Goal: Task Accomplishment & Management: Complete application form

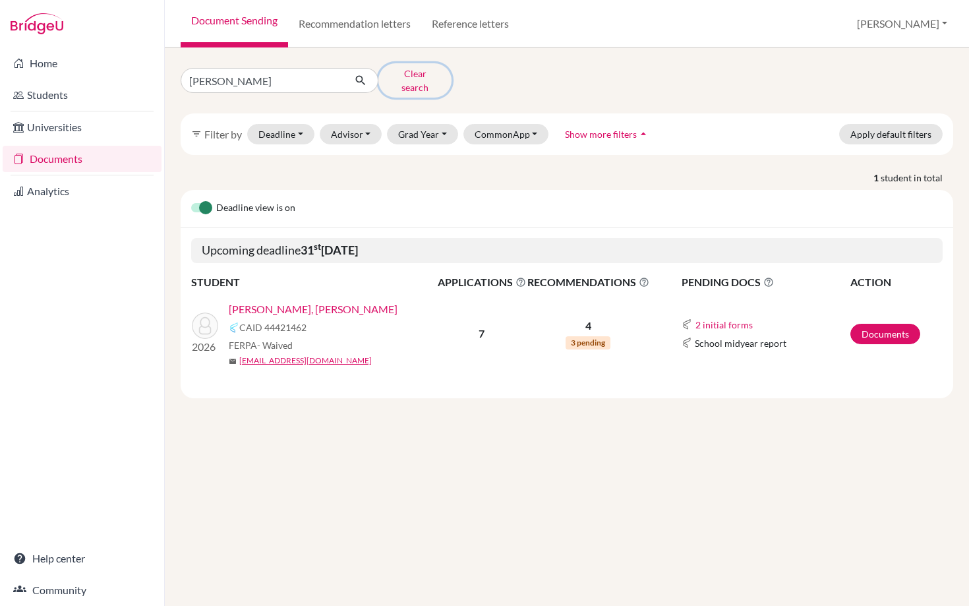
click at [411, 76] on button "Clear search" at bounding box center [415, 80] width 73 height 34
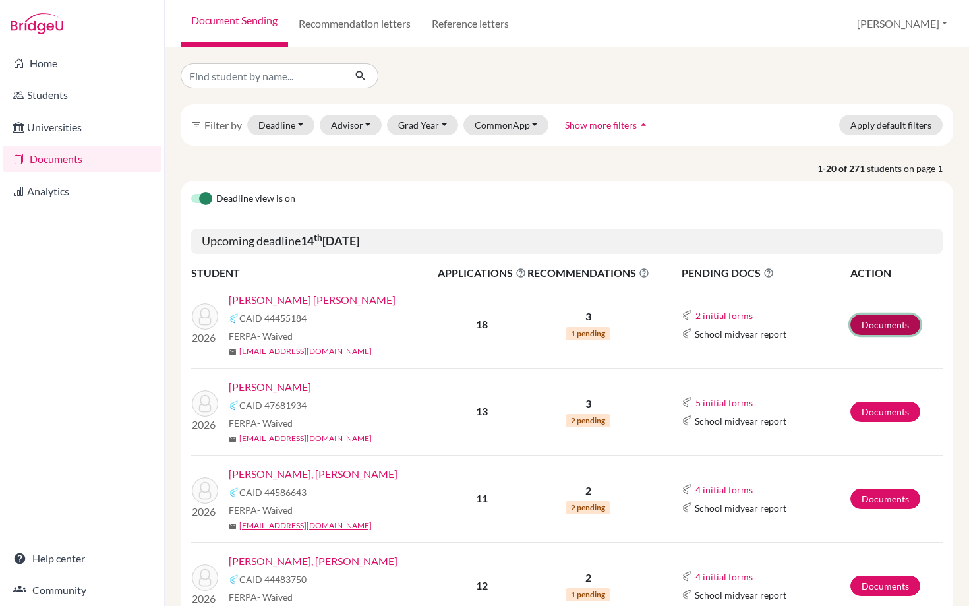
click at [884, 324] on link "Documents" at bounding box center [886, 325] width 70 height 20
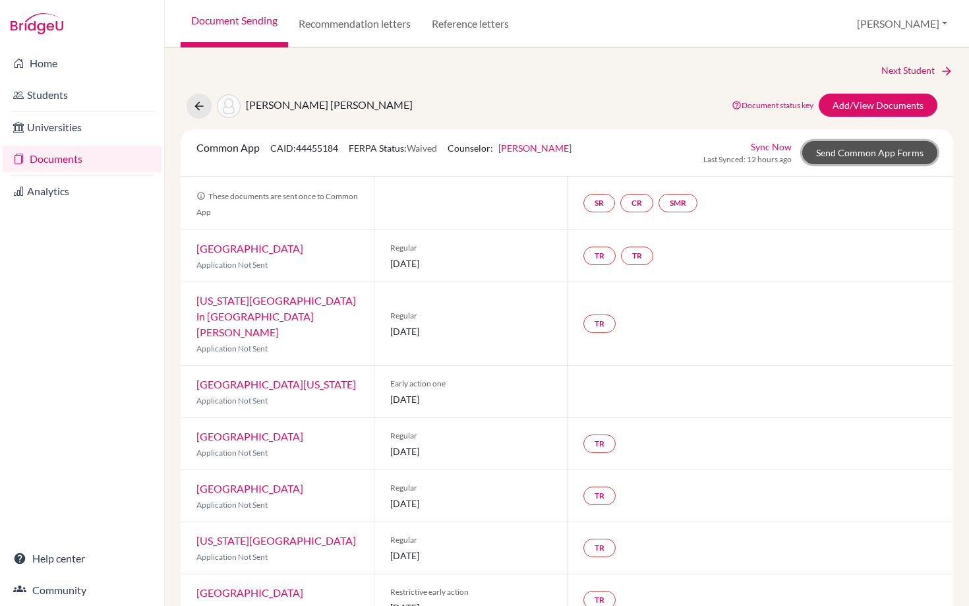
click at [869, 156] on link "Send Common App Forms" at bounding box center [870, 152] width 135 height 23
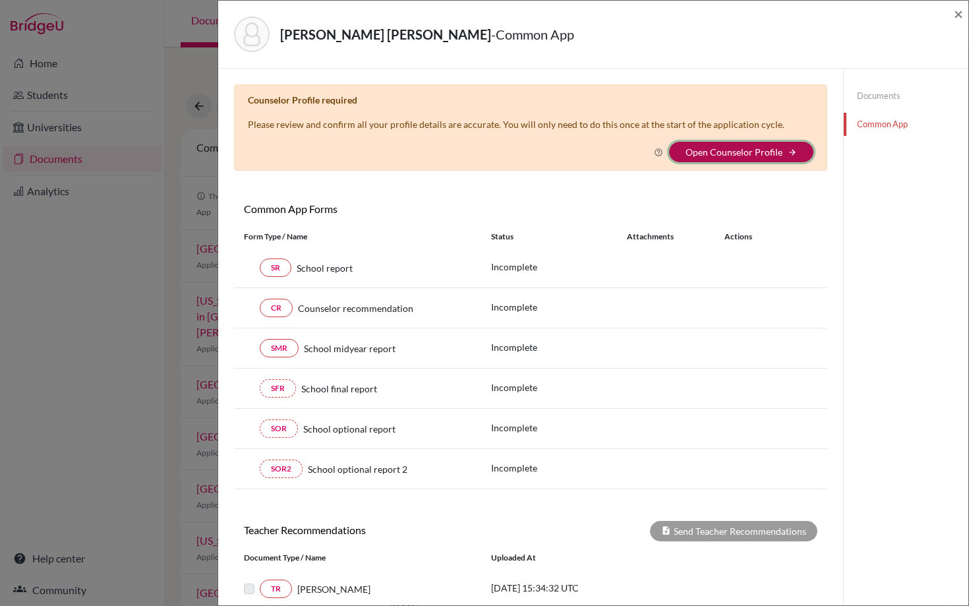
click at [730, 142] on button "Open Counselor Profile arrow_forward" at bounding box center [741, 152] width 144 height 20
click at [716, 156] on link "Open Counselor Profile" at bounding box center [734, 151] width 97 height 11
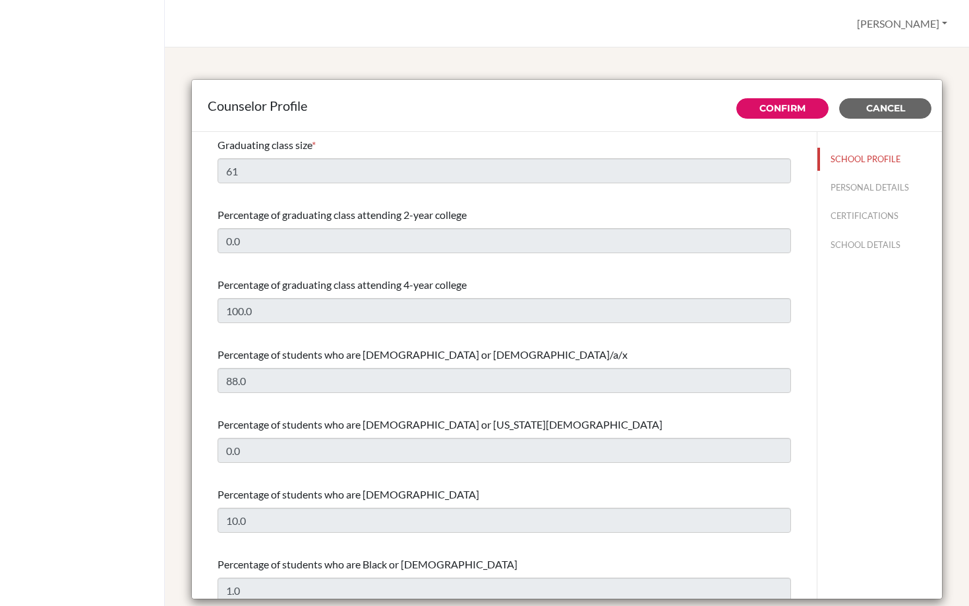
select select "1"
select select "350836"
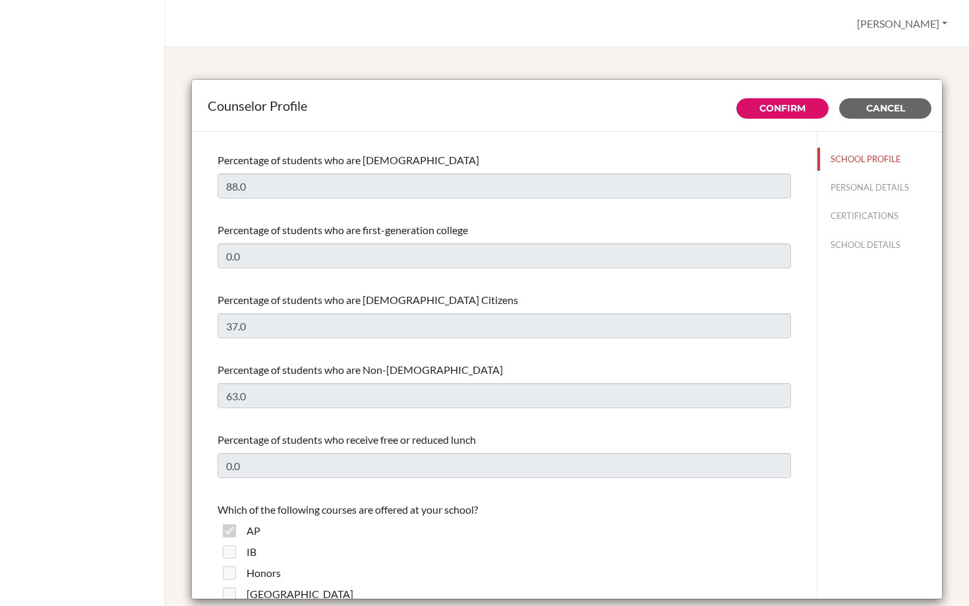
scroll to position [723, 0]
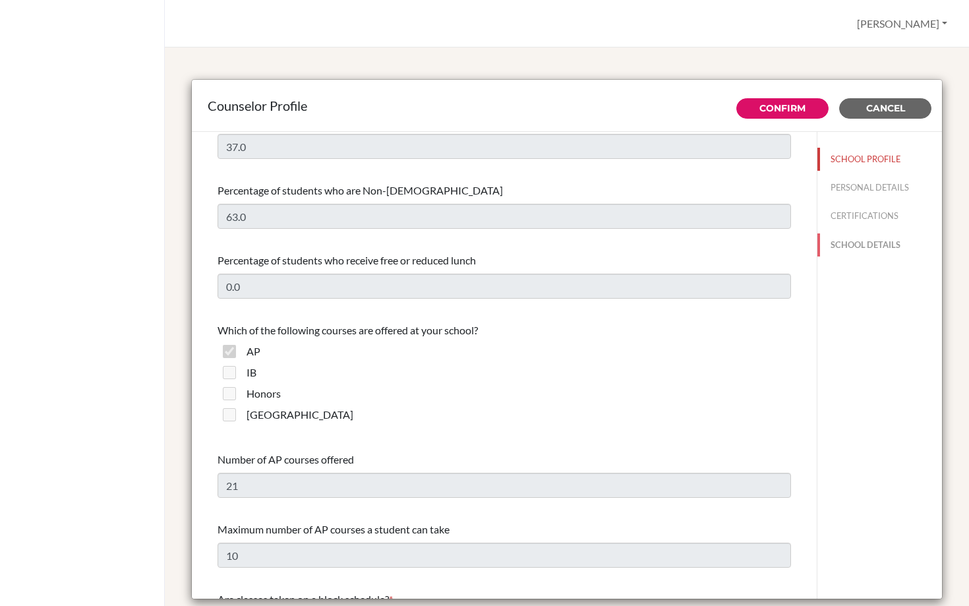
click at [844, 243] on button "SCHOOL DETAILS" at bounding box center [880, 244] width 125 height 23
type input "878160"
type input "https://www.ans.edu.ni/college-and-career/"
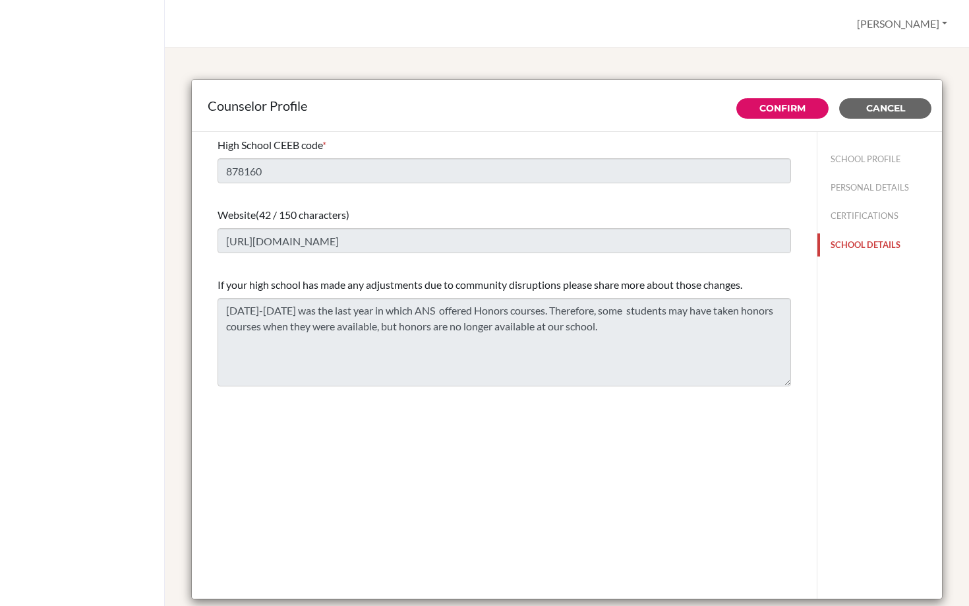
scroll to position [0, 0]
click at [871, 212] on button "CERTIFICATIONS" at bounding box center [880, 215] width 125 height 23
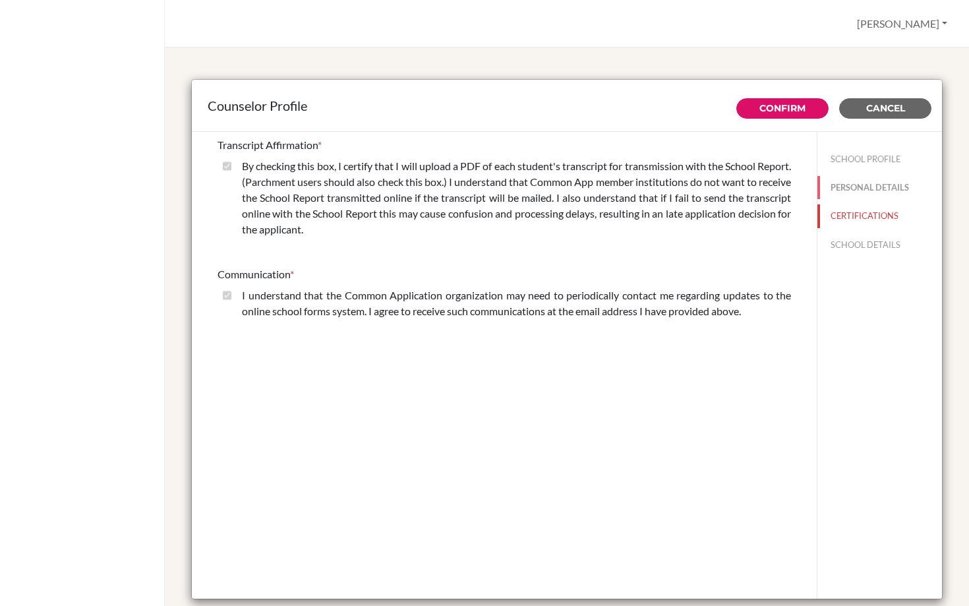
click at [846, 183] on button "PERSONAL DETAILS" at bounding box center [880, 187] width 125 height 23
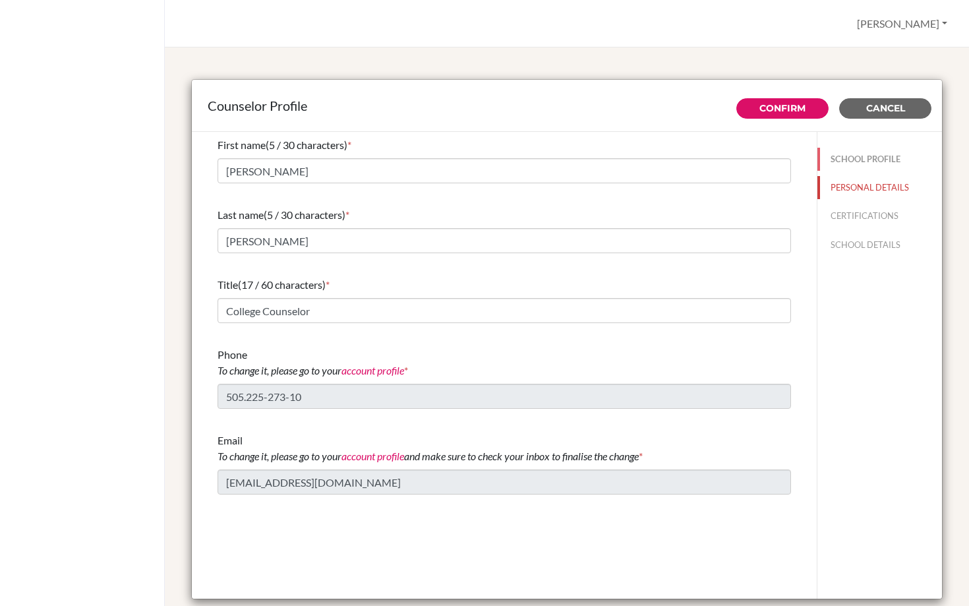
click at [867, 153] on button "SCHOOL PROFILE" at bounding box center [880, 159] width 125 height 23
type input "100.0"
type input "88.0"
type input "0.0"
type input "61"
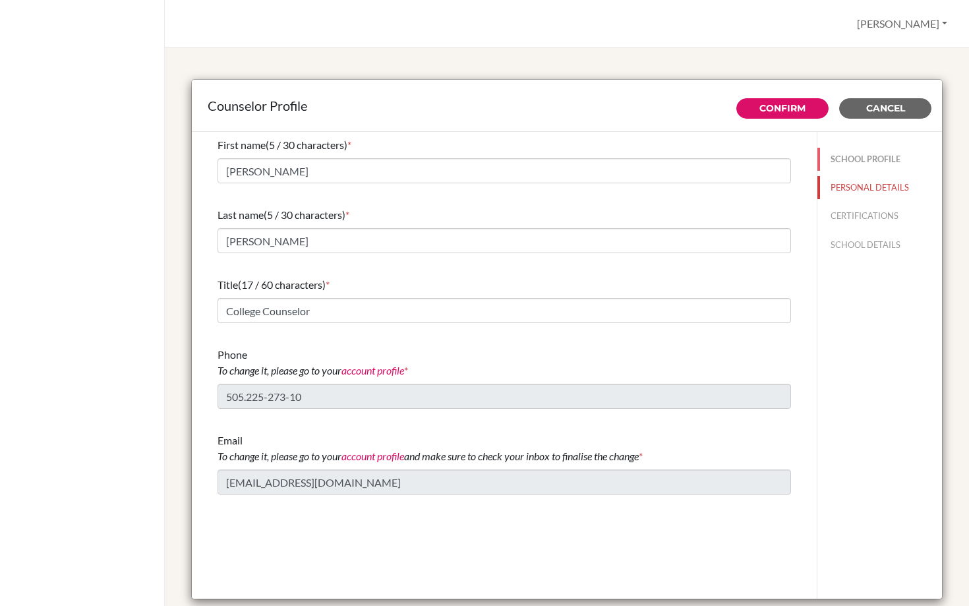
type input "0.0"
select select "1"
select select "350836"
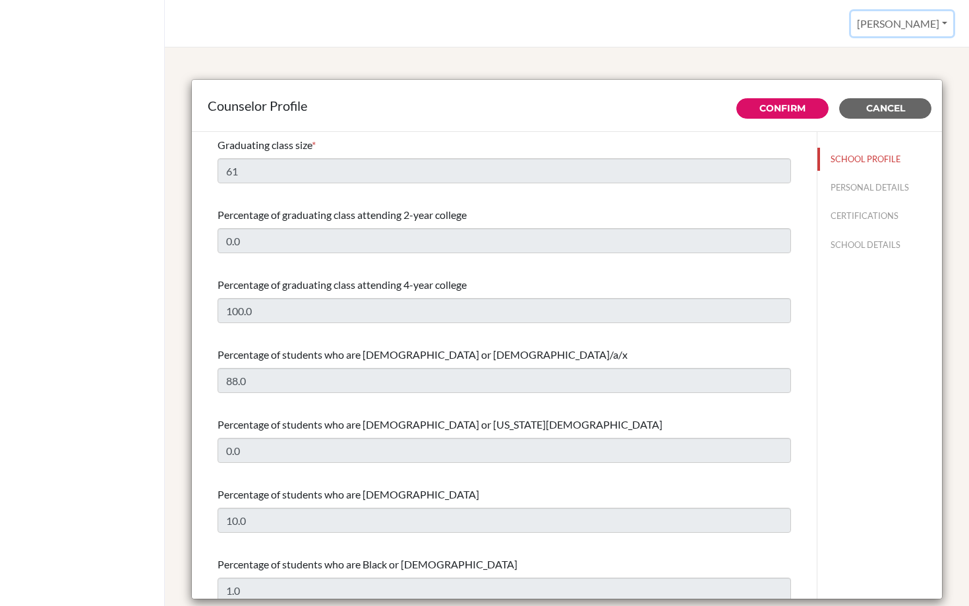
click at [928, 26] on button "[PERSON_NAME]" at bounding box center [902, 23] width 102 height 25
click at [880, 48] on link "Profile" at bounding box center [901, 54] width 104 height 21
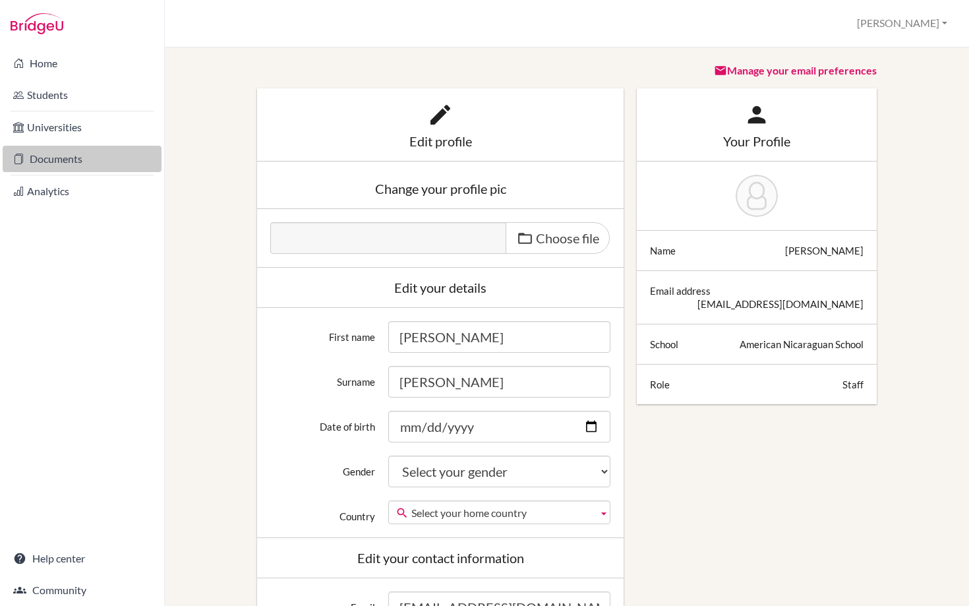
click at [67, 159] on link "Documents" at bounding box center [82, 159] width 159 height 26
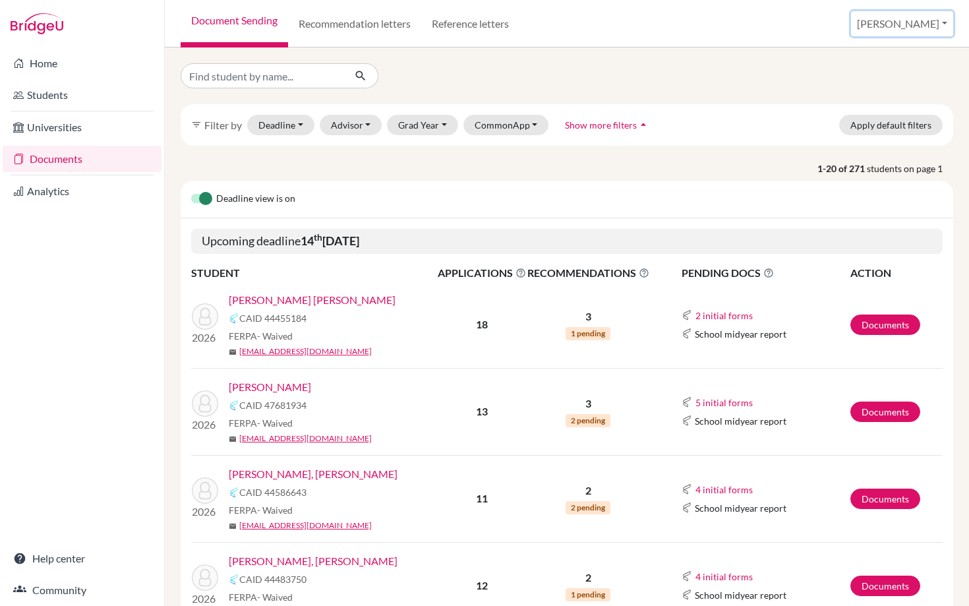
click at [926, 28] on button "[PERSON_NAME]" at bounding box center [902, 23] width 102 height 25
click at [882, 78] on link "School Settings" at bounding box center [843, 75] width 104 height 21
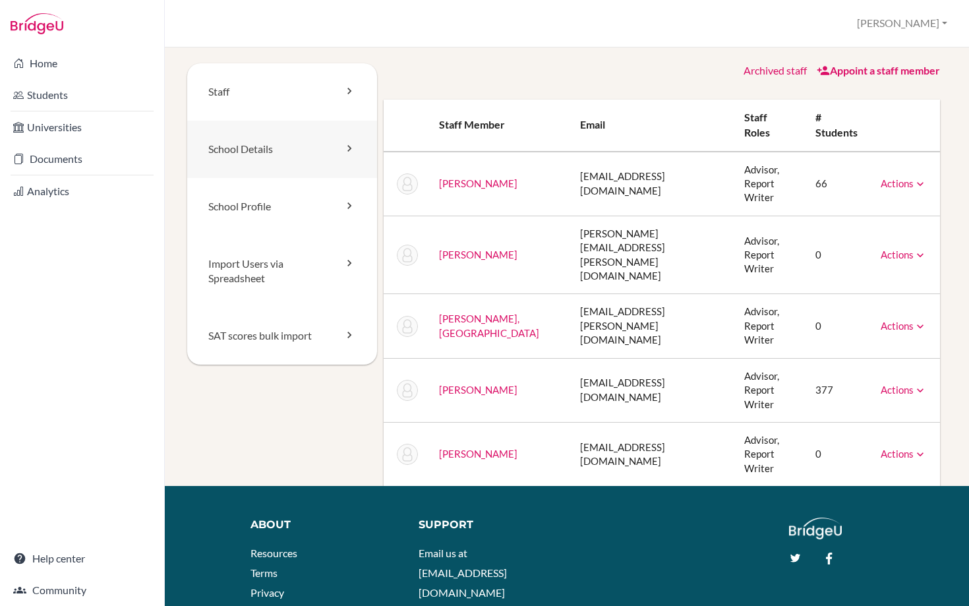
click at [245, 144] on link "School Details" at bounding box center [282, 149] width 190 height 57
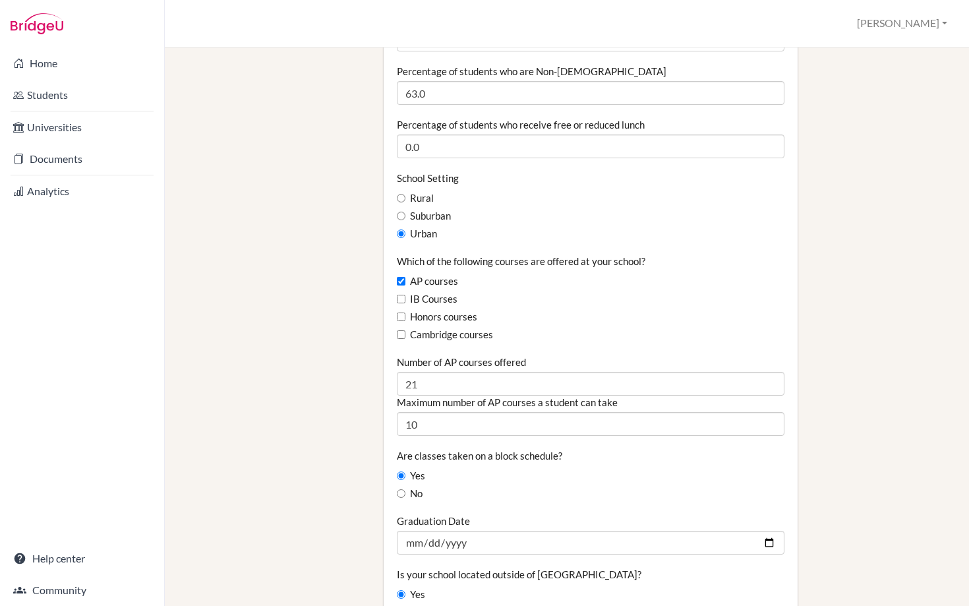
scroll to position [659, 0]
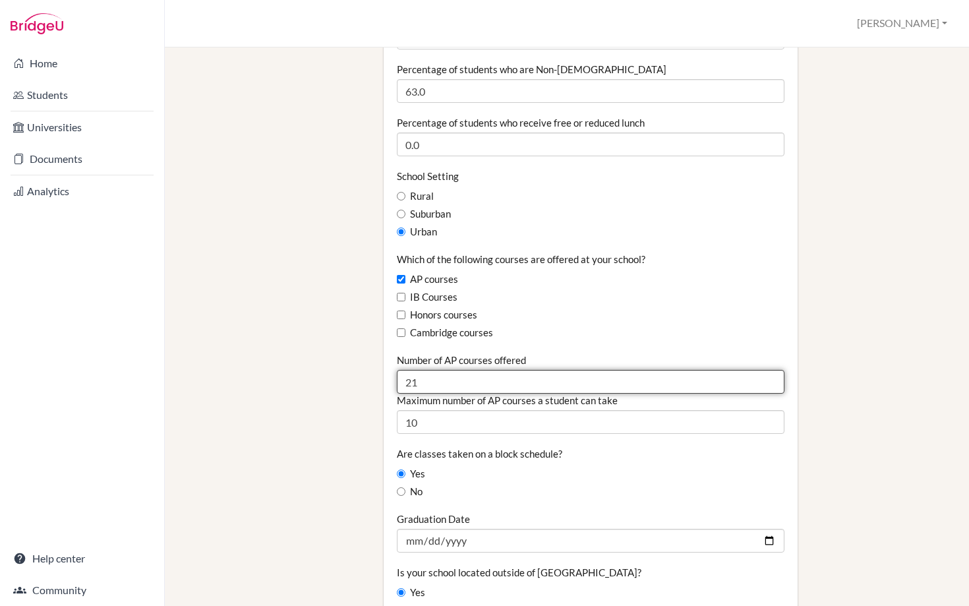
click at [439, 370] on input "21" at bounding box center [591, 382] width 388 height 24
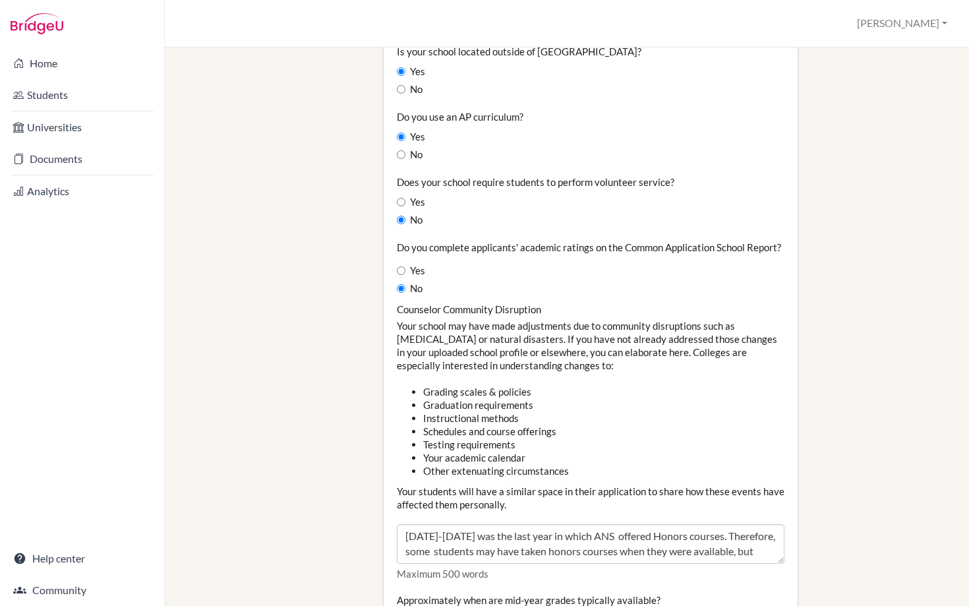
scroll to position [1181, 0]
type input "20"
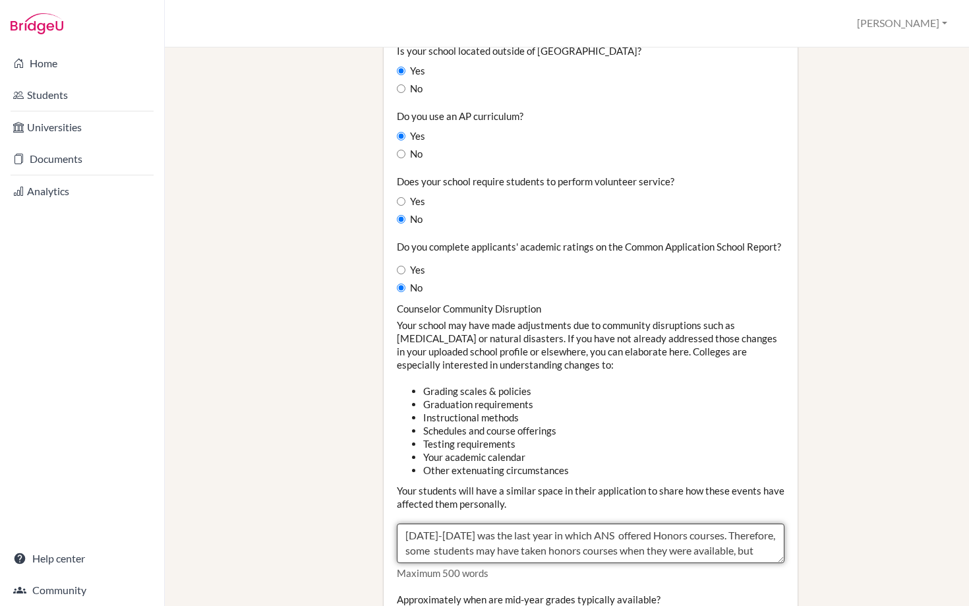
click at [722, 530] on textarea "2021-2022 was the last year in which ANS offered Honors courses. Therefore, som…" at bounding box center [591, 544] width 388 height 40
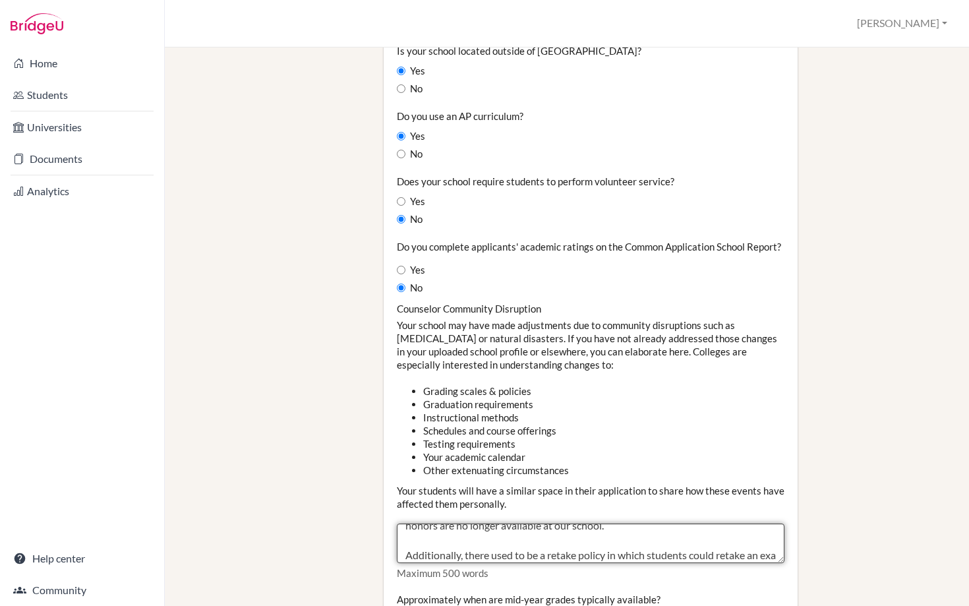
scroll to position [55, 0]
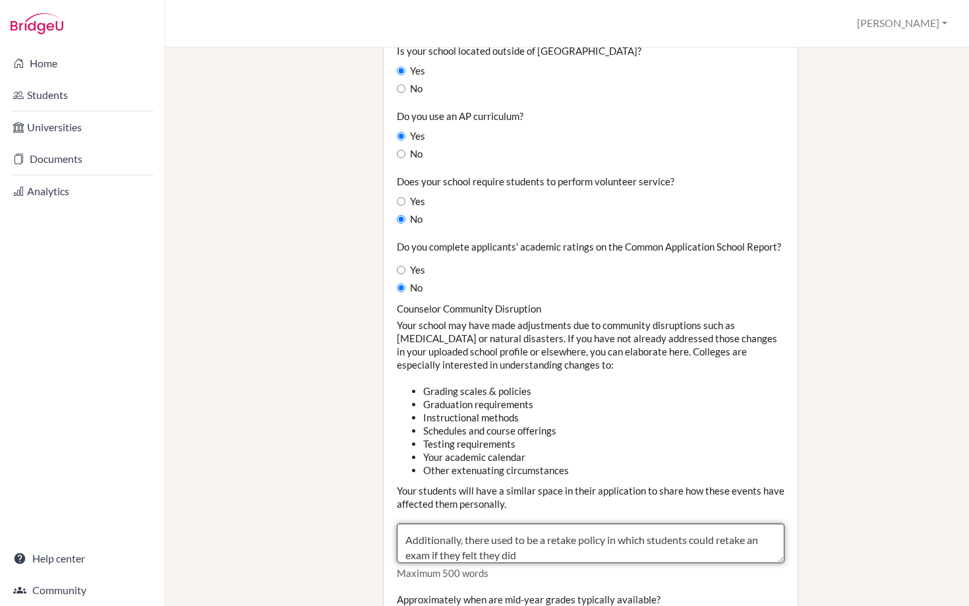
click at [466, 527] on textarea "2021-2022 was the last year in which ANS offered Honors courses. Therefore, som…" at bounding box center [591, 544] width 388 height 40
click at [408, 529] on textarea "2021-2022 was the last year in which ANS offered Honors courses. Therefore, som…" at bounding box center [591, 544] width 388 height 40
drag, startPoint x: 526, startPoint y: 517, endPoint x: 400, endPoint y: 517, distance: 126.6
click at [400, 524] on textarea "2021-2022 was the last year in which ANS offered Honors courses. Therefore, som…" at bounding box center [591, 544] width 388 height 40
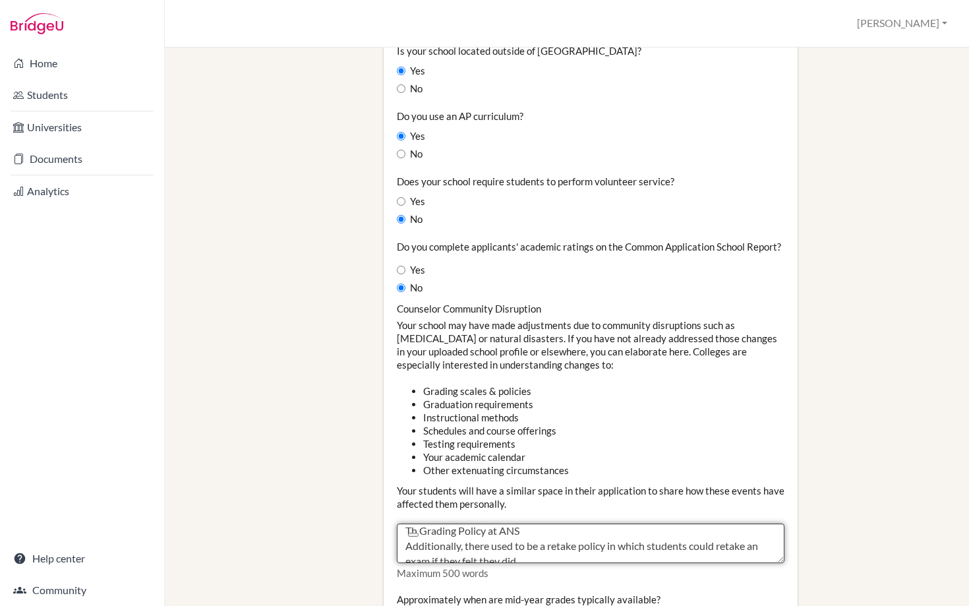
paste textarea "Authentic assessment allows teachers to effectively modify or accelerate learni…"
drag, startPoint x: 619, startPoint y: 535, endPoint x: 402, endPoint y: 500, distance: 220.5
click at [402, 500] on div "Counselor Community Disruption Your school may have made adjustments due to com…" at bounding box center [591, 441] width 388 height 278
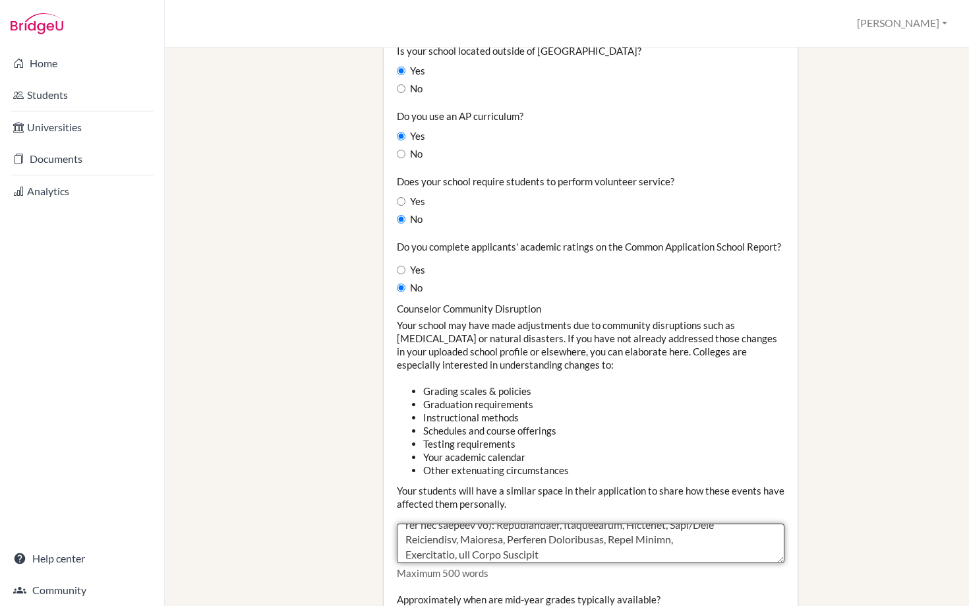
scroll to position [147, 0]
click at [562, 545] on textarea "2021-2022 was the last year in which ANS offered Honors courses. Therefore, som…" at bounding box center [591, 544] width 388 height 40
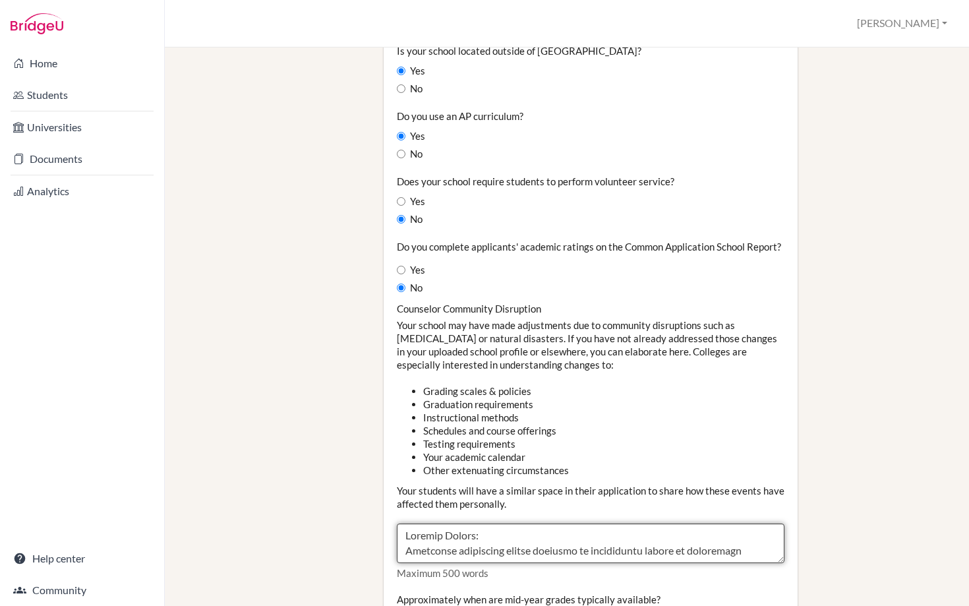
drag, startPoint x: 605, startPoint y: 542, endPoint x: 506, endPoint y: 494, distance: 110.0
click at [506, 493] on div "Counselor Community Disruption Your school may have made adjustments due to com…" at bounding box center [591, 441] width 388 height 278
click at [517, 531] on textarea "2021-2022 was the last year in which ANS offered Honors courses. Therefore, som…" at bounding box center [591, 544] width 388 height 40
click at [606, 540] on textarea "2021-2022 was the last year in which ANS offered Honors courses. Therefore, som…" at bounding box center [591, 544] width 388 height 40
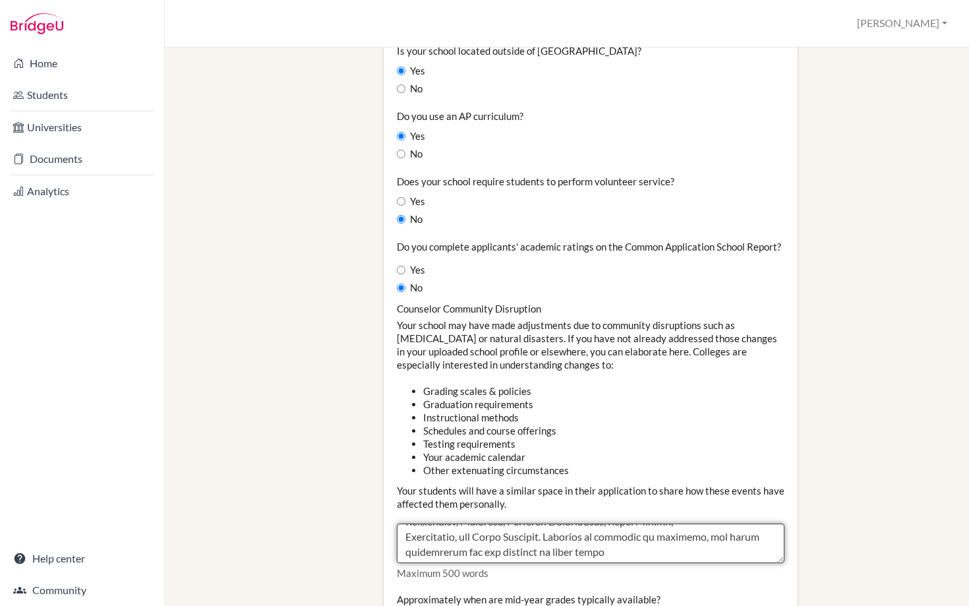
drag, startPoint x: 606, startPoint y: 540, endPoint x: 460, endPoint y: 542, distance: 145.8
click at [460, 542] on textarea "2021-2022 was the last year in which ANS offered Honors courses. Therefore, som…" at bounding box center [591, 544] width 388 height 40
click at [613, 542] on textarea "2021-2022 was the last year in which ANS offered Honors courses. Therefore, som…" at bounding box center [591, 544] width 388 height 40
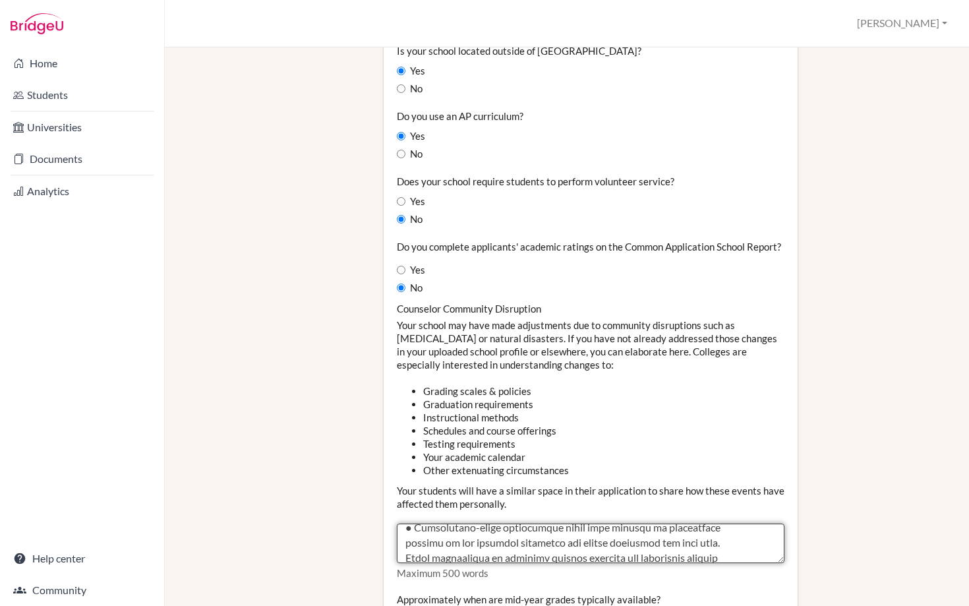
drag, startPoint x: 613, startPoint y: 542, endPoint x: 512, endPoint y: 522, distance: 103.6
click at [512, 524] on textarea "2021-2022 was the last year in which ANS offered Honors courses. Therefore, som…" at bounding box center [591, 544] width 388 height 40
click at [514, 524] on textarea "2021-2022 was the last year in which ANS offered Honors courses. Therefore, som…" at bounding box center [591, 544] width 388 height 40
drag, startPoint x: 609, startPoint y: 534, endPoint x: 500, endPoint y: 531, distance: 109.5
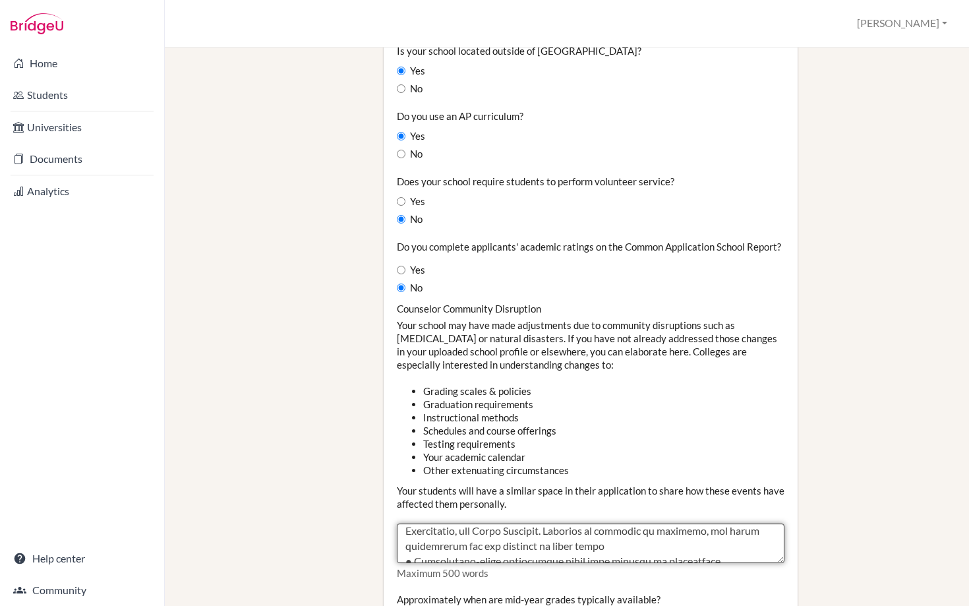
click at [500, 531] on textarea "2021-2022 was the last year in which ANS offered Honors courses. Therefore, som…" at bounding box center [591, 544] width 388 height 40
click at [594, 524] on textarea "2021-2022 was the last year in which ANS offered Honors courses. Therefore, som…" at bounding box center [591, 544] width 388 height 40
drag, startPoint x: 694, startPoint y: 524, endPoint x: 662, endPoint y: 526, distance: 32.3
click at [662, 526] on textarea "2021-2022 was the last year in which ANS offered Honors courses. Therefore, som…" at bounding box center [591, 544] width 388 height 40
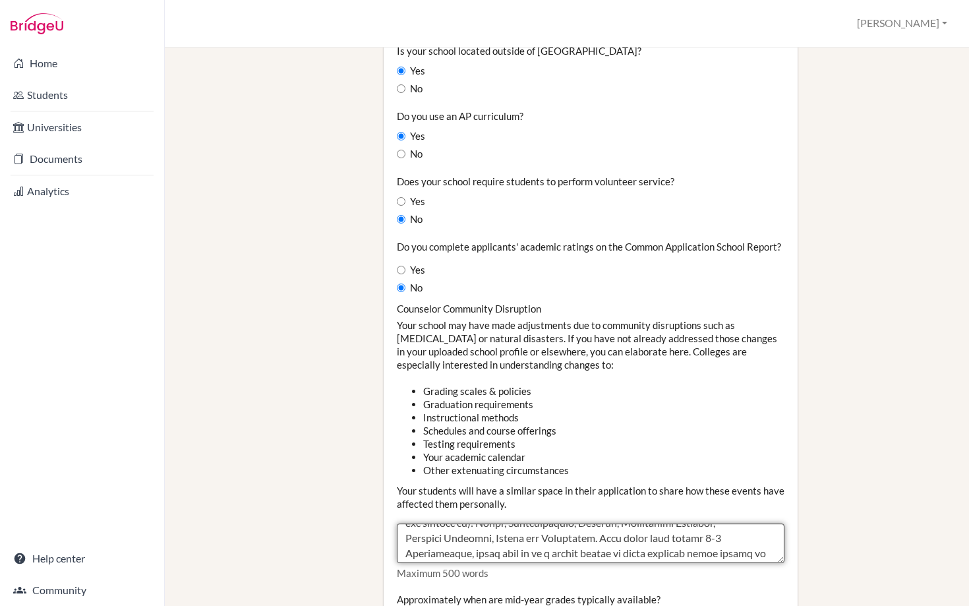
click at [715, 525] on textarea "2021-2022 was the last year in which ANS offered Honors courses. Therefore, som…" at bounding box center [591, 544] width 388 height 40
click at [694, 535] on textarea "2021-2022 was the last year in which ANS offered Honors courses. Therefore, som…" at bounding box center [591, 544] width 388 height 40
click at [765, 537] on textarea "2021-2022 was the last year in which ANS offered Honors courses. Therefore, som…" at bounding box center [591, 544] width 388 height 40
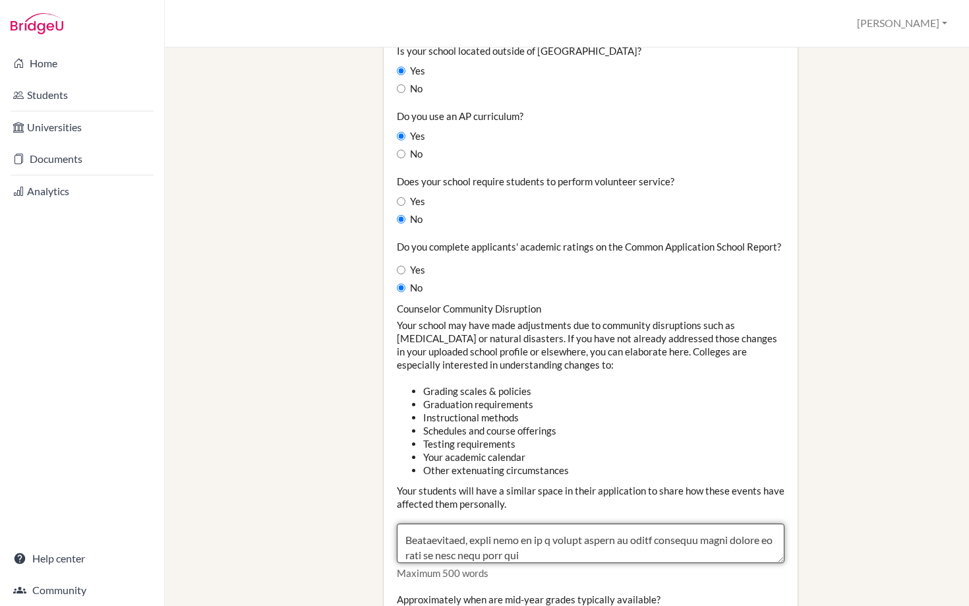
scroll to position [315, 0]
drag, startPoint x: 431, startPoint y: 540, endPoint x: 392, endPoint y: 540, distance: 39.6
click at [625, 541] on textarea "2021-2022 was the last year in which ANS offered Honors courses. Therefore, som…" at bounding box center [591, 544] width 388 height 40
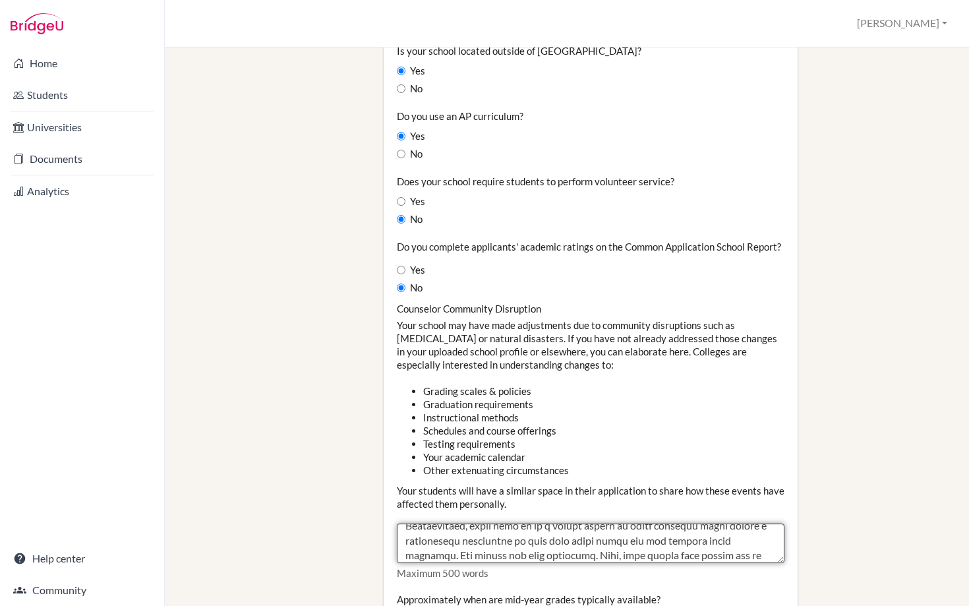
scroll to position [332, 0]
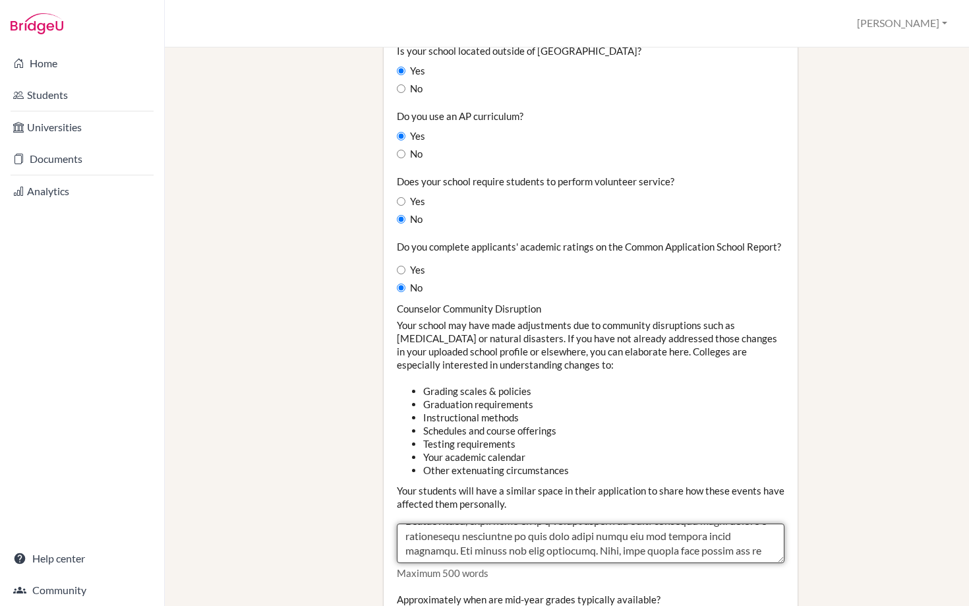
drag, startPoint x: 706, startPoint y: 546, endPoint x: 528, endPoint y: 537, distance: 178.9
click at [528, 537] on textarea "2021-2022 was the last year in which ANS offered Honors courses. Therefore, som…" at bounding box center [591, 544] width 388 height 40
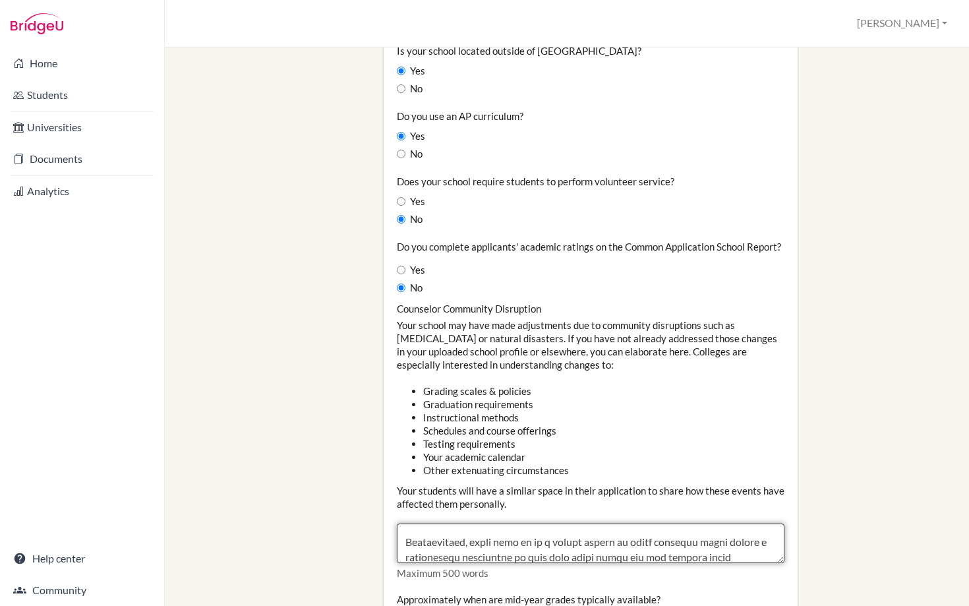
drag, startPoint x: 537, startPoint y: 541, endPoint x: 408, endPoint y: 530, distance: 129.7
click at [408, 530] on textarea "2021-2022 was the last year in which ANS offered Honors courses. Therefore, som…" at bounding box center [591, 544] width 388 height 40
paste textarea "was previously a retake policy that allowed students to retake a performance as…"
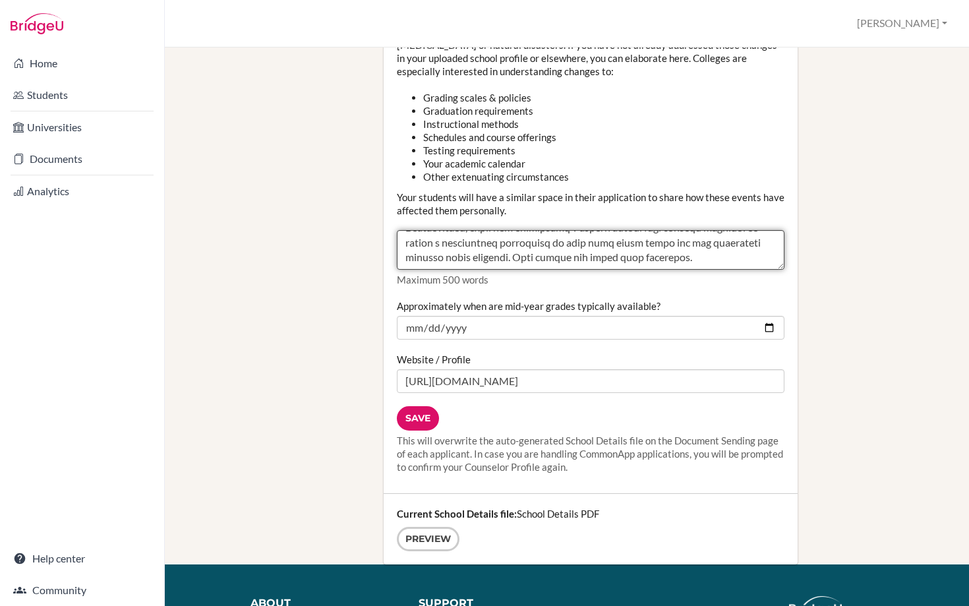
scroll to position [1475, 0]
type textarea "Grading Policy: Authentic assessment allows teachers to effectively modify or a…"
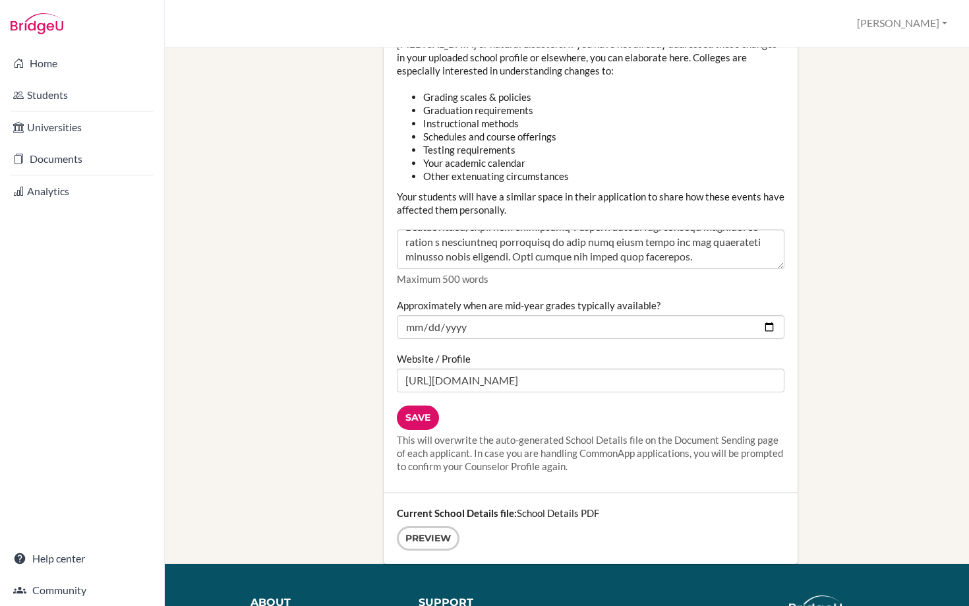
click at [435, 537] on div "Preview" at bounding box center [591, 538] width 388 height 24
click at [435, 529] on link "Preview" at bounding box center [428, 538] width 63 height 24
click at [416, 406] on input "Save" at bounding box center [418, 418] width 42 height 24
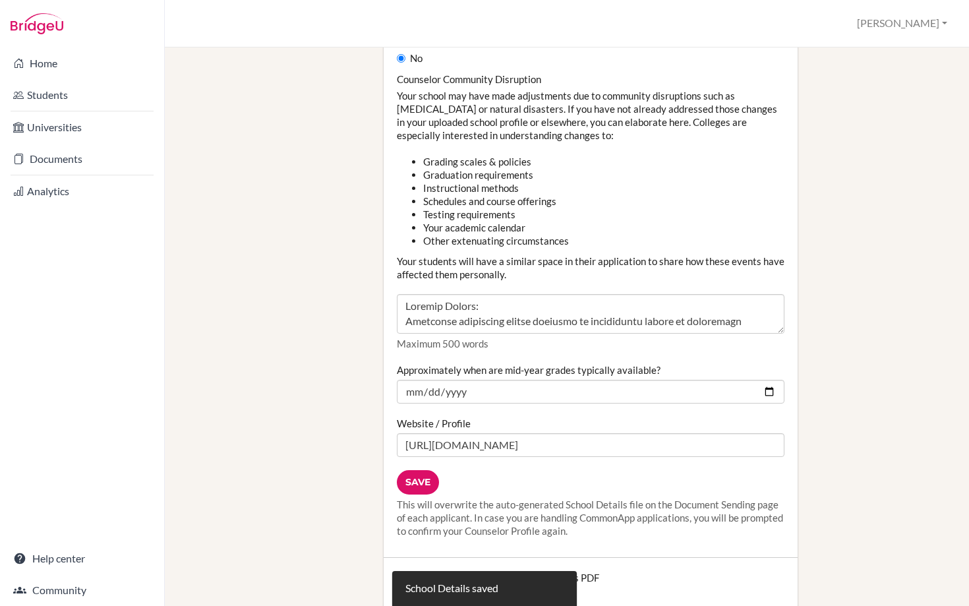
scroll to position [1635, 0]
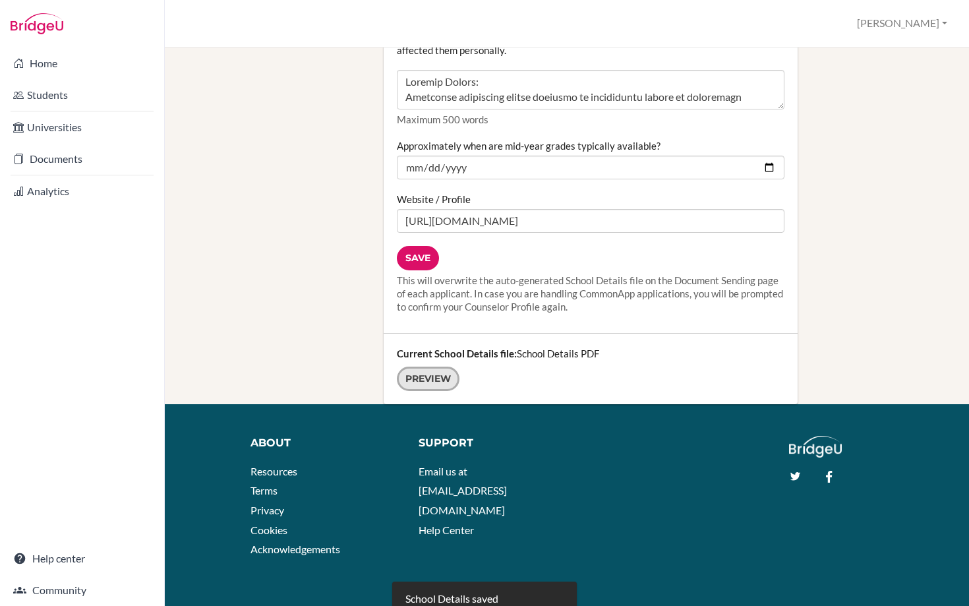
click at [419, 367] on link "Preview" at bounding box center [428, 379] width 63 height 24
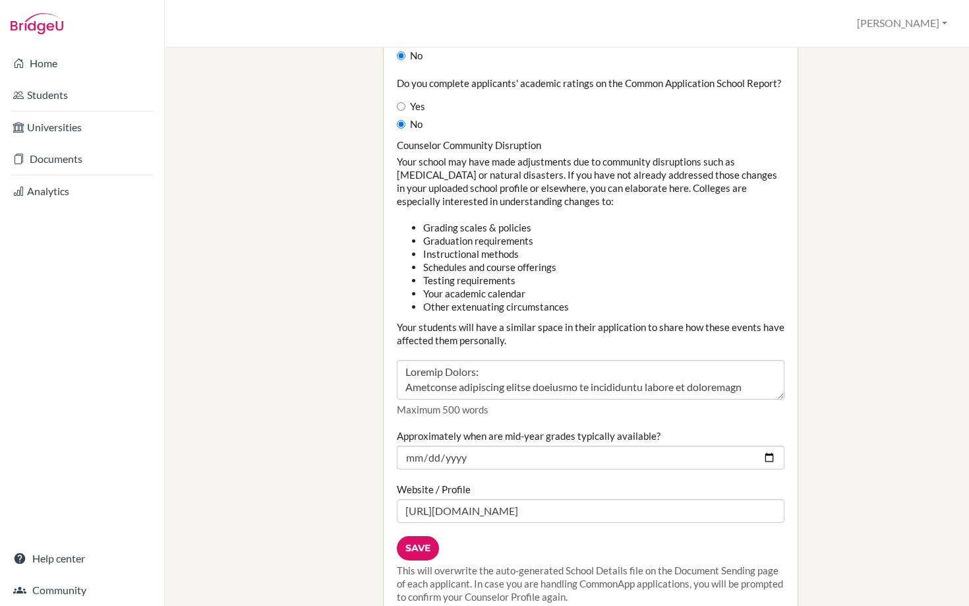
scroll to position [1318, 0]
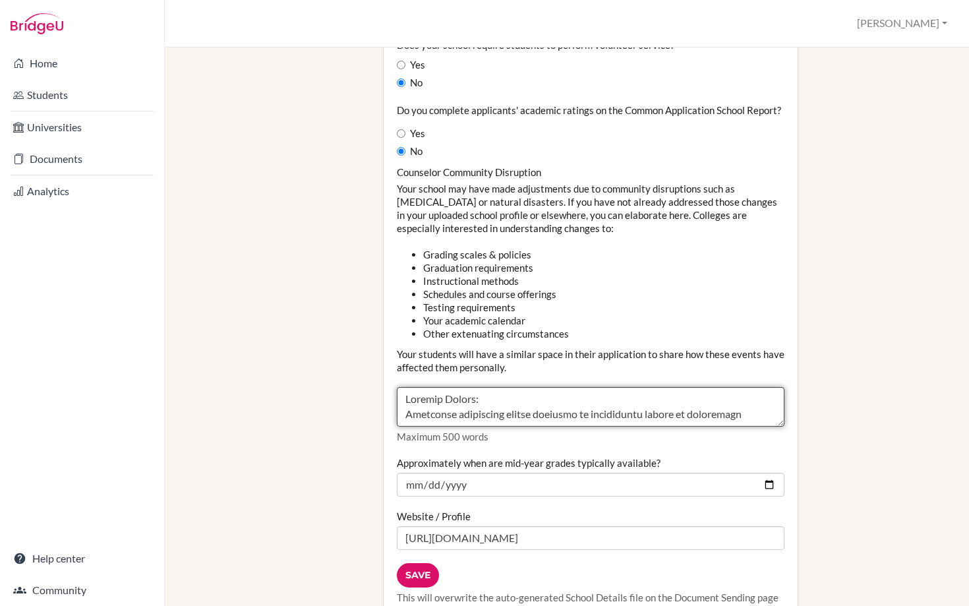
click at [466, 387] on textarea "Counselor Community Disruption" at bounding box center [591, 407] width 388 height 40
drag, startPoint x: 628, startPoint y: 400, endPoint x: 362, endPoint y: 311, distance: 280.5
click at [638, 327] on li "Other extenuating circumstances" at bounding box center [603, 333] width 361 height 13
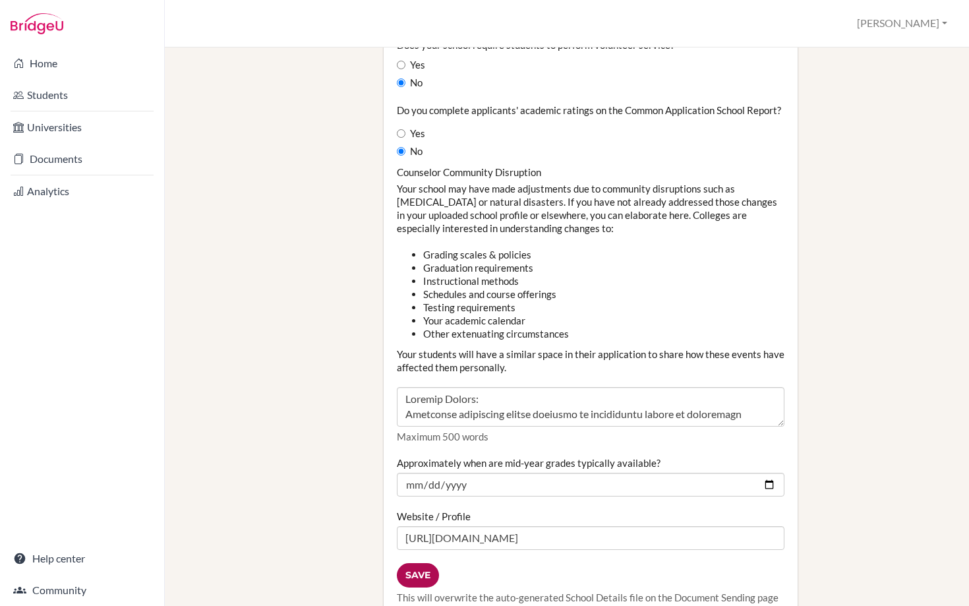
click at [418, 563] on input "Save" at bounding box center [418, 575] width 42 height 24
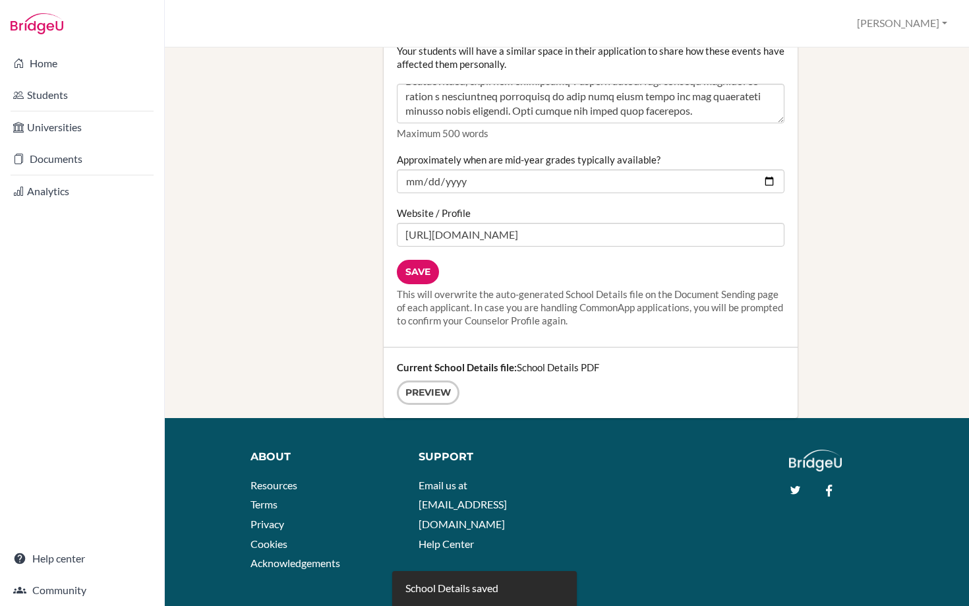
scroll to position [1635, 0]
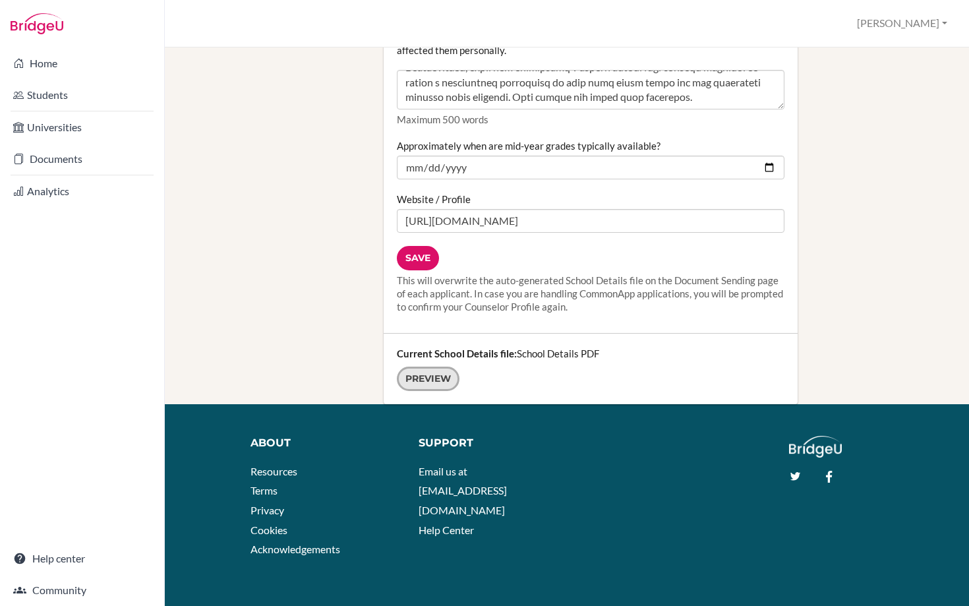
click at [429, 367] on link "Preview" at bounding box center [428, 379] width 63 height 24
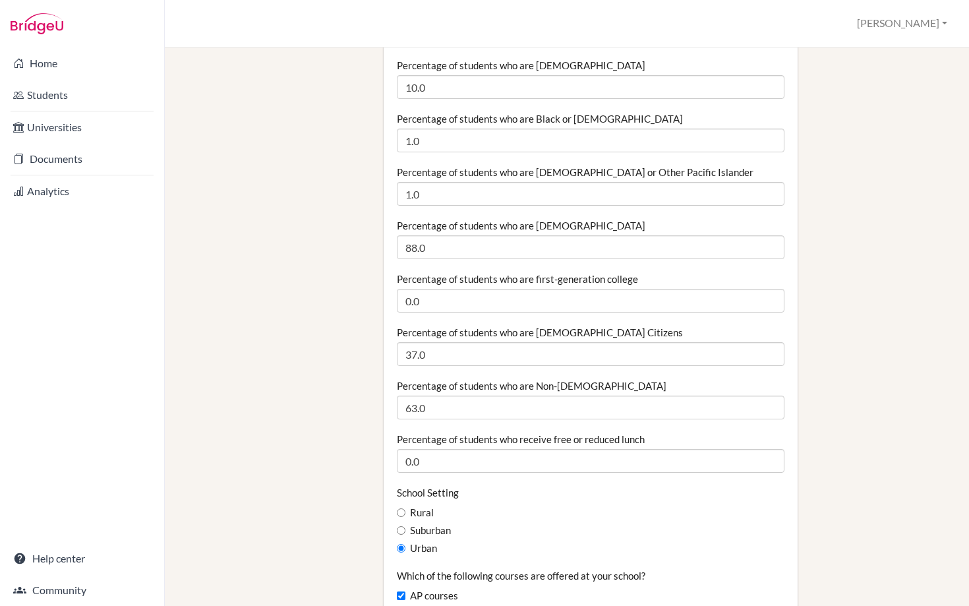
scroll to position [0, 0]
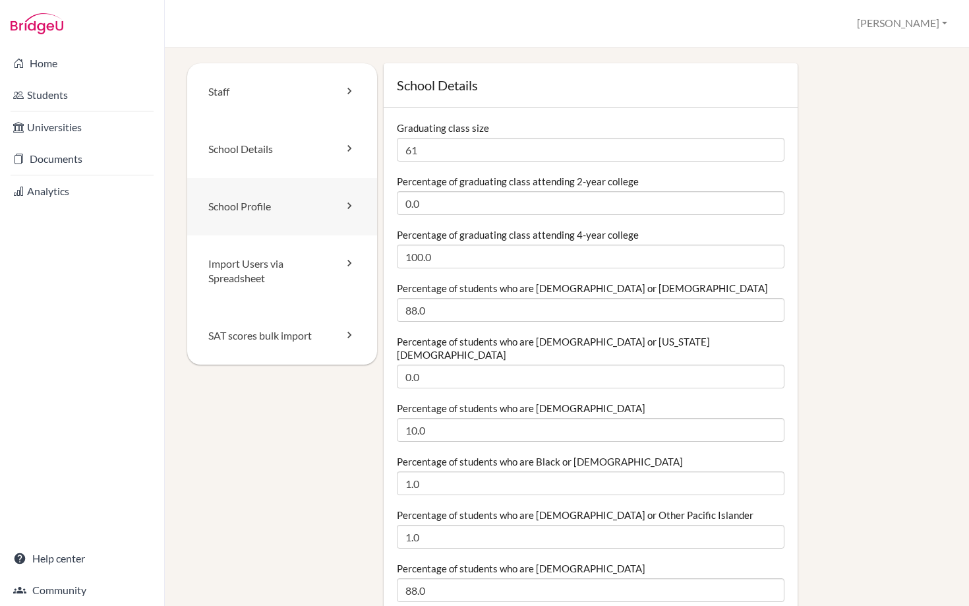
click at [255, 208] on link "School Profile" at bounding box center [282, 206] width 190 height 57
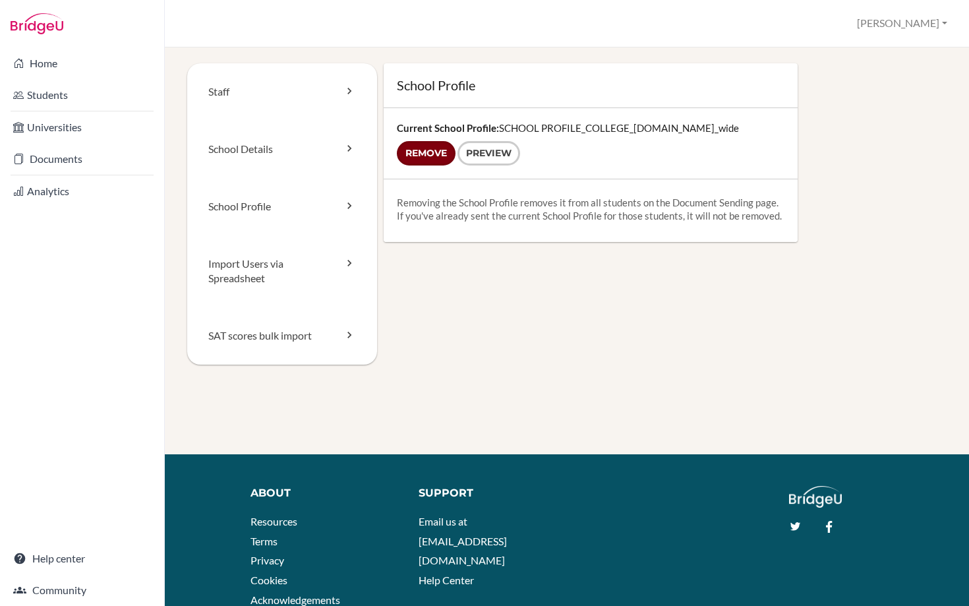
click at [427, 154] on input "Remove" at bounding box center [426, 153] width 59 height 24
click at [289, 200] on link "School Profile" at bounding box center [282, 206] width 190 height 57
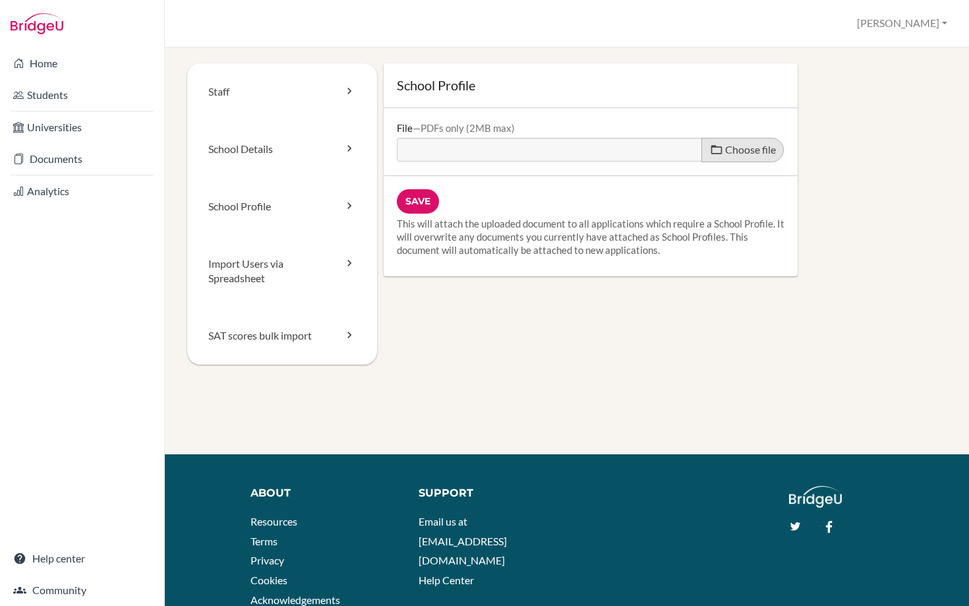
click at [744, 152] on span "Choose file" at bounding box center [750, 149] width 51 height 13
click at [599, 152] on input "Choose file" at bounding box center [498, 145] width 202 height 15
type input "C:\fakepath\ANS School Profile 2025-2026.pdf"
type input "ANS School Profile 2025-2026.pdf"
click at [418, 200] on input "Save" at bounding box center [418, 201] width 42 height 24
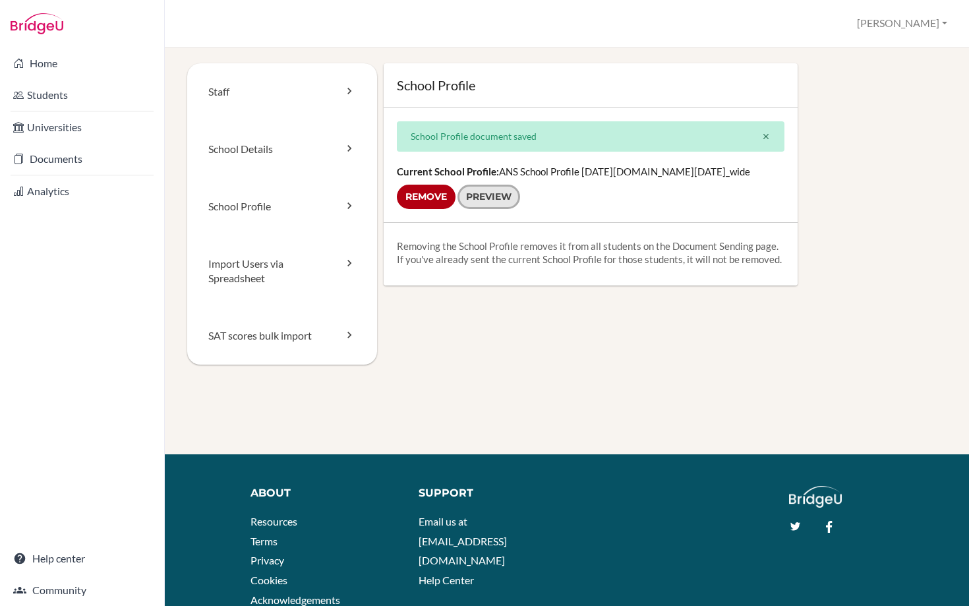
click at [507, 202] on link "Preview" at bounding box center [489, 197] width 63 height 24
click at [594, 368] on div "Staff School Details School Profile Import Users via Spreadsheet SAT scores bul…" at bounding box center [567, 229] width 760 height 333
click at [42, 167] on link "Documents" at bounding box center [82, 159] width 159 height 26
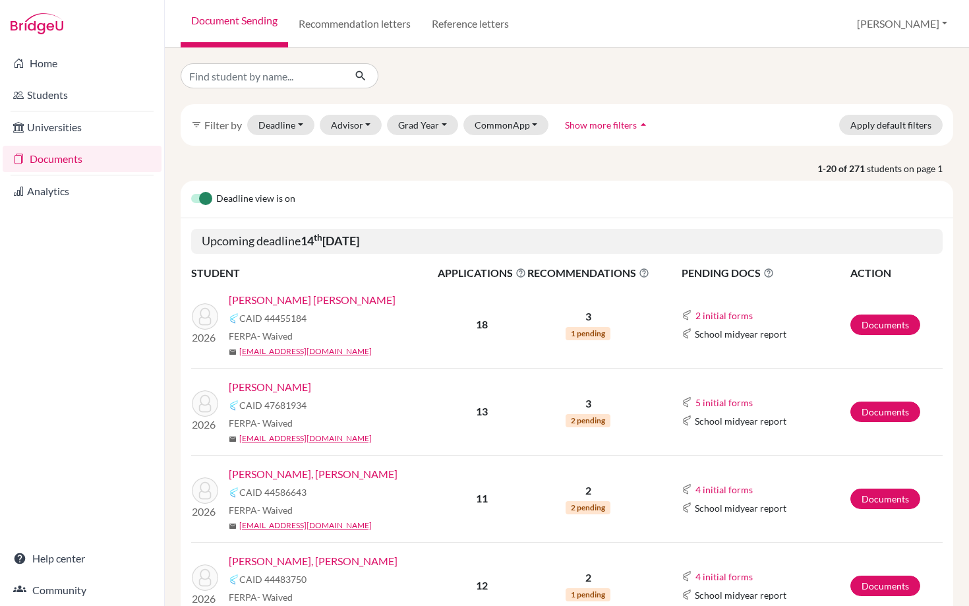
click at [297, 296] on link "[PERSON_NAME] [PERSON_NAME]" at bounding box center [312, 300] width 167 height 16
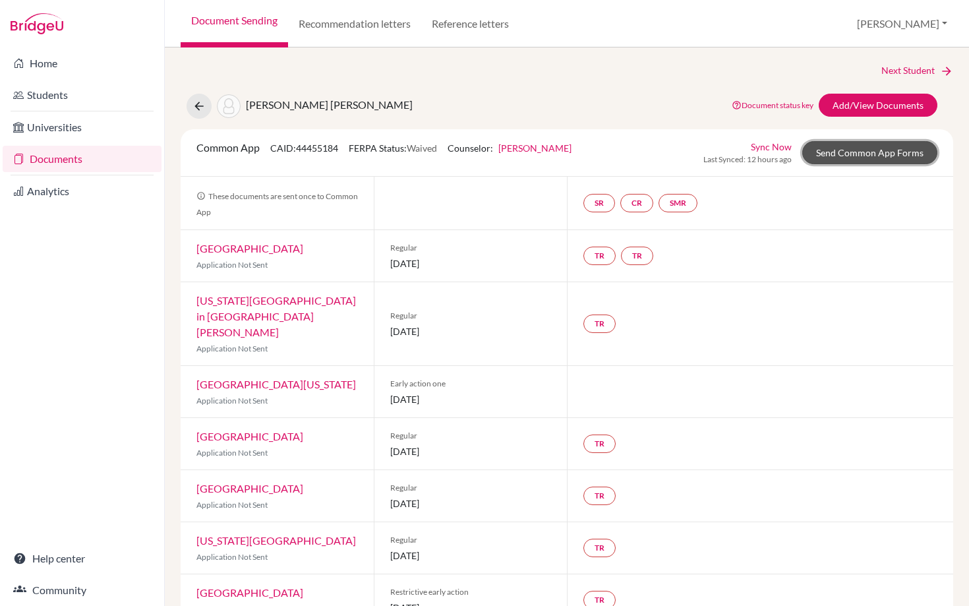
click at [859, 150] on link "Send Common App Forms" at bounding box center [870, 152] width 135 height 23
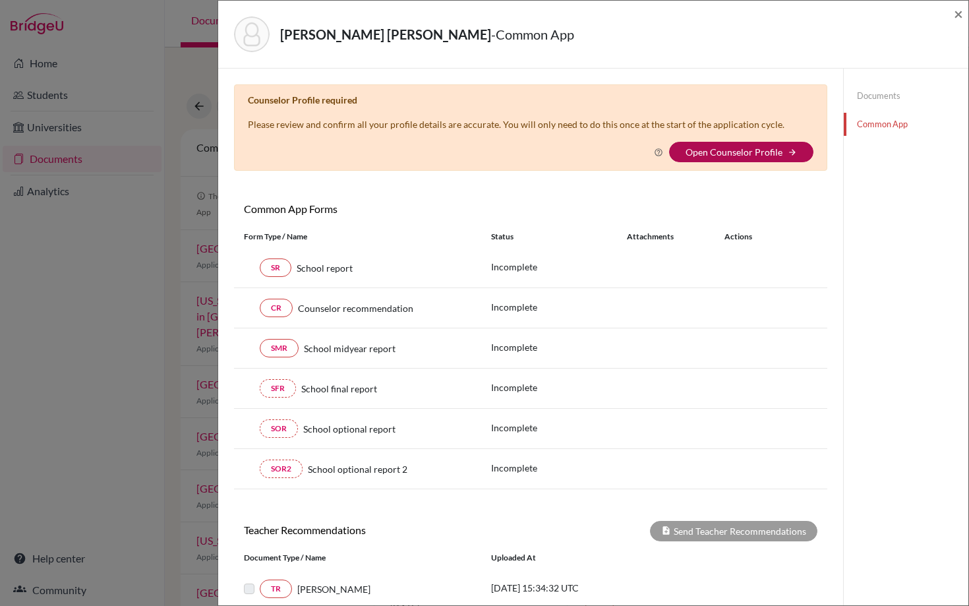
click at [733, 149] on link "Open Counselor Profile" at bounding box center [734, 151] width 97 height 11
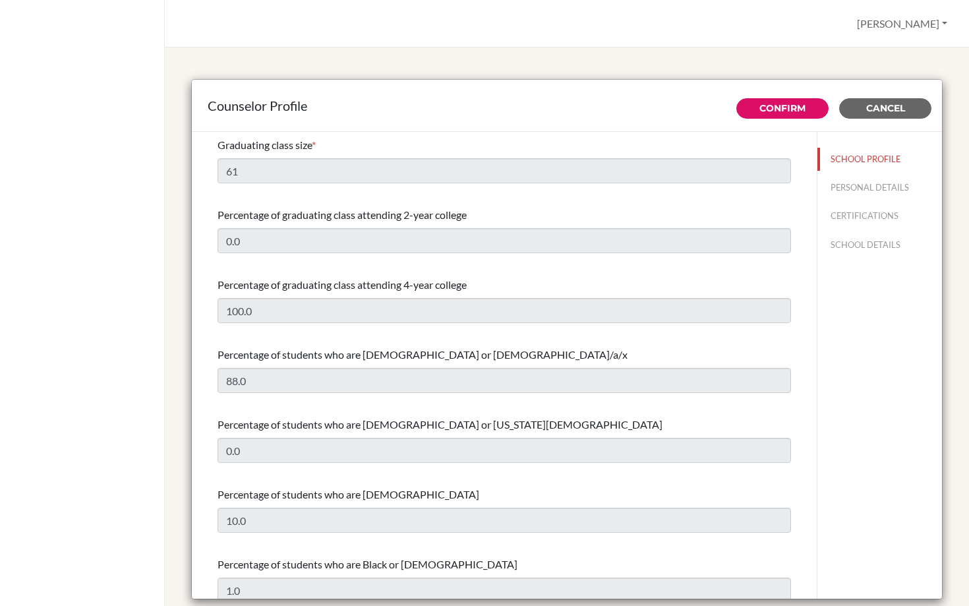
select select "1"
select select "352712"
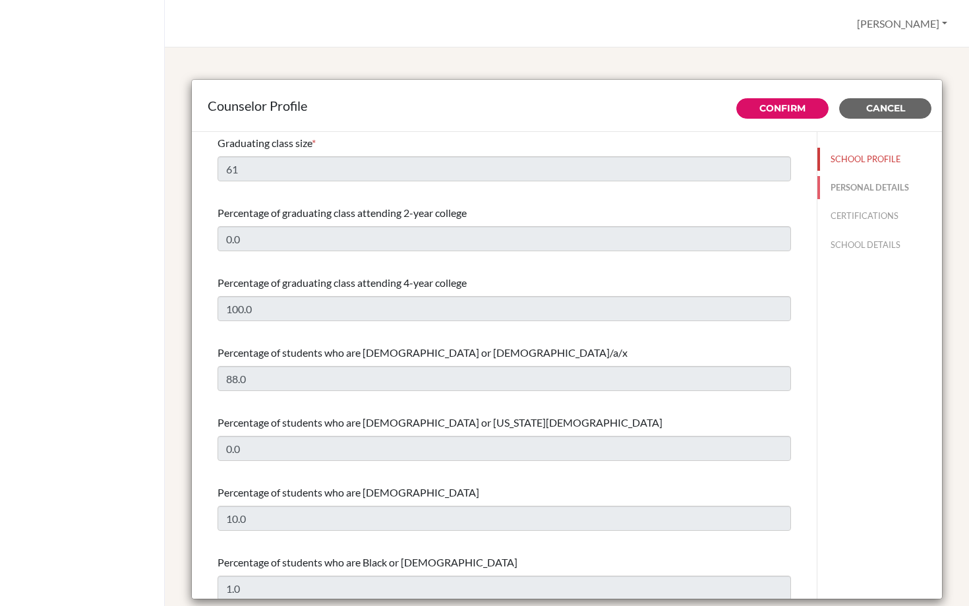
click at [855, 189] on button "PERSONAL DETAILS" at bounding box center [880, 187] width 125 height 23
type input "[PERSON_NAME]"
type input "College Counselor"
type input "505.225-273-10"
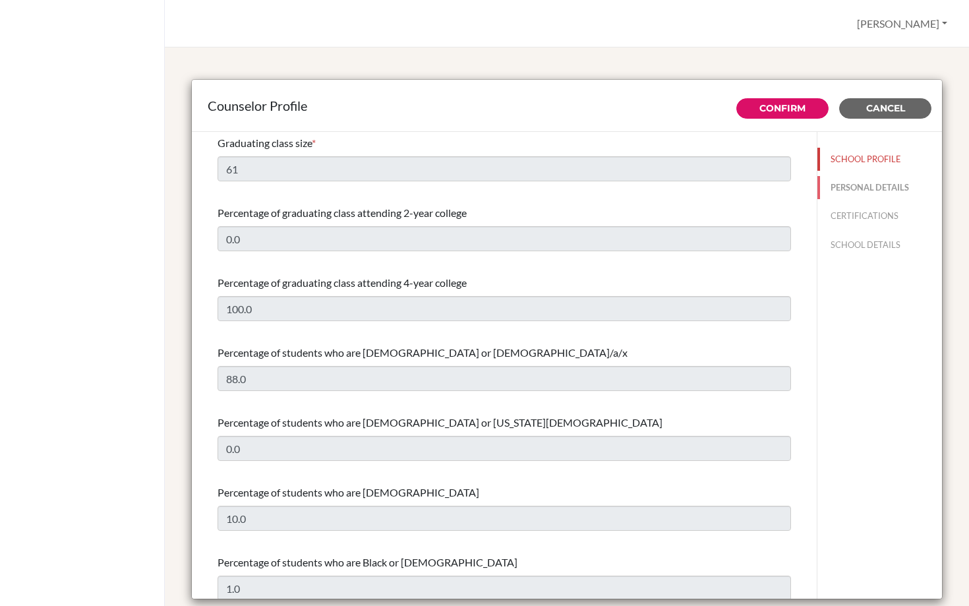
type input "[EMAIL_ADDRESS][DOMAIN_NAME]"
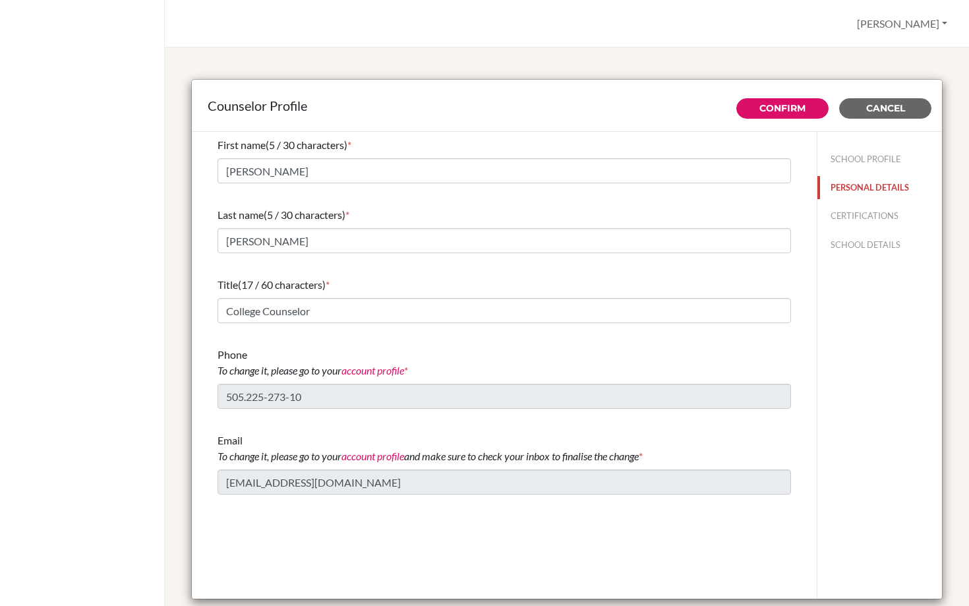
scroll to position [0, 0]
click at [853, 218] on button "CERTIFICATIONS" at bounding box center [880, 215] width 125 height 23
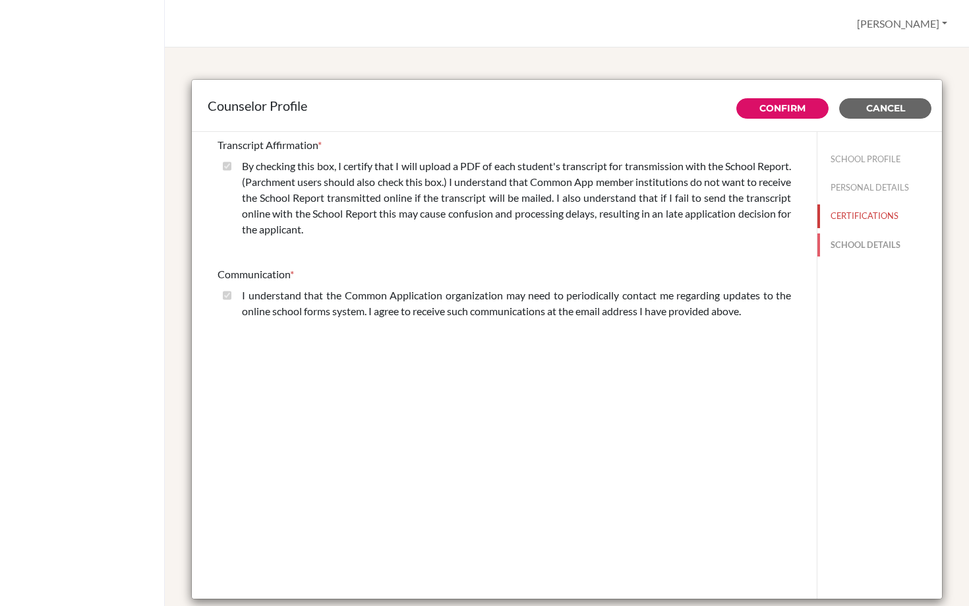
click at [851, 252] on button "SCHOOL DETAILS" at bounding box center [880, 244] width 125 height 23
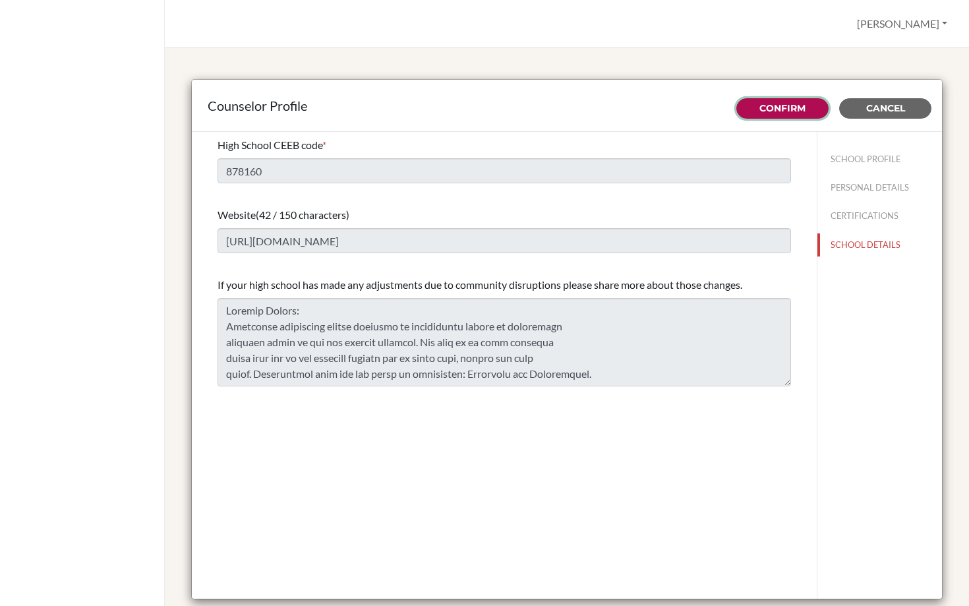
click at [765, 106] on link "Confirm" at bounding box center [783, 108] width 46 height 12
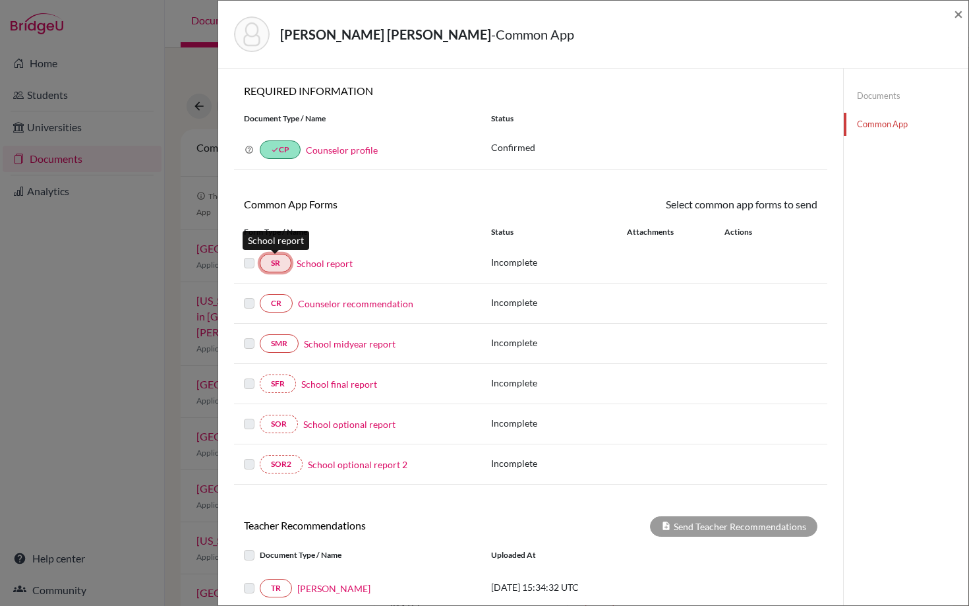
click at [274, 260] on link "SR" at bounding box center [276, 263] width 32 height 18
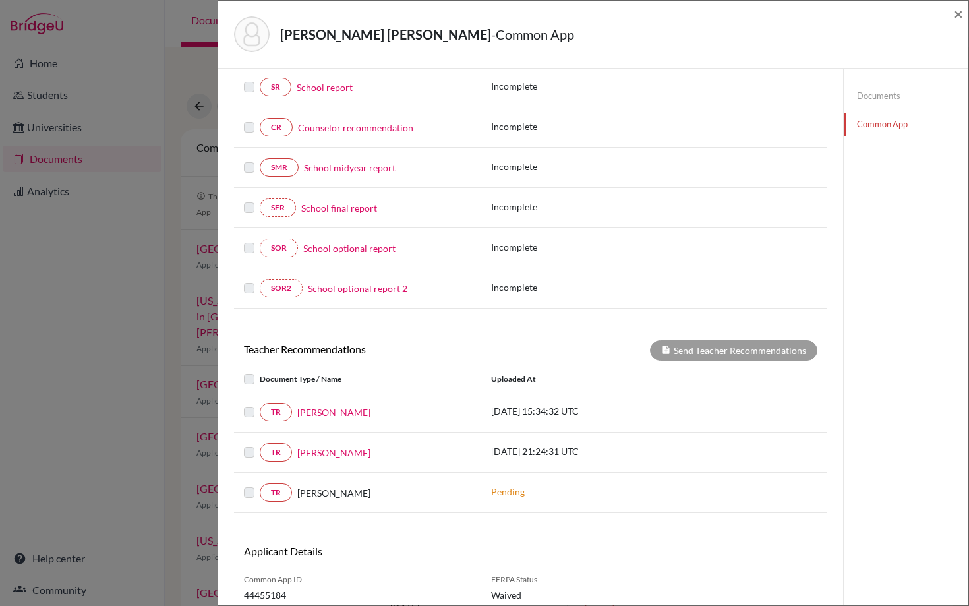
scroll to position [194, 0]
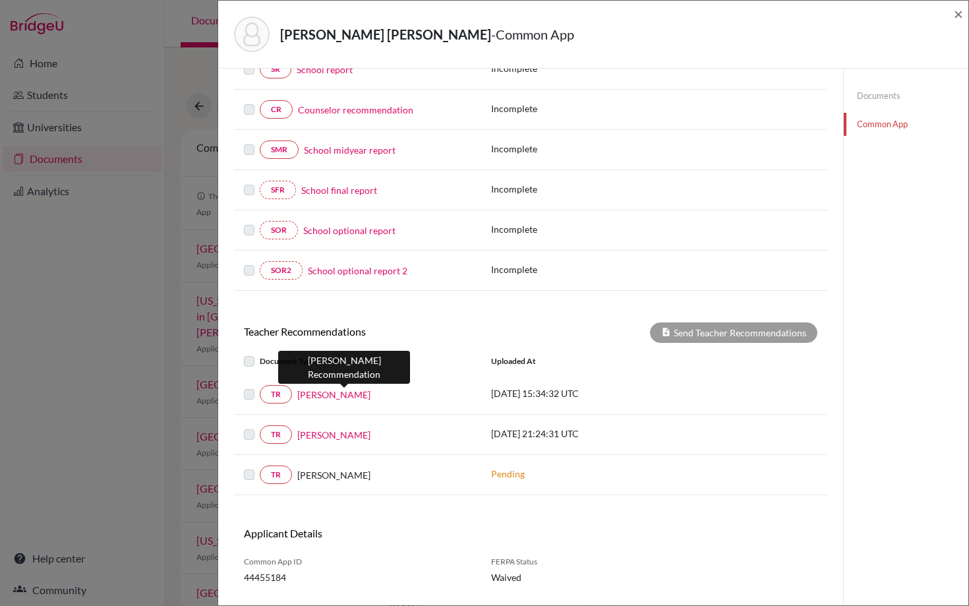
click at [365, 398] on link "Carlos Alfredo Narvaez" at bounding box center [333, 395] width 73 height 14
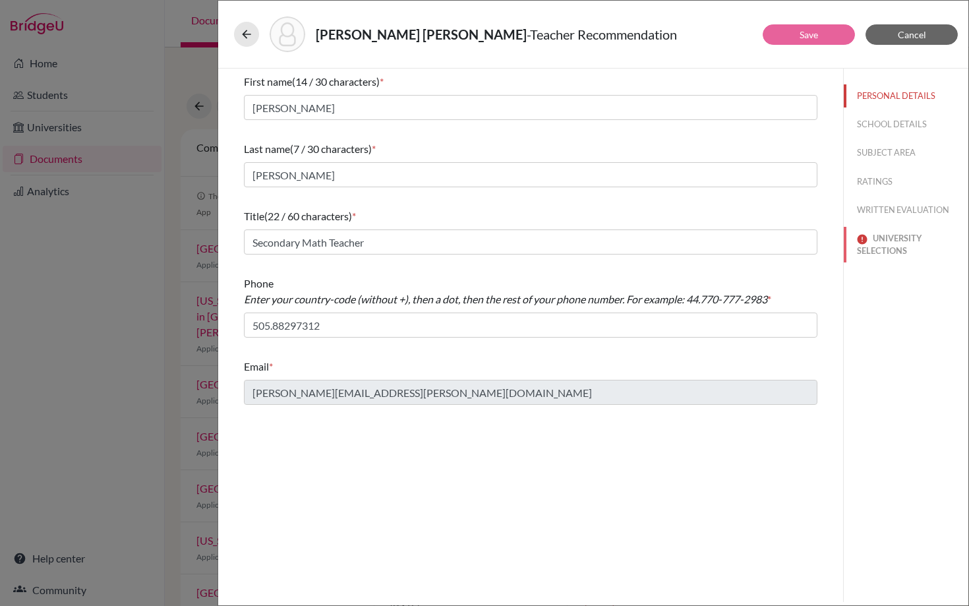
click at [890, 240] on button "UNIVERSITY SELECTIONS" at bounding box center [906, 245] width 125 height 36
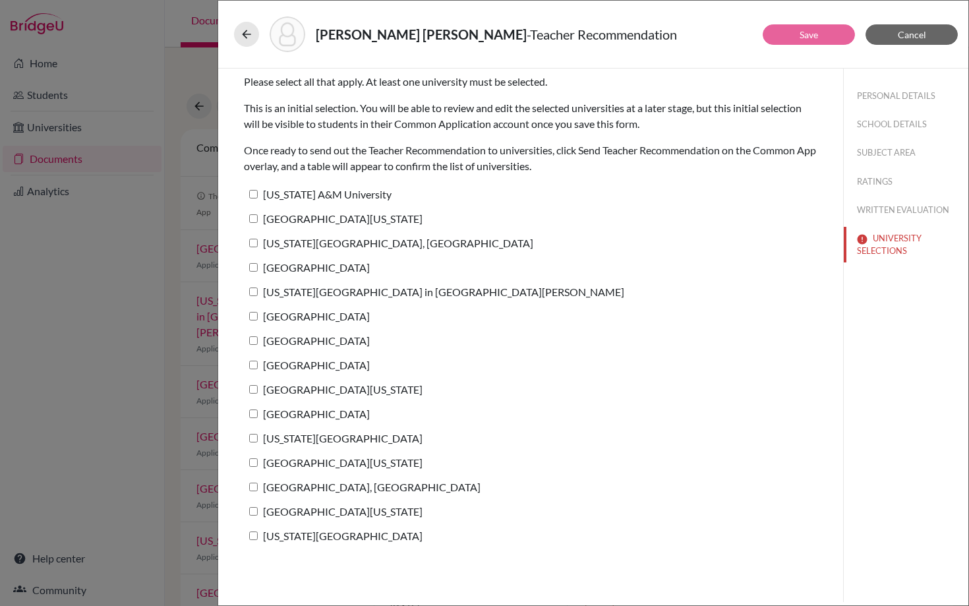
click at [259, 244] on label "[US_STATE][GEOGRAPHIC_DATA], [GEOGRAPHIC_DATA]" at bounding box center [389, 242] width 290 height 19
click at [258, 244] on input "[US_STATE][GEOGRAPHIC_DATA], [GEOGRAPHIC_DATA]" at bounding box center [253, 243] width 9 height 9
checkbox input "true"
click at [831, 43] on button "Save" at bounding box center [809, 34] width 92 height 20
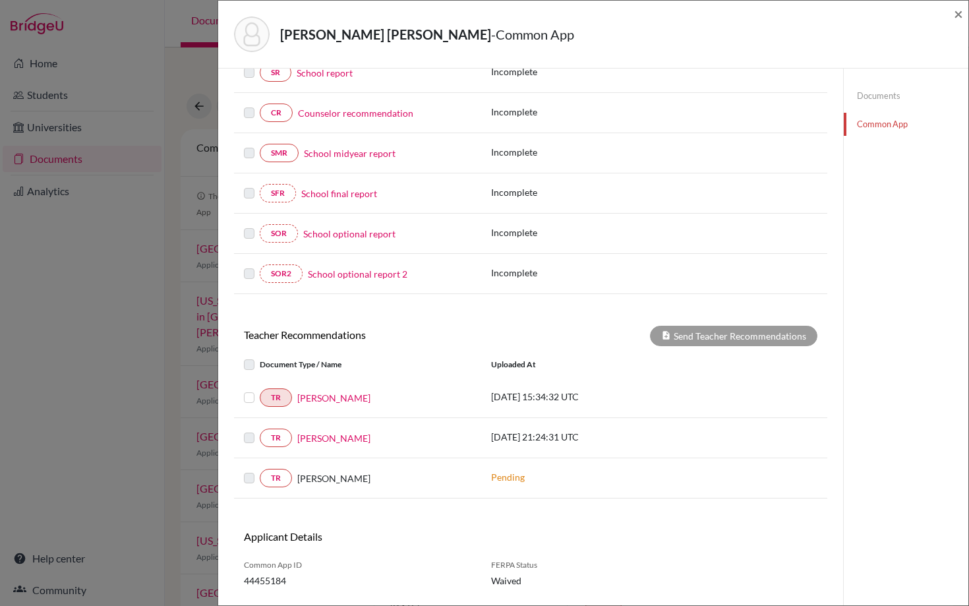
scroll to position [195, 0]
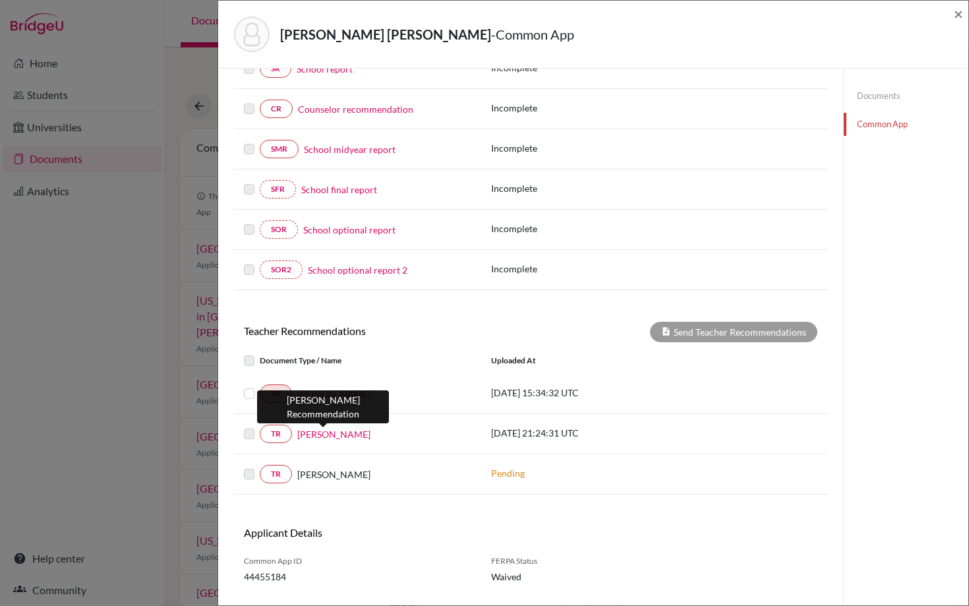
click at [314, 433] on link "[PERSON_NAME]" at bounding box center [333, 434] width 73 height 14
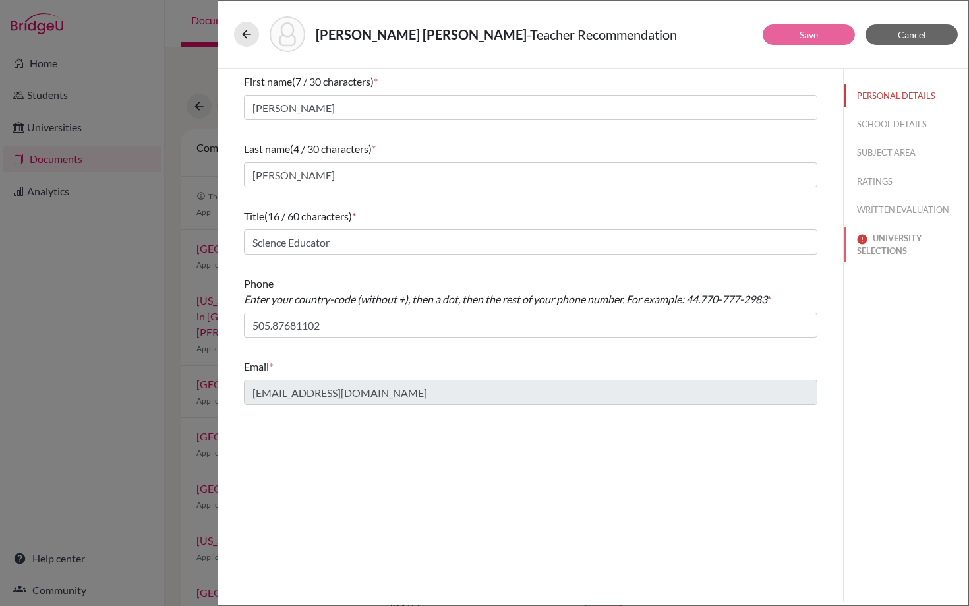
click at [898, 240] on button "UNIVERSITY SELECTIONS" at bounding box center [906, 245] width 125 height 36
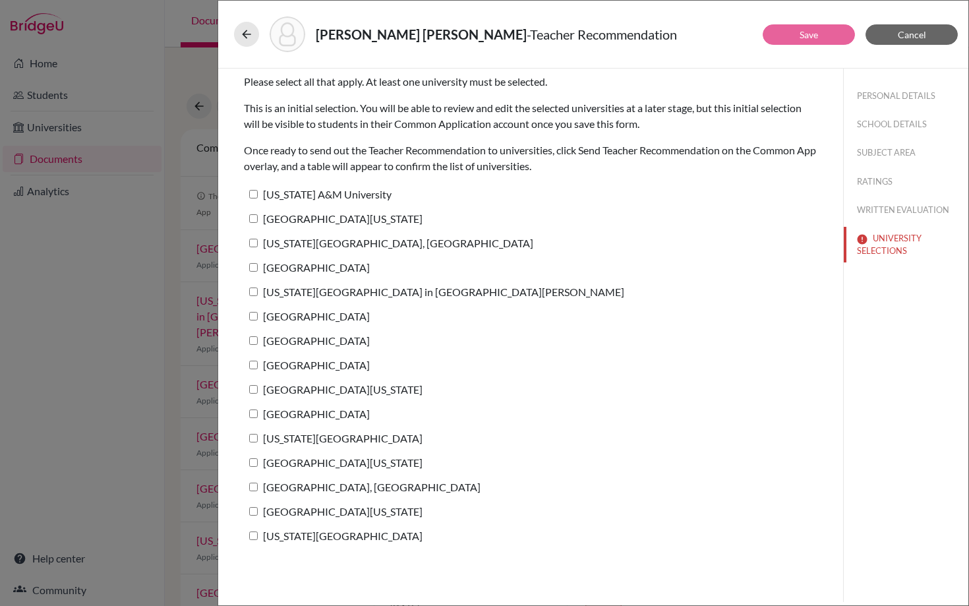
click at [258, 315] on label "Rice University" at bounding box center [307, 316] width 126 height 19
click at [258, 315] on input "Rice University" at bounding box center [253, 316] width 9 height 9
checkbox input "true"
click at [789, 36] on button "Save" at bounding box center [809, 34] width 92 height 20
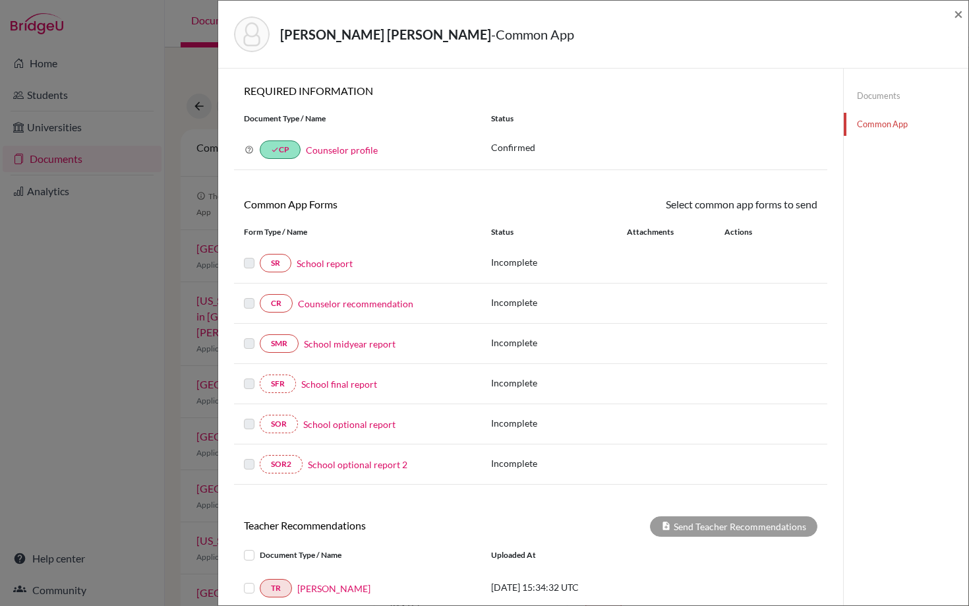
scroll to position [226, 0]
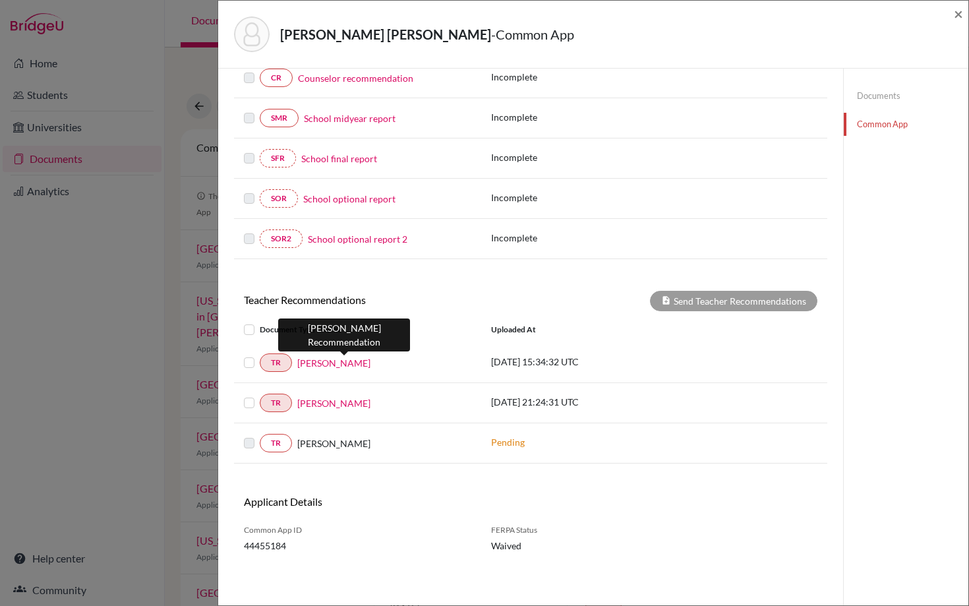
click at [322, 364] on link "Carlos Alfredo Narvaez" at bounding box center [333, 363] width 73 height 14
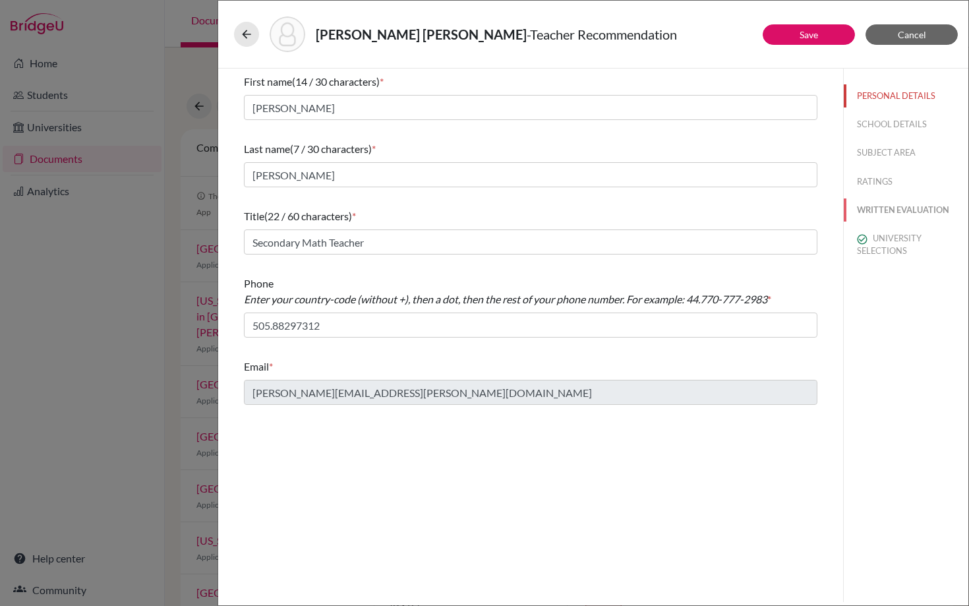
click at [876, 209] on button "WRITTEN EVALUATION" at bounding box center [906, 210] width 125 height 23
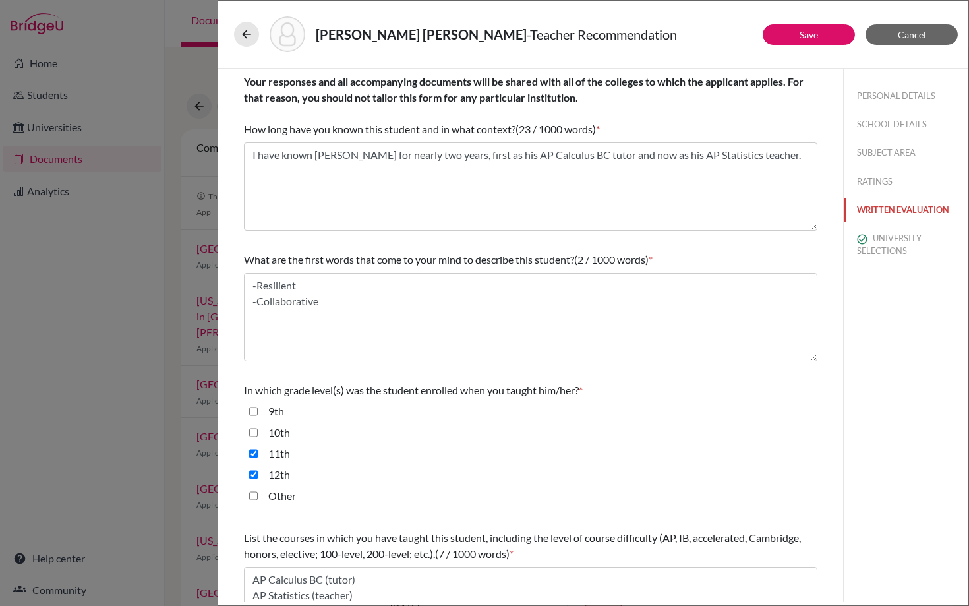
scroll to position [228, 0]
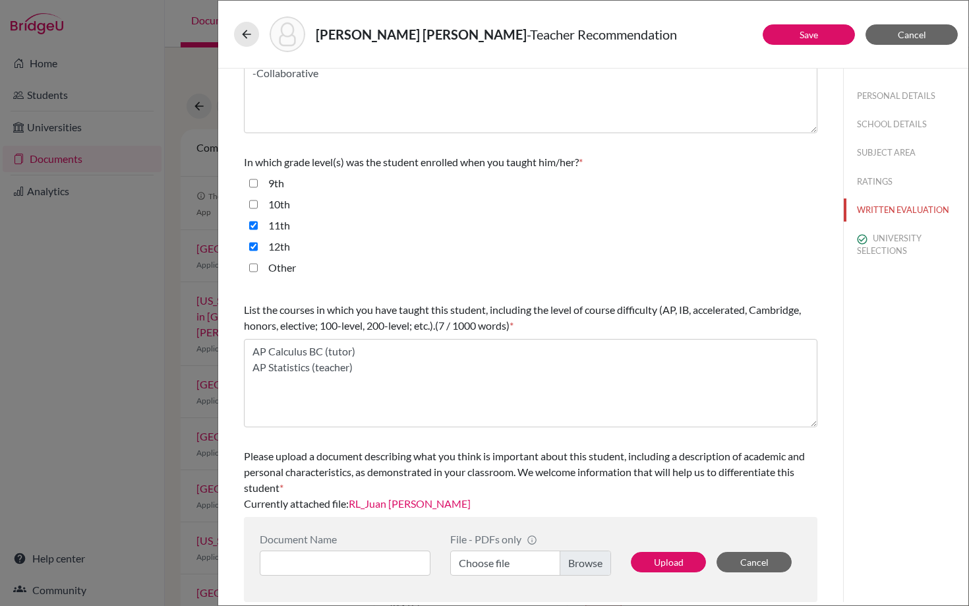
click at [435, 501] on link "RL_Juan Pablo Arguello" at bounding box center [410, 503] width 122 height 13
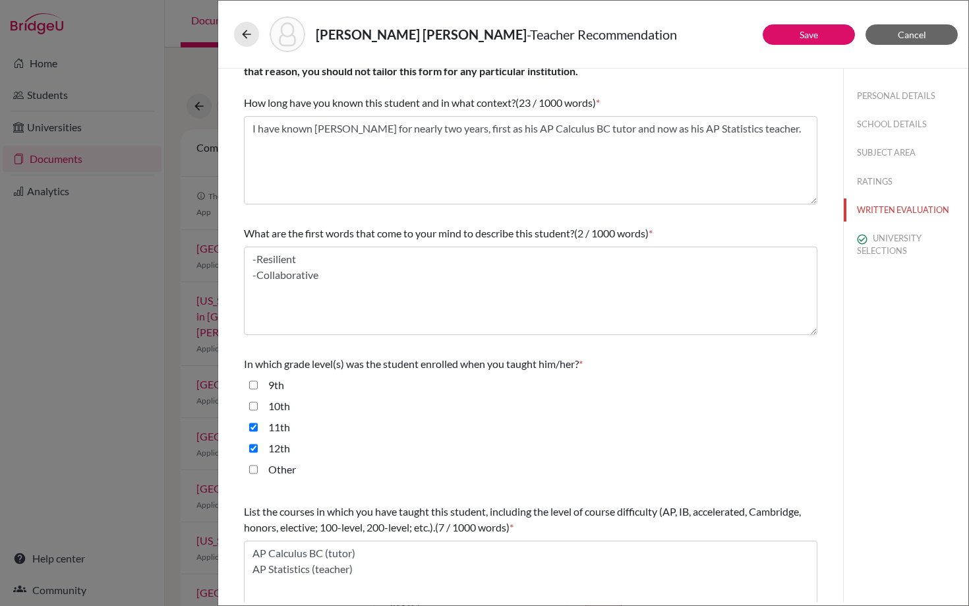
scroll to position [34, 0]
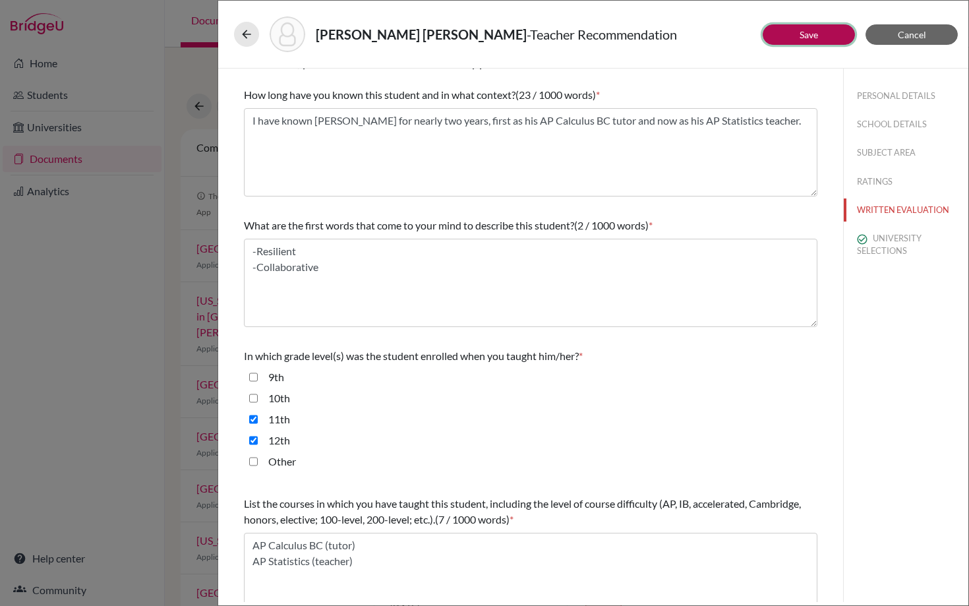
click at [814, 38] on link "Save" at bounding box center [809, 34] width 18 height 11
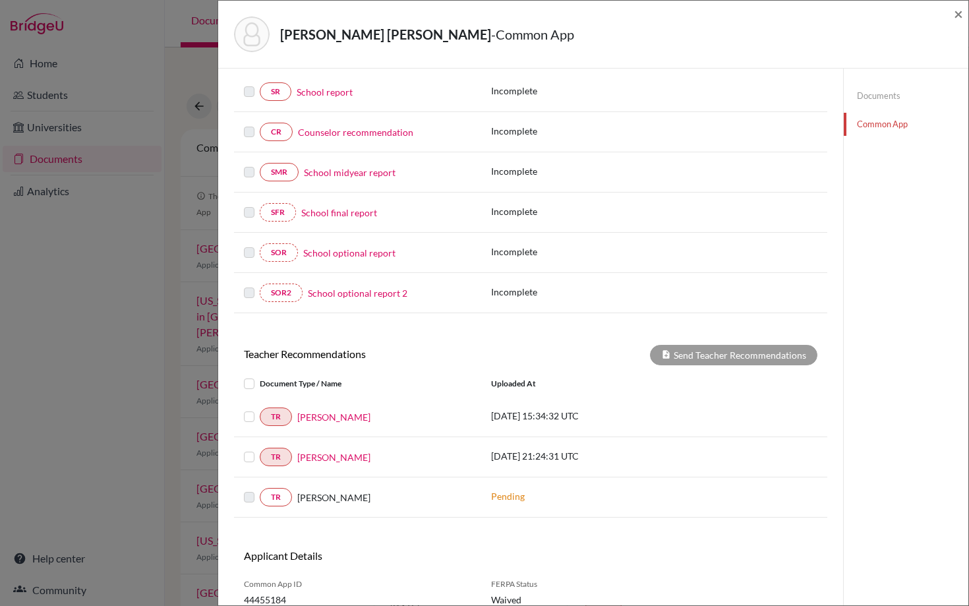
scroll to position [226, 0]
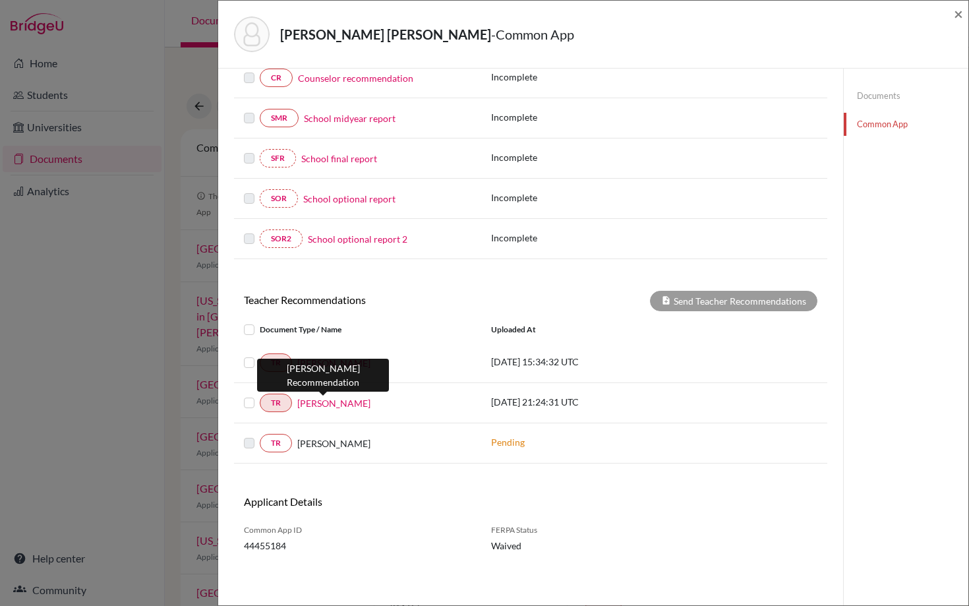
click at [328, 402] on link "[PERSON_NAME]" at bounding box center [333, 403] width 73 height 14
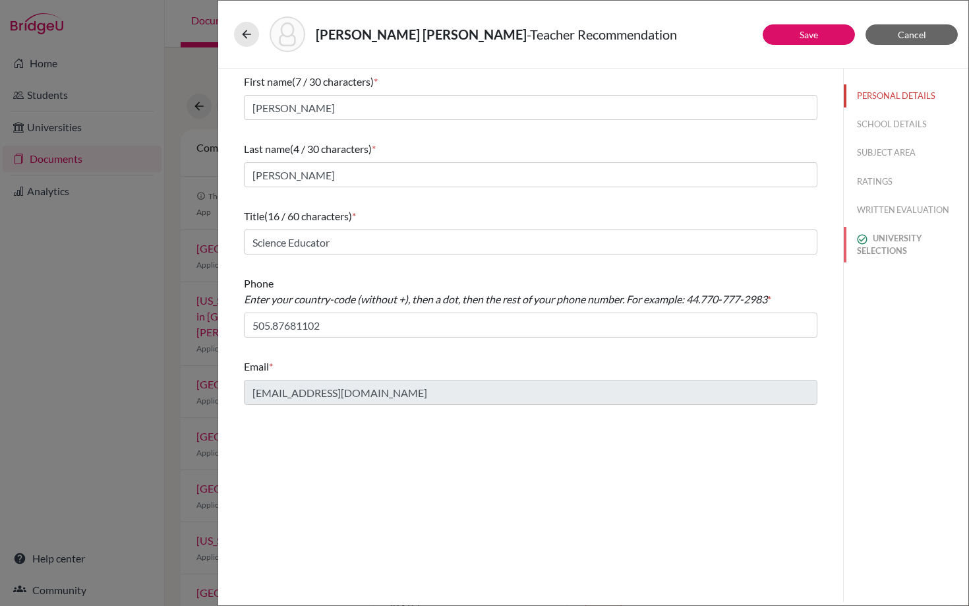
click at [890, 235] on button "UNIVERSITY SELECTIONS" at bounding box center [906, 245] width 125 height 36
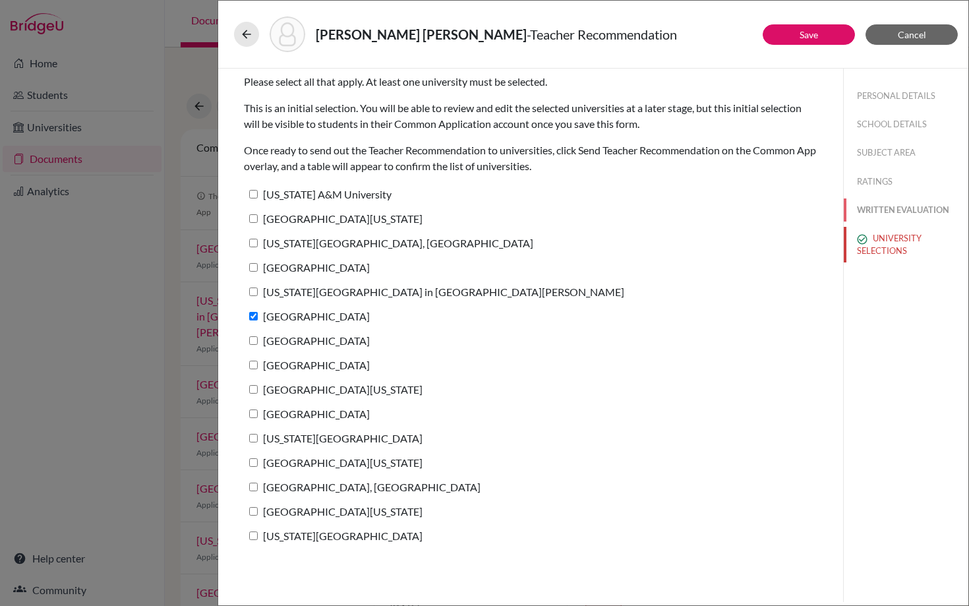
click at [888, 206] on button "WRITTEN EVALUATION" at bounding box center [906, 210] width 125 height 23
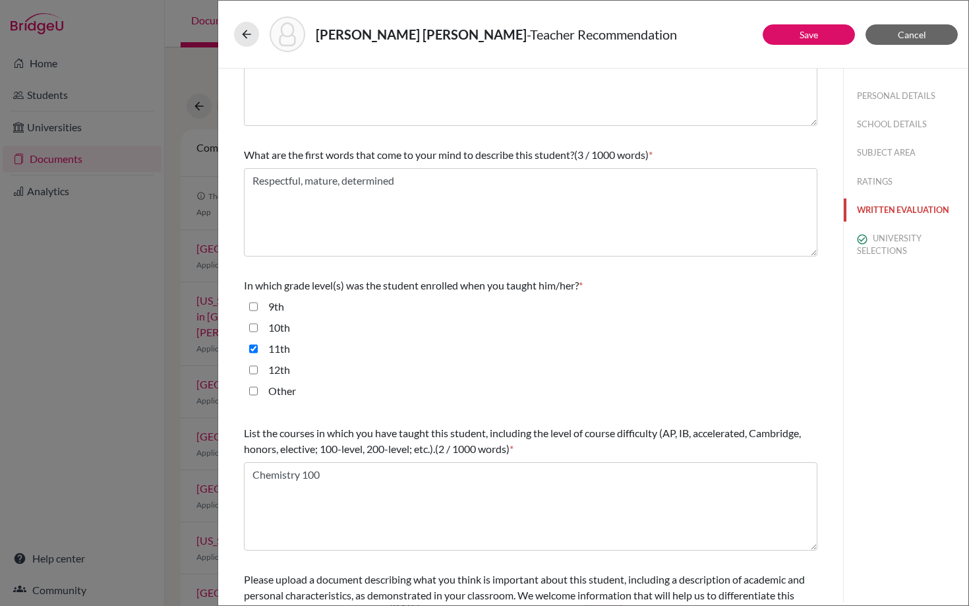
scroll to position [228, 0]
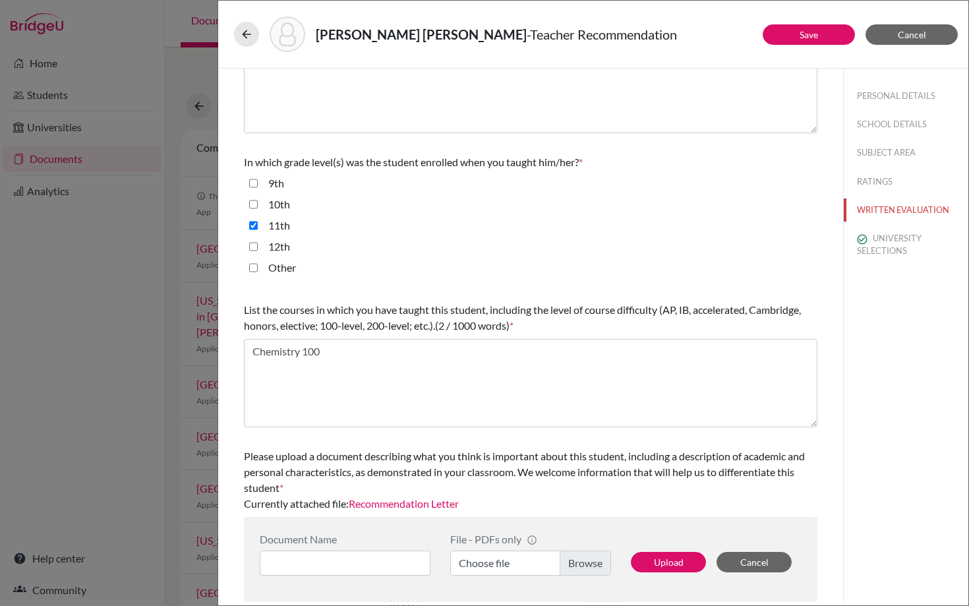
click at [438, 507] on link "Recommendation Letter" at bounding box center [404, 503] width 110 height 13
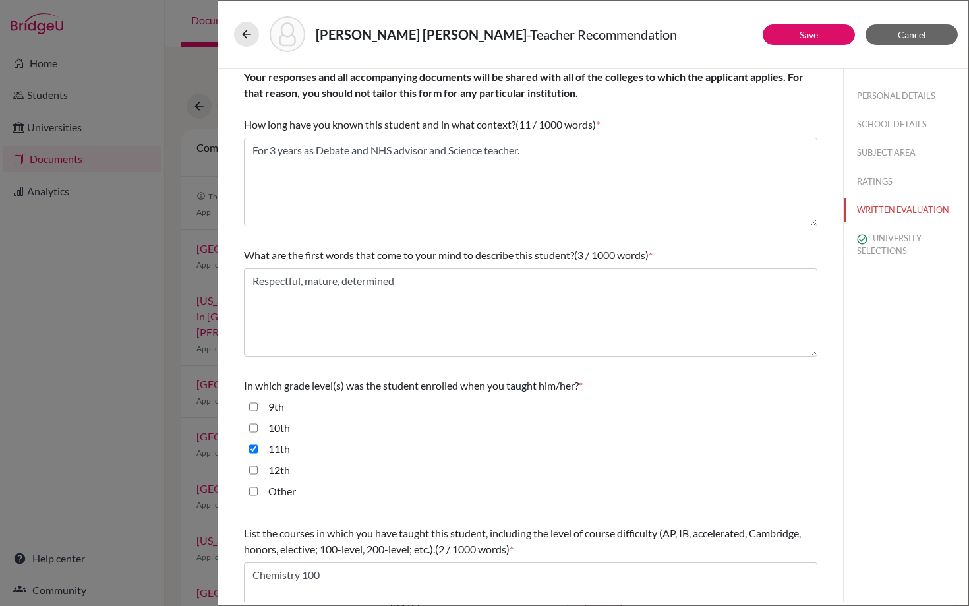
scroll to position [0, 0]
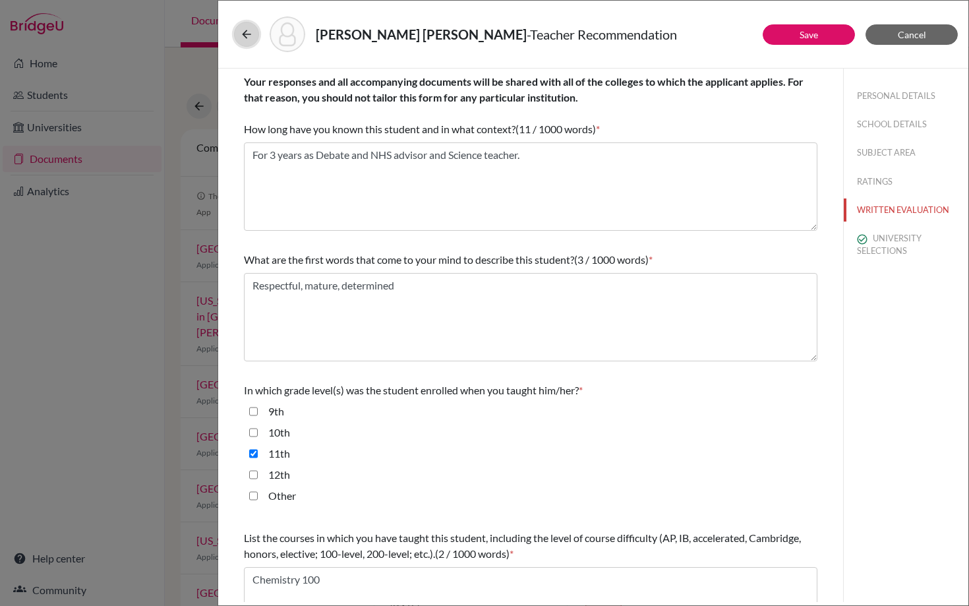
click at [243, 32] on icon at bounding box center [246, 34] width 13 height 13
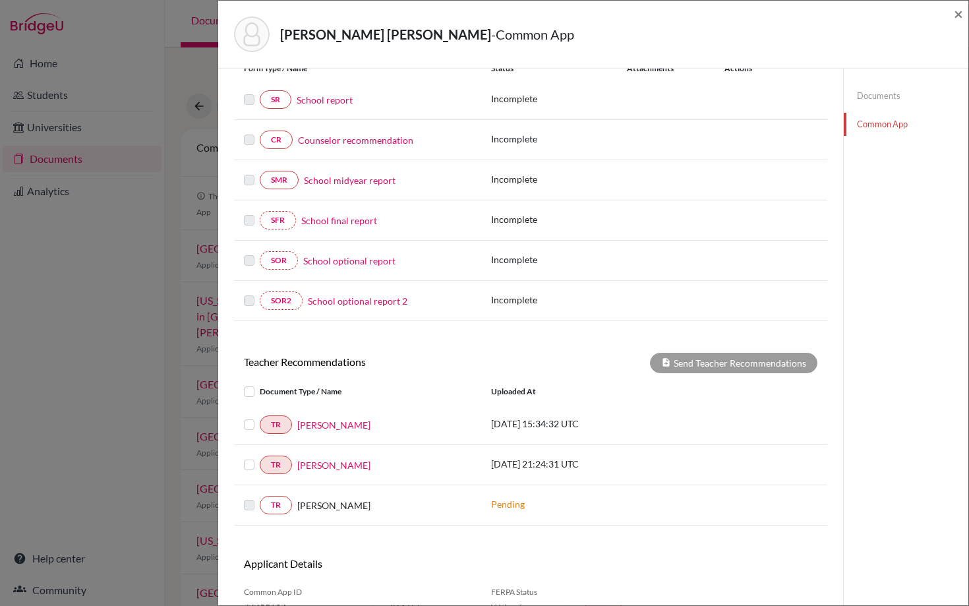
scroll to position [226, 0]
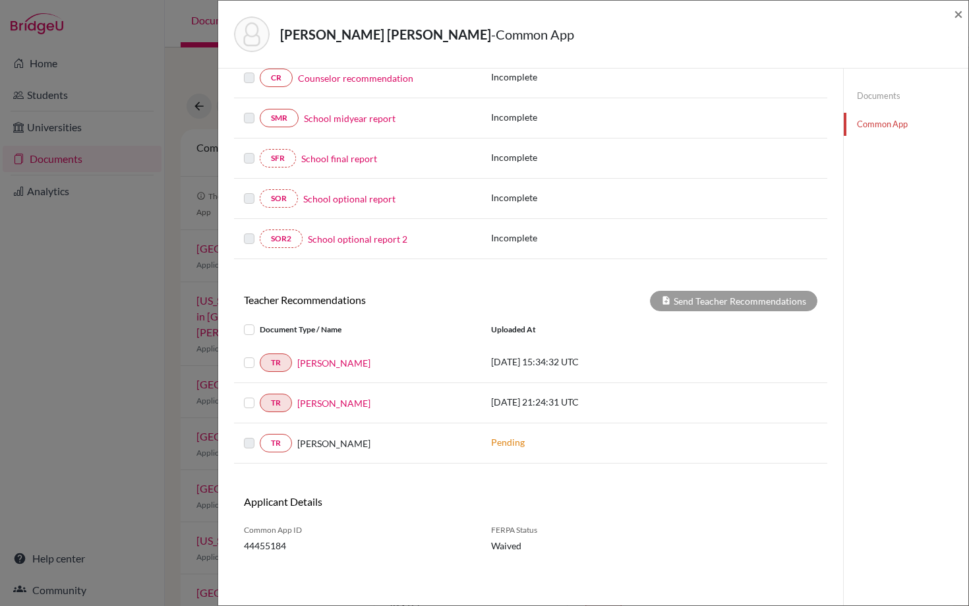
click at [260, 322] on label at bounding box center [260, 322] width 0 height 0
click at [0, 0] on input "checkbox" at bounding box center [0, 0] width 0 height 0
click at [700, 303] on button "Send Teacher Recommendations" at bounding box center [734, 301] width 168 height 20
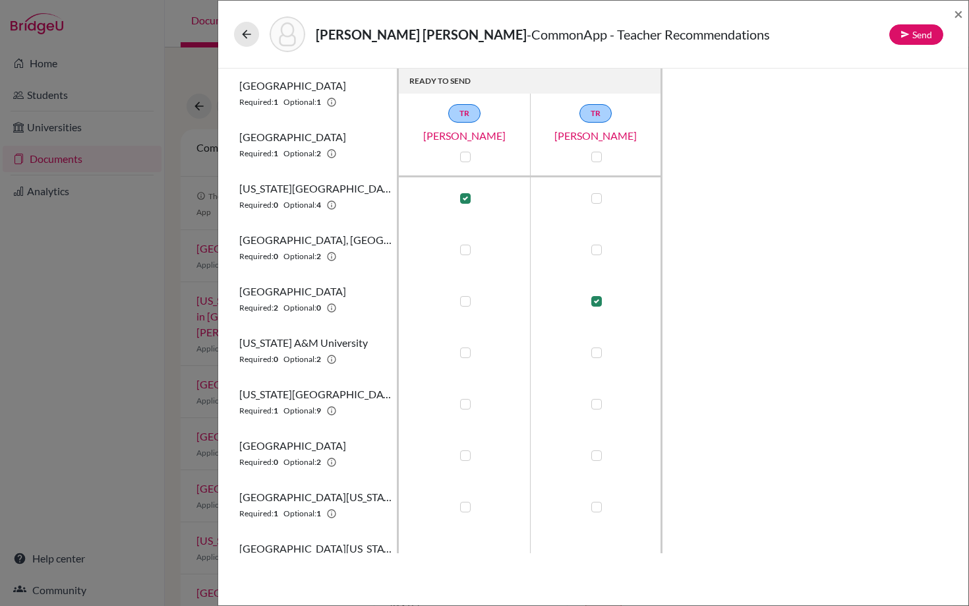
scroll to position [140, 0]
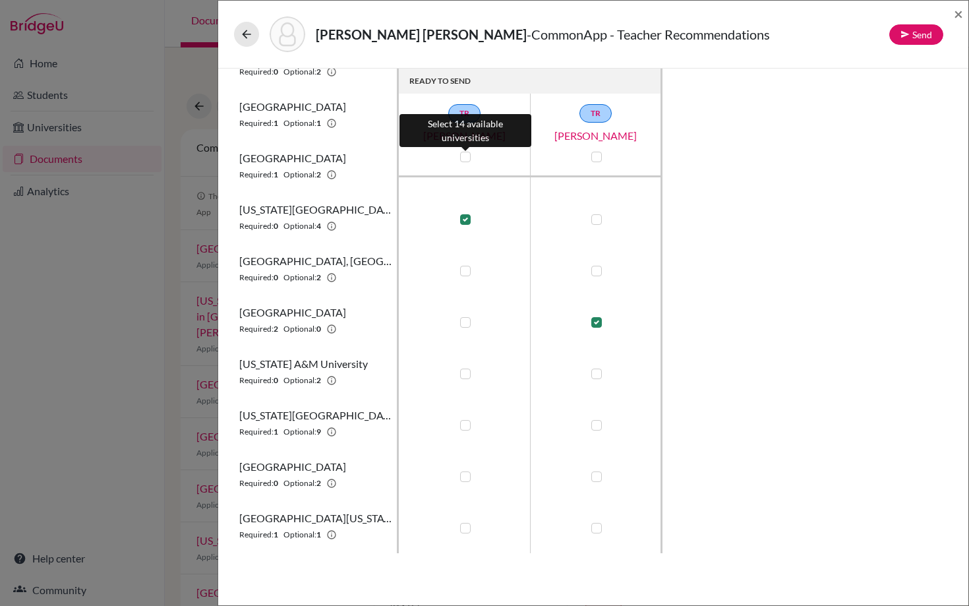
click at [466, 154] on label at bounding box center [465, 157] width 11 height 11
click at [466, 154] on input "checkbox" at bounding box center [462, 155] width 11 height 13
checkbox input "true"
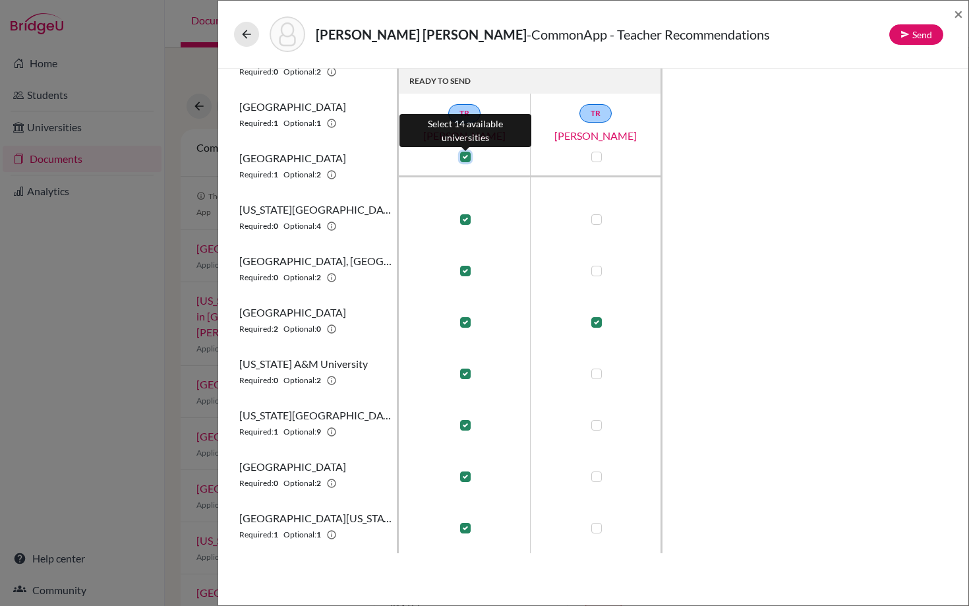
checkbox input "true"
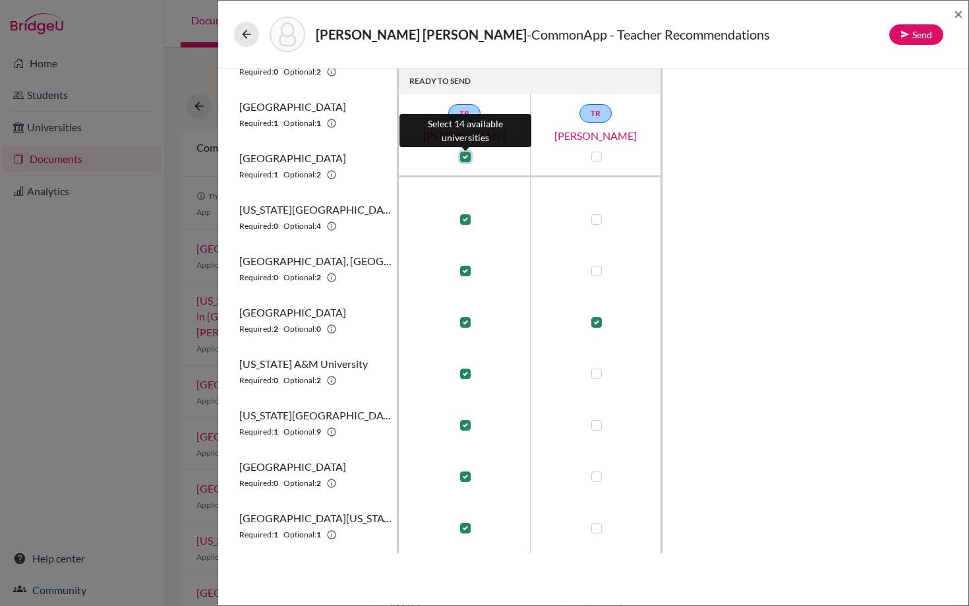
checkbox input "true"
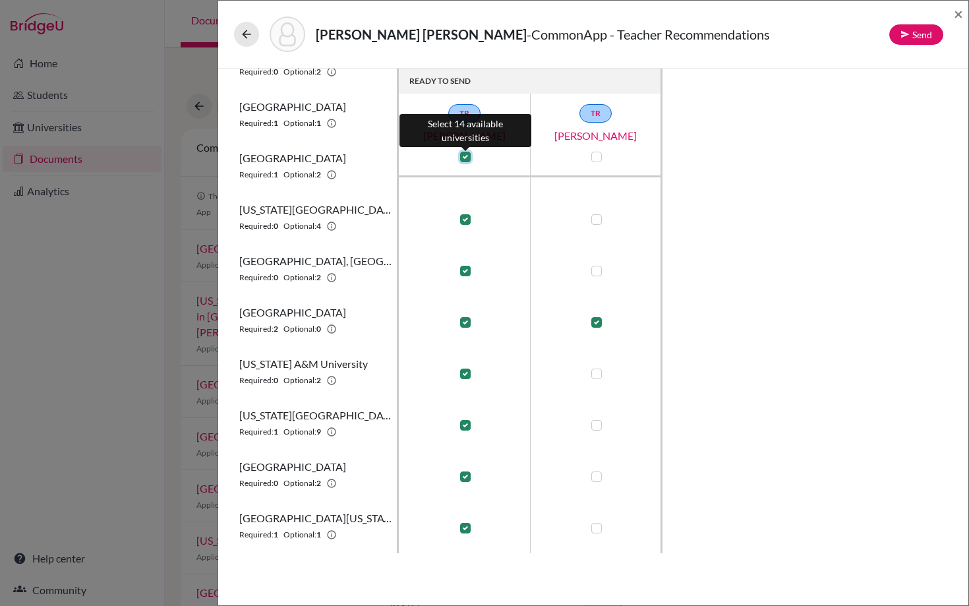
checkbox input "true"
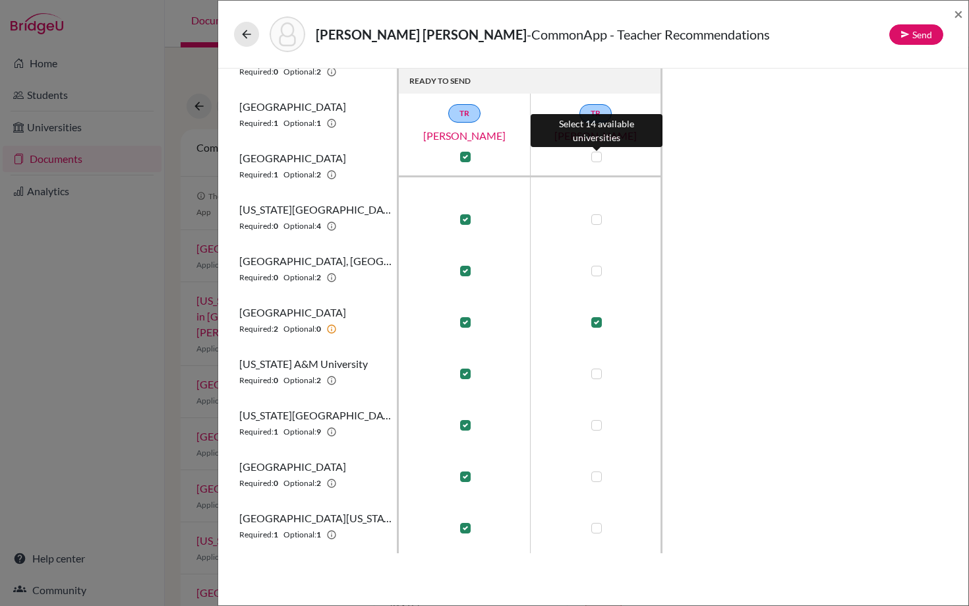
click at [598, 155] on label at bounding box center [597, 157] width 11 height 11
click at [598, 155] on input "checkbox" at bounding box center [593, 155] width 11 height 13
checkbox input "true"
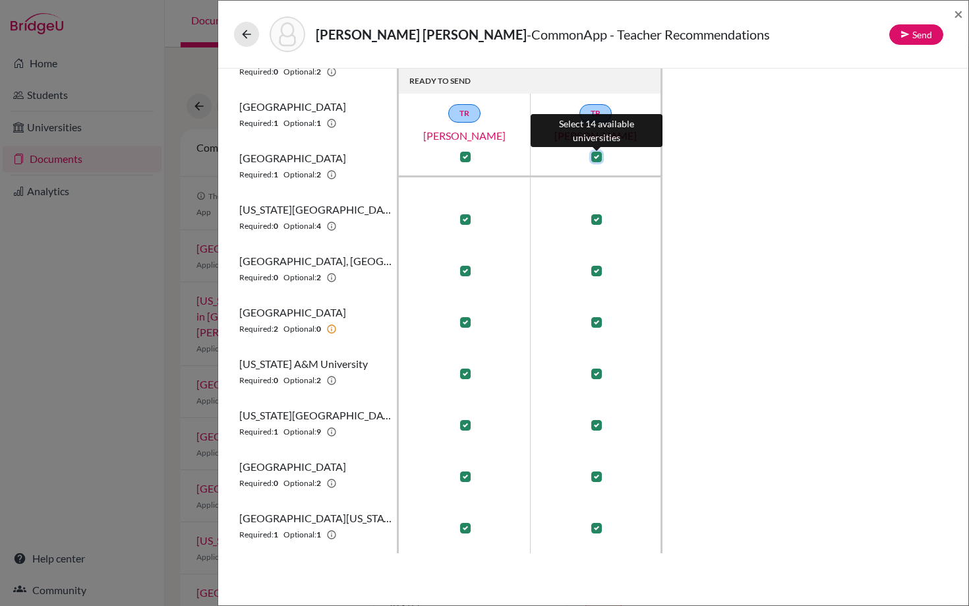
checkbox input "true"
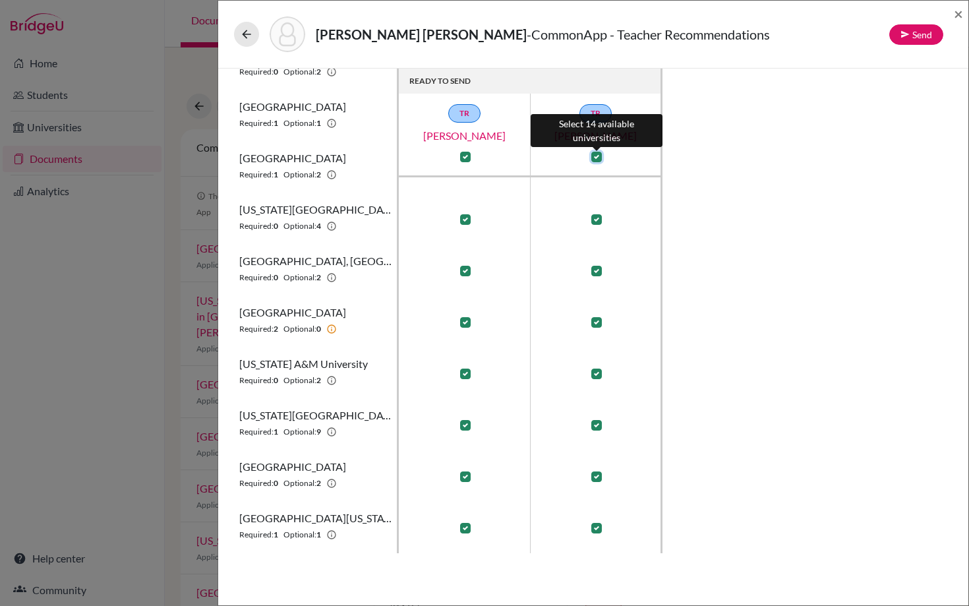
checkbox input "true"
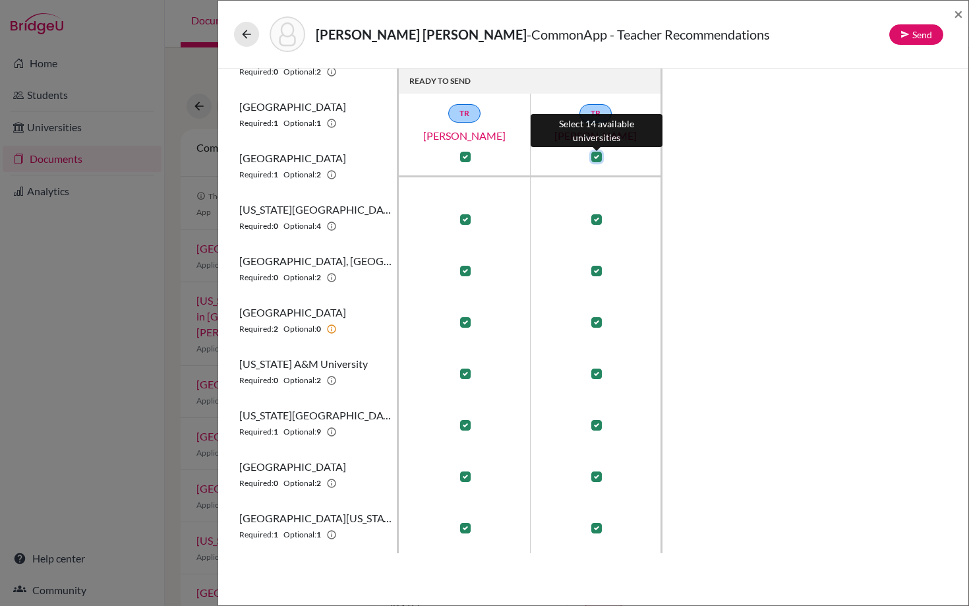
checkbox input "true"
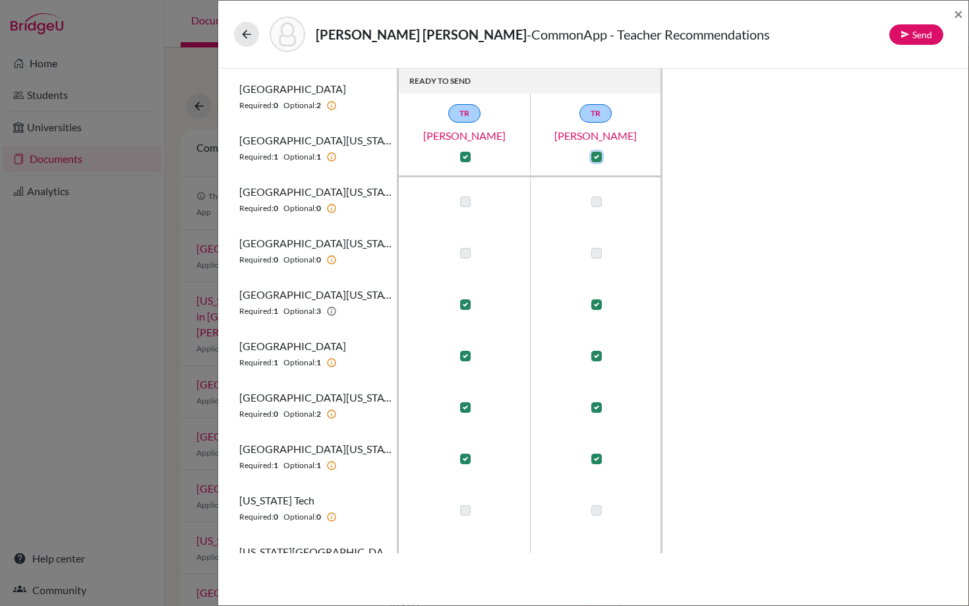
scroll to position [550, 0]
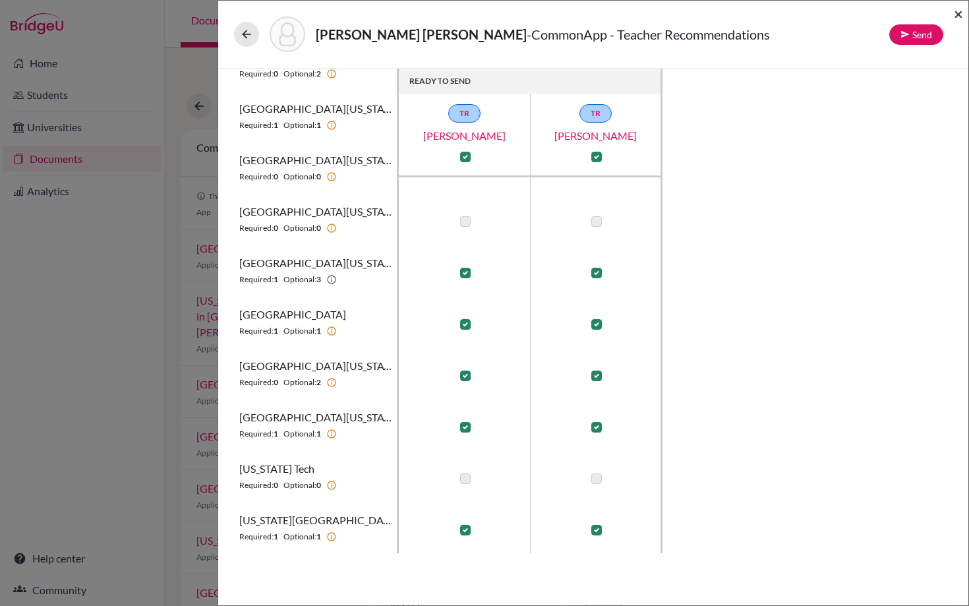
click at [960, 14] on span "×" at bounding box center [958, 13] width 9 height 19
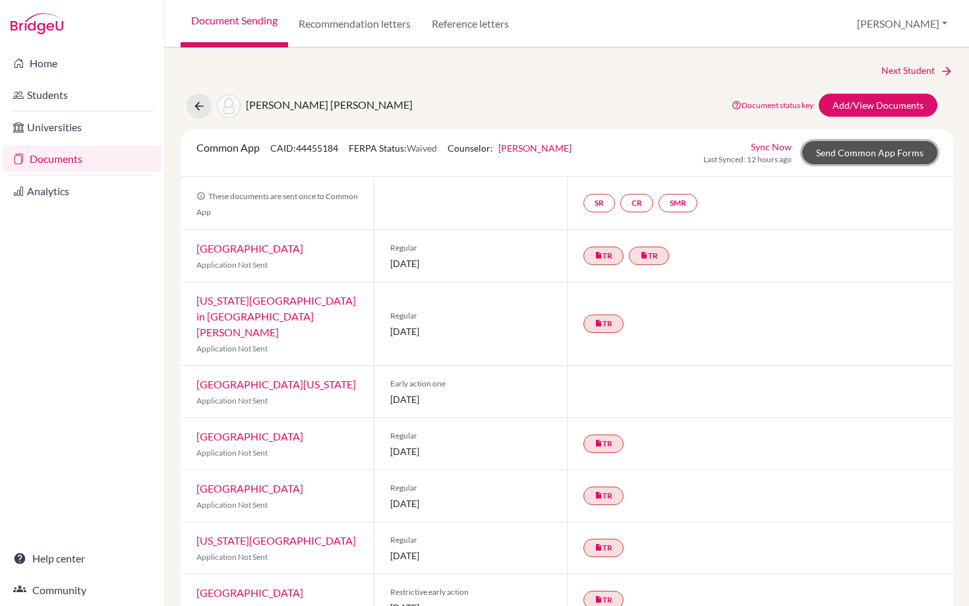
click at [862, 154] on link "Send Common App Forms" at bounding box center [870, 152] width 135 height 23
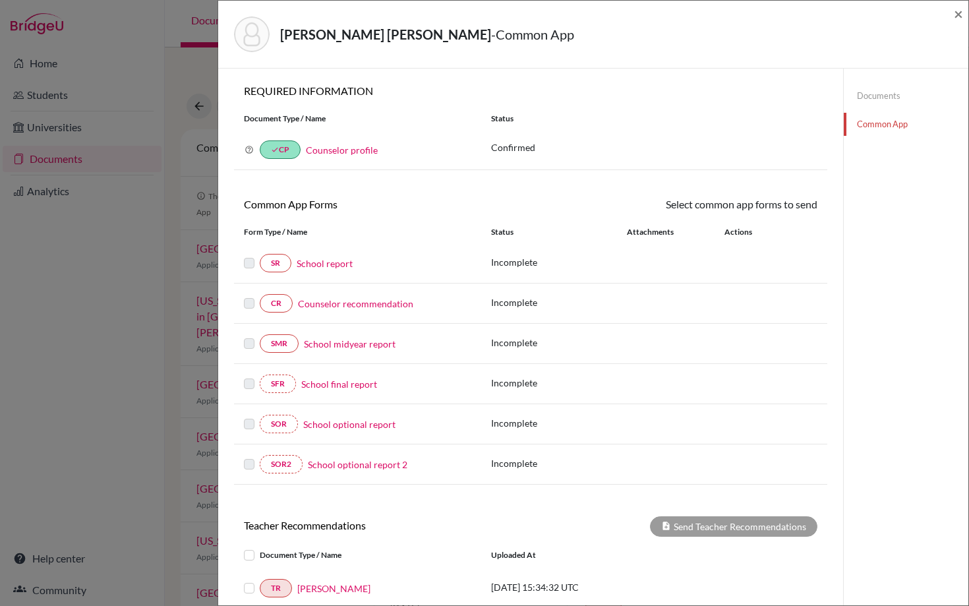
click at [333, 265] on link "School report" at bounding box center [325, 264] width 56 height 14
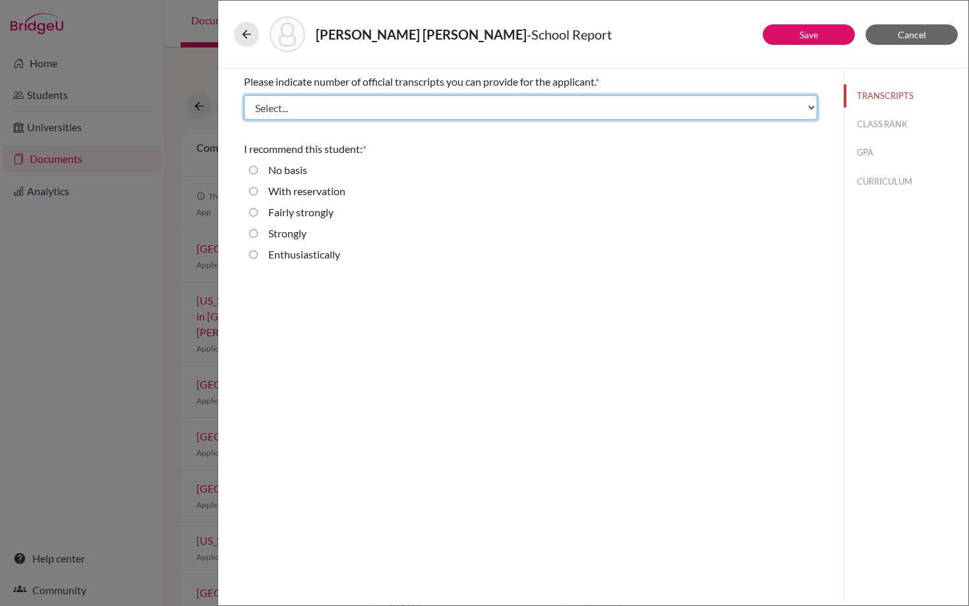
click at [367, 104] on select "Select... 1 2 3 4" at bounding box center [531, 107] width 574 height 25
select select "1"
click at [244, 95] on select "Select... 1 2 3 4" at bounding box center [531, 107] width 574 height 25
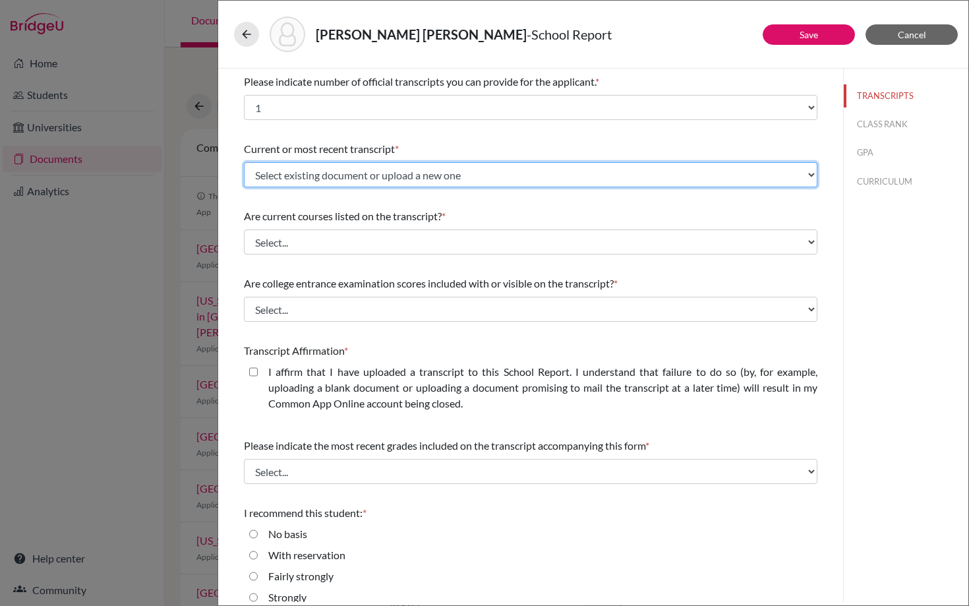
click at [333, 168] on select "Select existing document or upload a new one Initial Transcript Upload New File" at bounding box center [531, 174] width 574 height 25
select select "656742"
click at [244, 162] on select "Select existing document or upload a new one Initial Transcript Upload New File" at bounding box center [531, 174] width 574 height 25
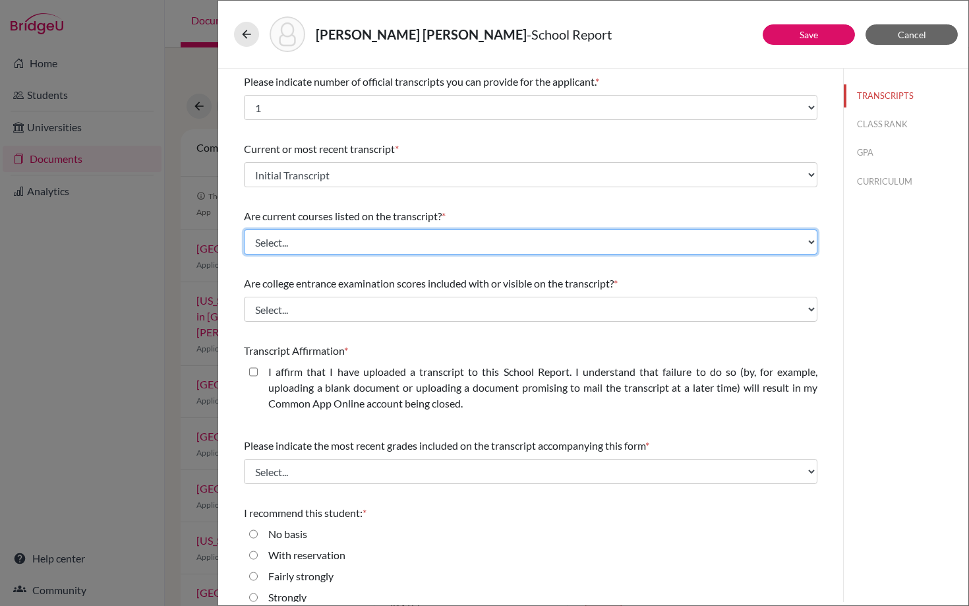
click at [297, 242] on select "Select... Yes No" at bounding box center [531, 241] width 574 height 25
select select "1"
click at [244, 229] on select "Select... Yes No" at bounding box center [531, 241] width 574 height 25
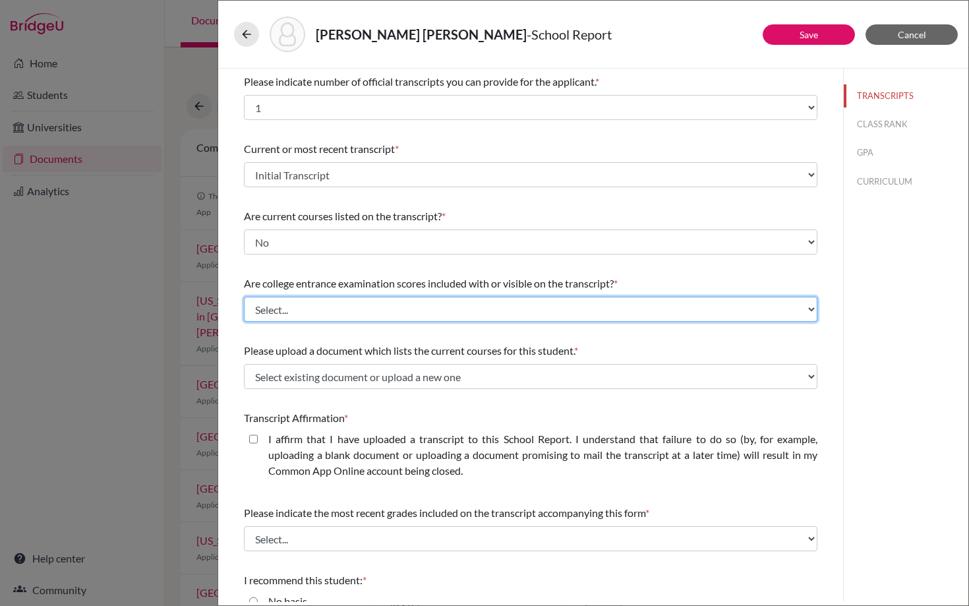
click at [286, 309] on select "Select... Yes No" at bounding box center [531, 309] width 574 height 25
select select "1"
click at [244, 297] on select "Select... Yes No" at bounding box center [531, 309] width 574 height 25
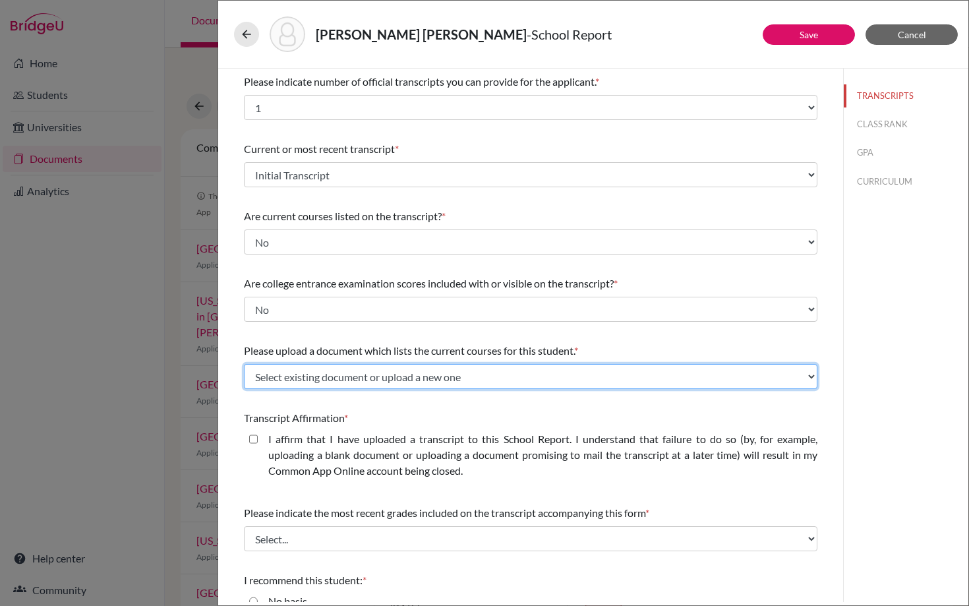
click at [302, 373] on select "Select existing document or upload a new one 12th Grade Courses Upload New File" at bounding box center [531, 376] width 574 height 25
select select "669289"
click at [244, 364] on select "Select existing document or upload a new one 12th Grade Courses Upload New File" at bounding box center [531, 376] width 574 height 25
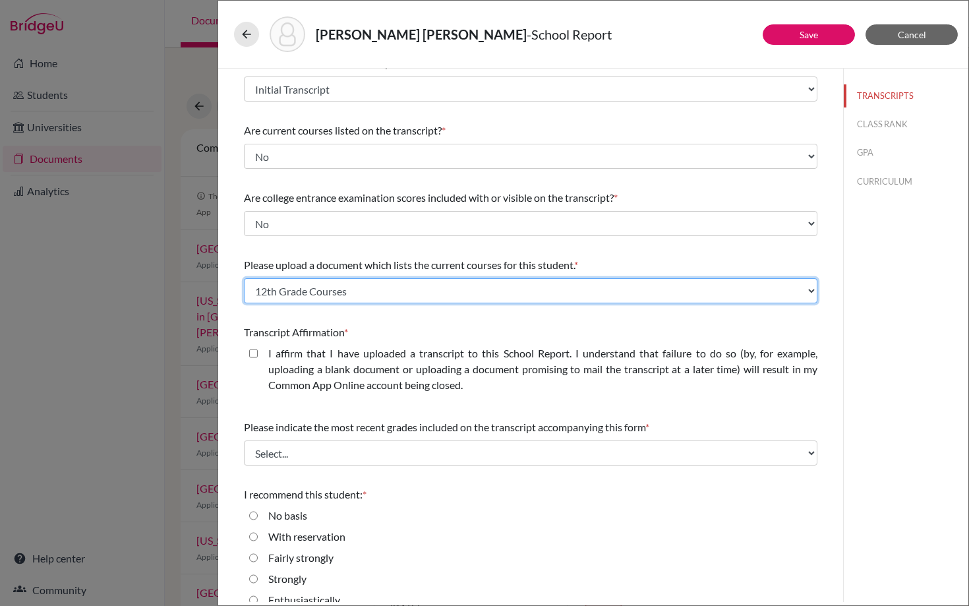
scroll to position [102, 0]
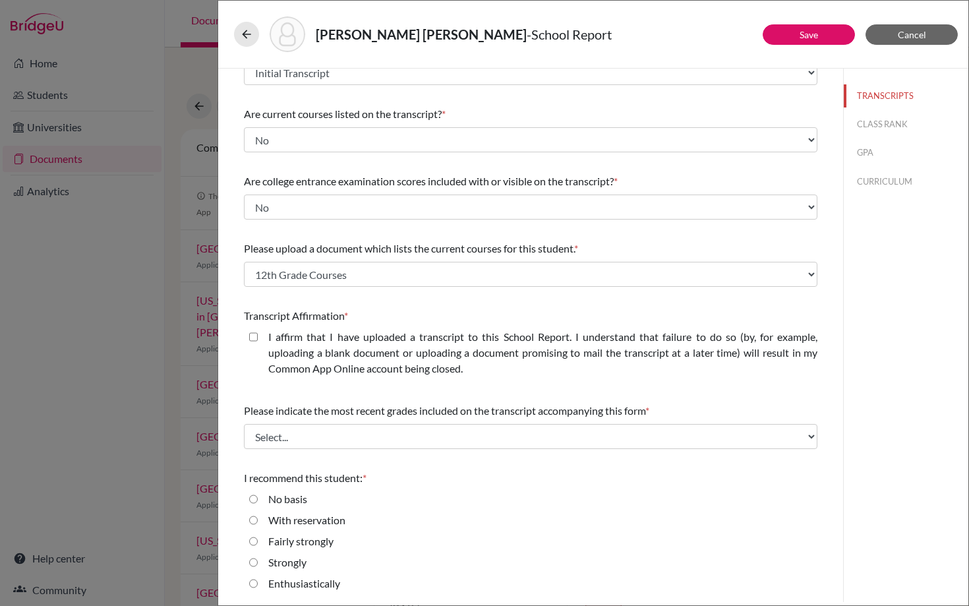
click at [254, 336] on closed\ "I affirm that I have uploaded a transcript to this School Report. I understand …" at bounding box center [253, 337] width 9 height 16
checkbox closed\ "true"
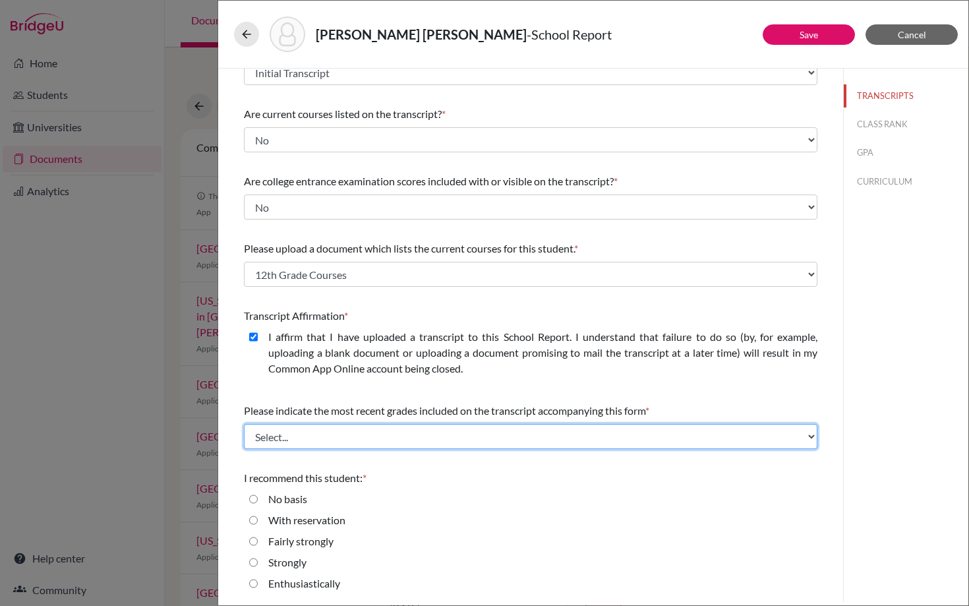
click at [355, 435] on select "Select... Final junior year grades 1st Quarter senior year grades 2nd Quarter/1…" at bounding box center [531, 436] width 574 height 25
select select "0"
click at [244, 424] on select "Select... Final junior year grades 1st Quarter senior year grades 2nd Quarter/1…" at bounding box center [531, 436] width 574 height 25
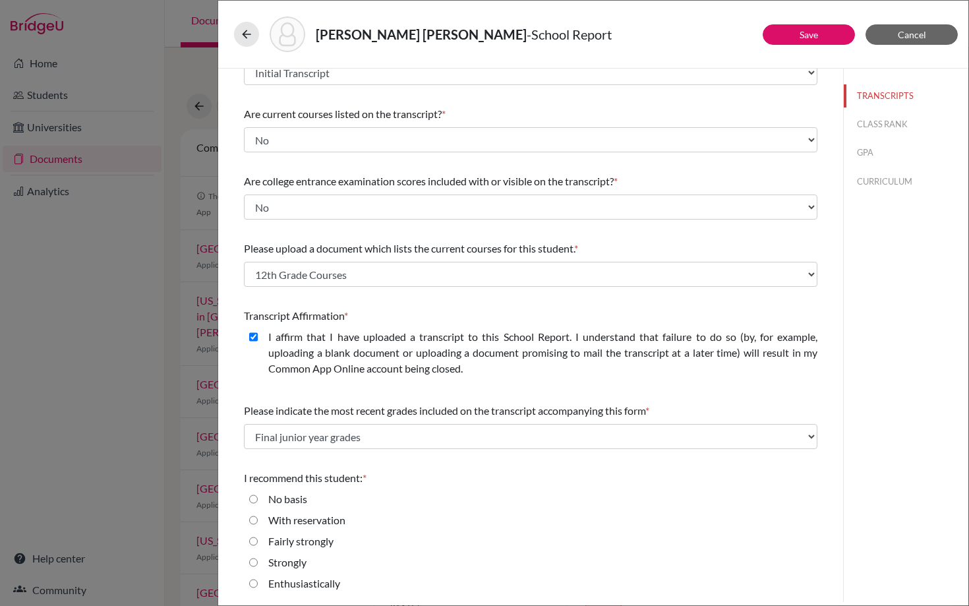
click at [253, 584] on input "Enthusiastically" at bounding box center [253, 584] width 9 height 16
radio input "true"
click at [793, 32] on button "Save" at bounding box center [809, 34] width 92 height 20
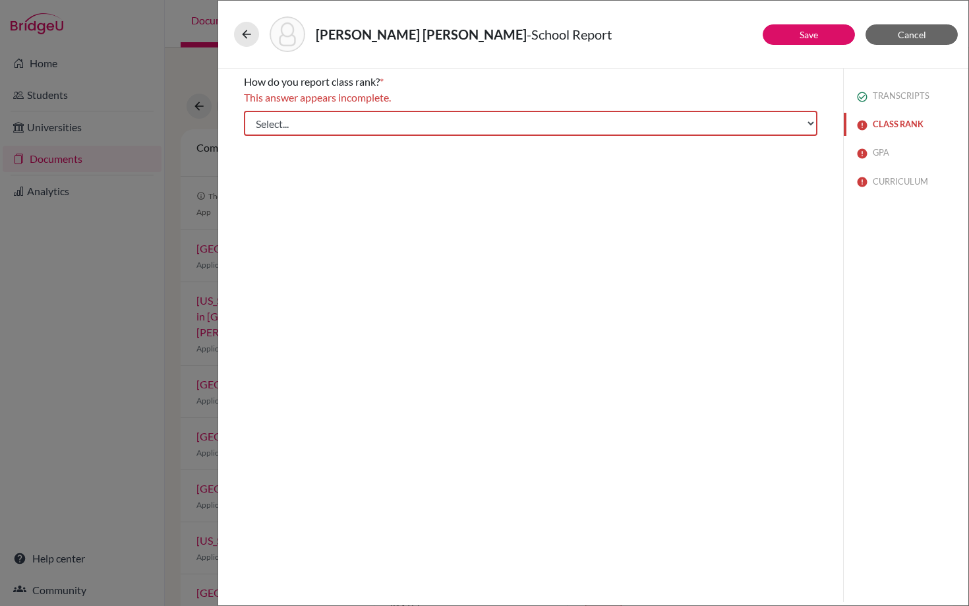
click at [890, 124] on button "CLASS RANK" at bounding box center [906, 124] width 125 height 23
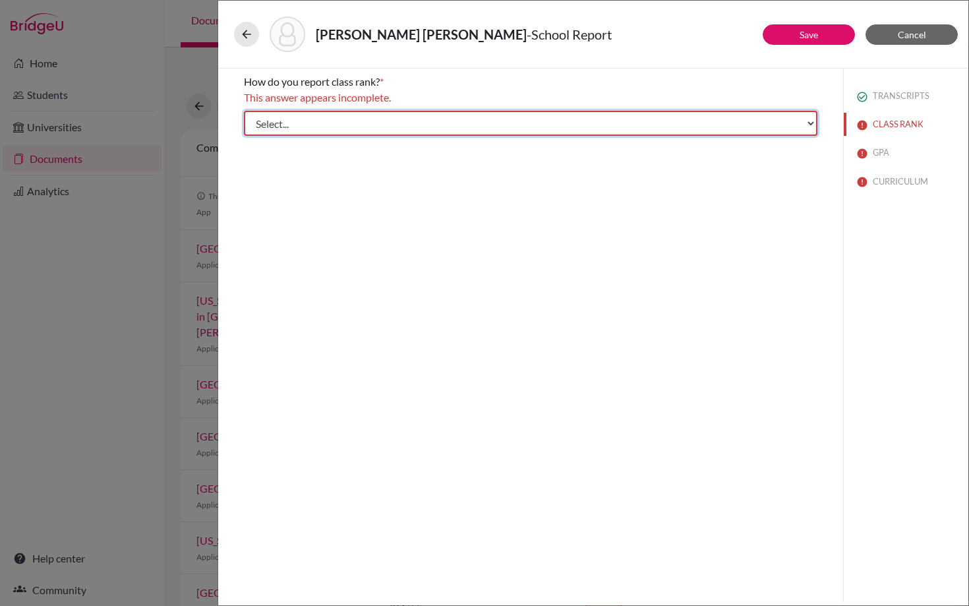
click at [611, 124] on select "Select... Exact Decile Quintile Quartile None" at bounding box center [531, 123] width 574 height 25
select select "5"
click at [244, 111] on select "Select... Exact Decile Quintile Quartile None" at bounding box center [531, 123] width 574 height 25
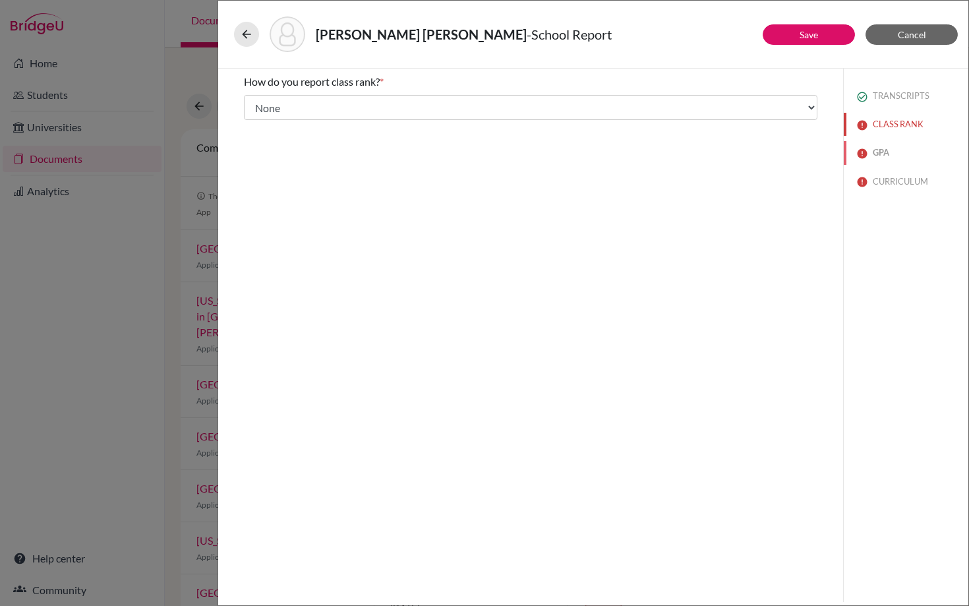
click at [882, 153] on button "GPA" at bounding box center [906, 152] width 125 height 23
click at [251, 119] on input "Yes" at bounding box center [253, 119] width 9 height 16
radio input "true"
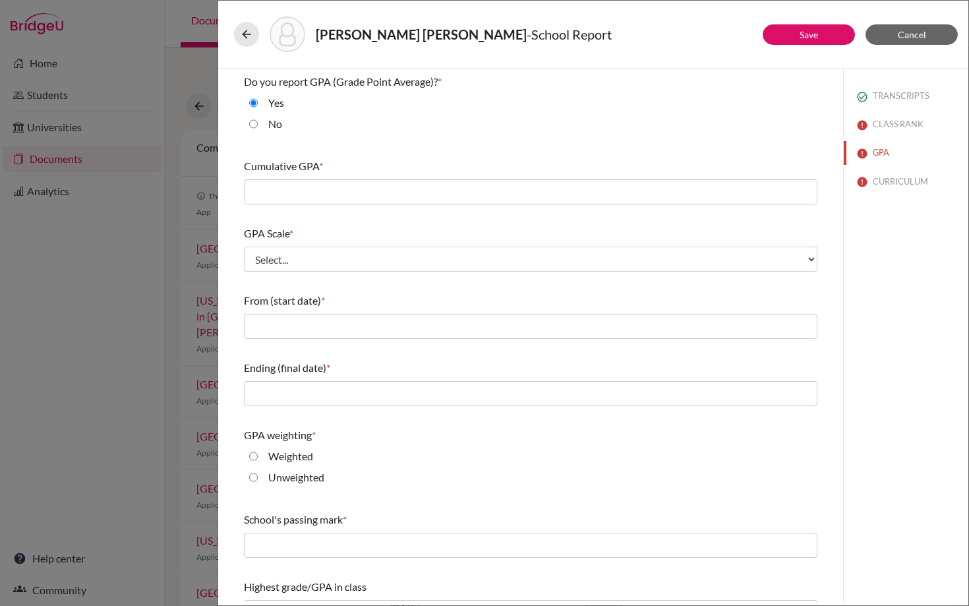
click at [132, 216] on div "Arguello Martinez, Juan Pablo - School Report Save Cancel Do you report GPA (Gr…" at bounding box center [484, 303] width 969 height 606
click at [810, 38] on link "Save" at bounding box center [809, 34] width 18 height 11
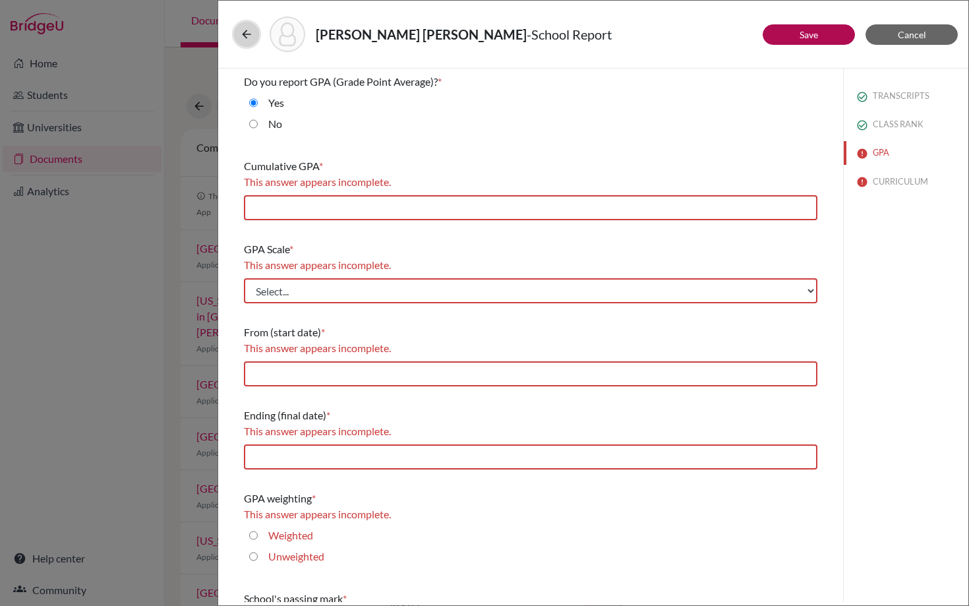
click at [243, 37] on icon at bounding box center [246, 34] width 13 height 13
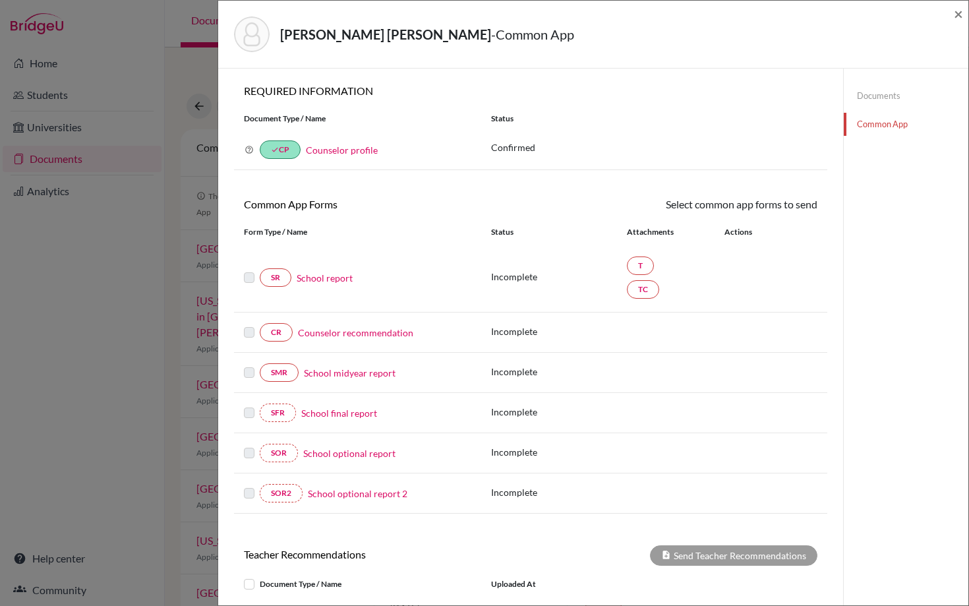
click at [885, 99] on link "Documents" at bounding box center [906, 95] width 125 height 23
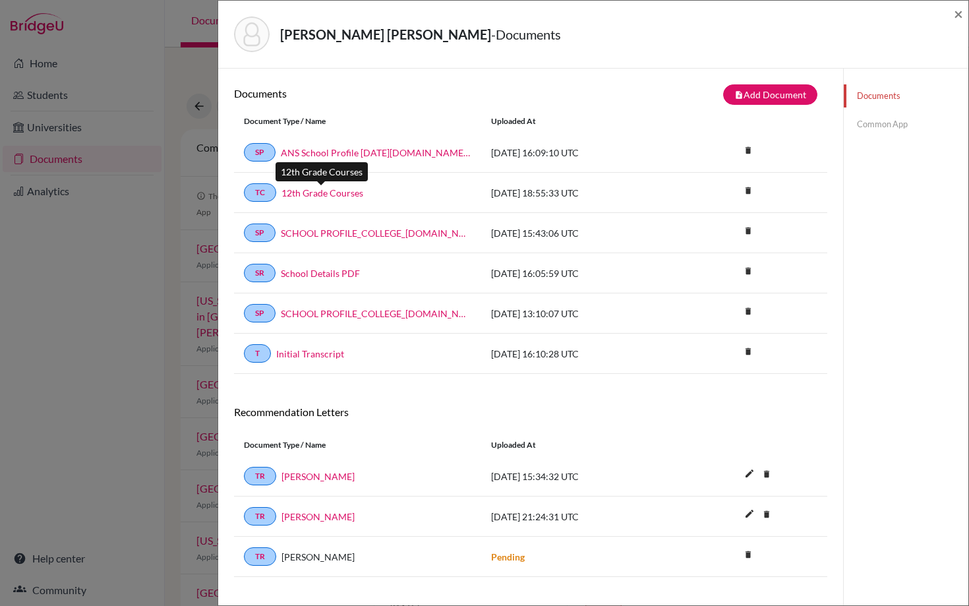
click at [316, 193] on link "12th Grade Courses" at bounding box center [323, 193] width 82 height 14
click at [309, 352] on link "Initial Transcript" at bounding box center [310, 354] width 68 height 14
click at [747, 556] on icon "delete" at bounding box center [749, 555] width 20 height 20
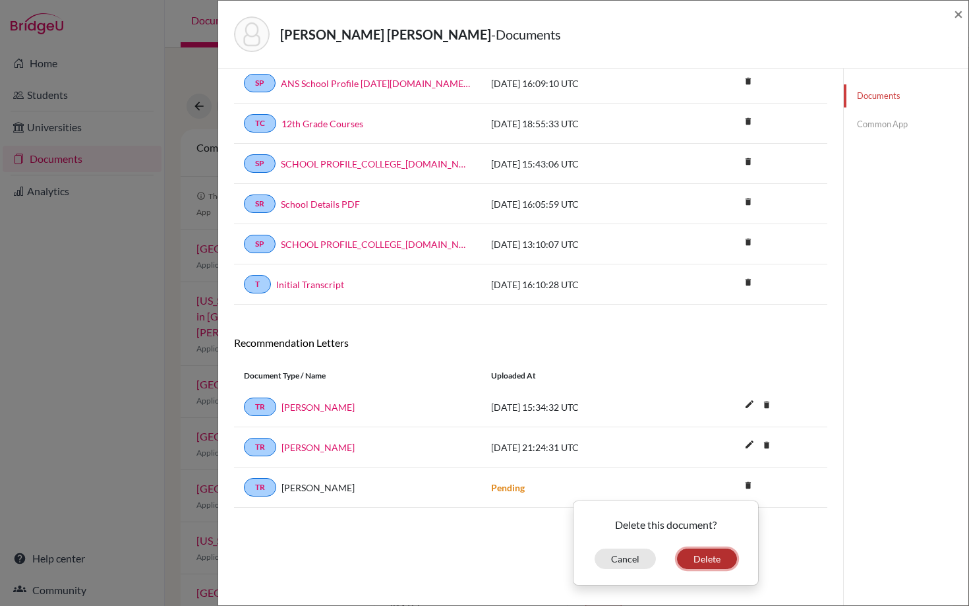
click at [713, 557] on button "Delete" at bounding box center [707, 559] width 60 height 20
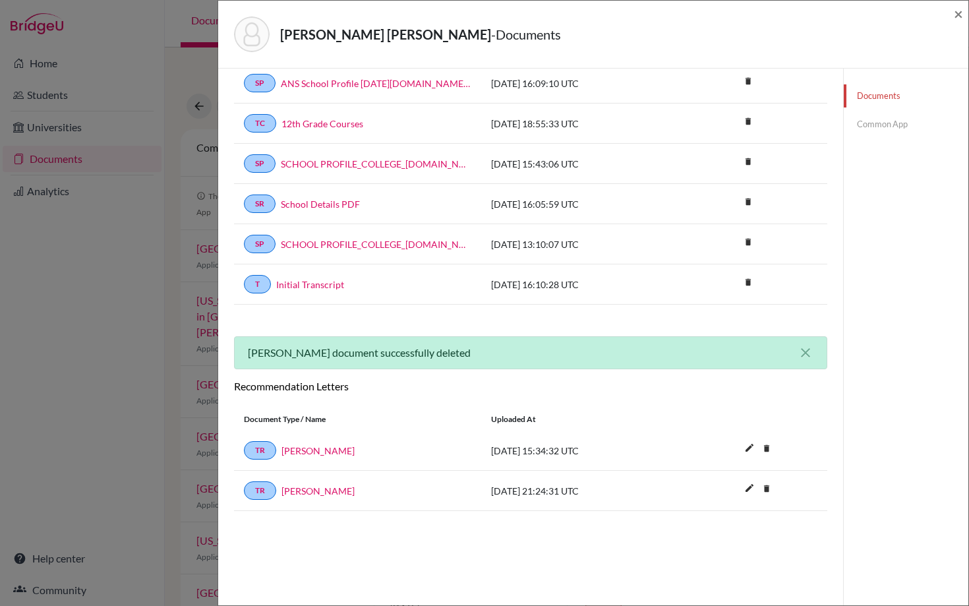
scroll to position [0, 0]
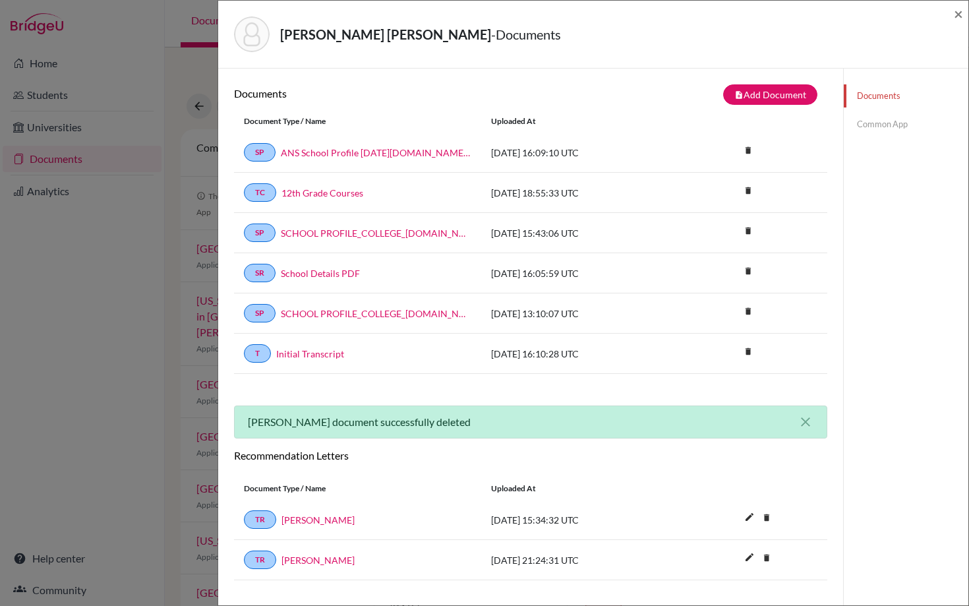
click at [876, 119] on link "Common App" at bounding box center [906, 124] width 125 height 23
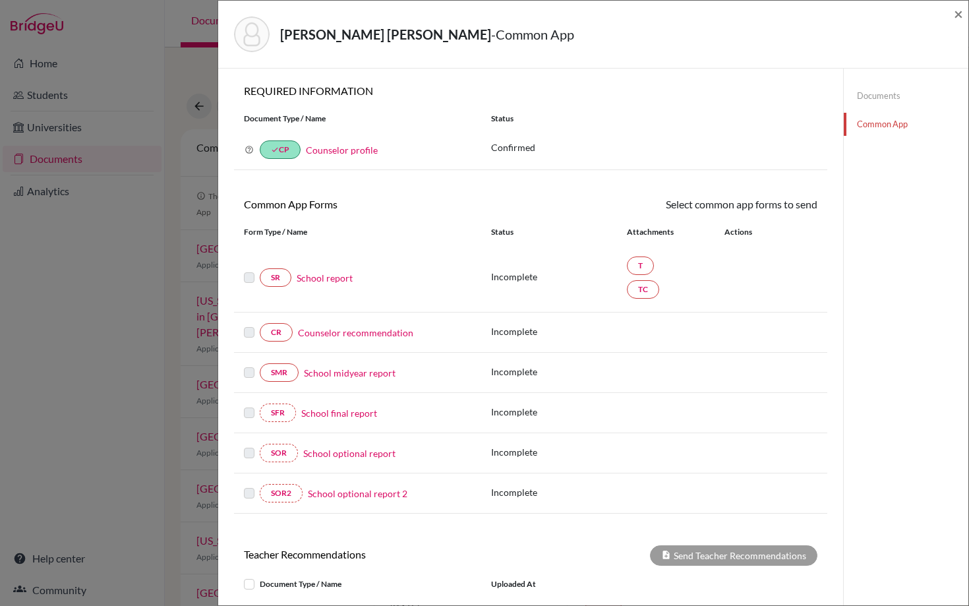
click at [326, 277] on link "School report" at bounding box center [325, 278] width 56 height 14
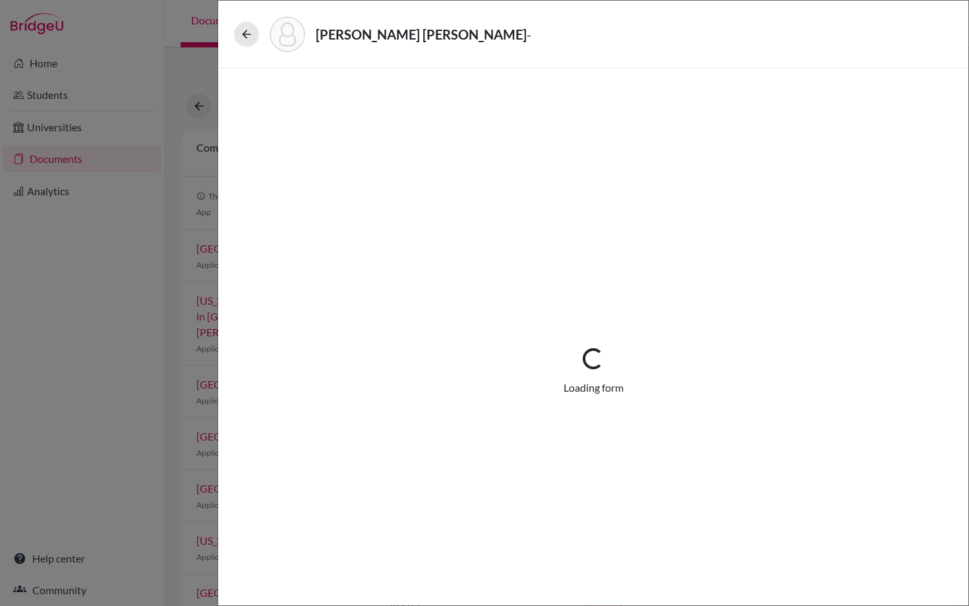
select select "1"
select select "656742"
select select "1"
select select "669289"
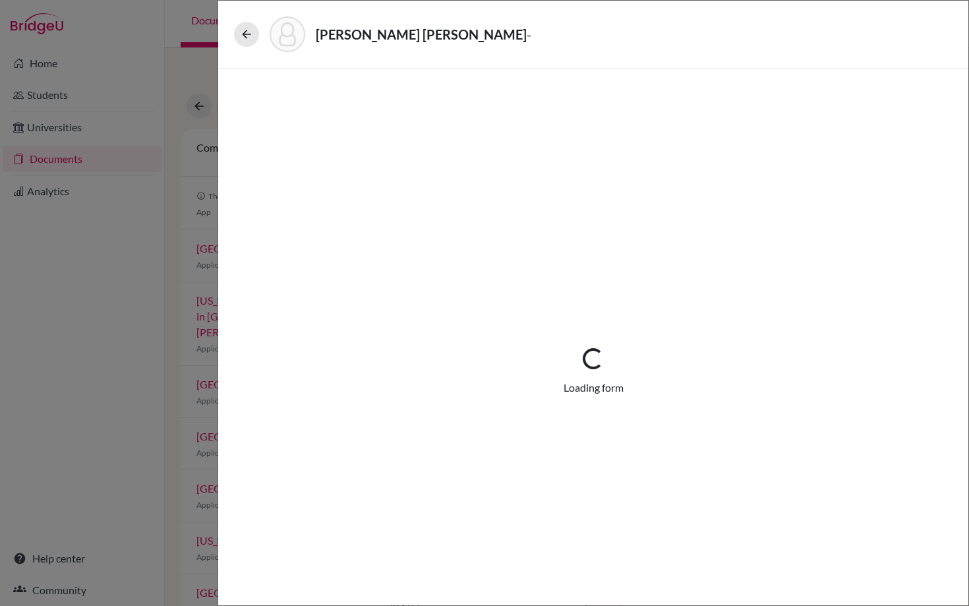
select select "0"
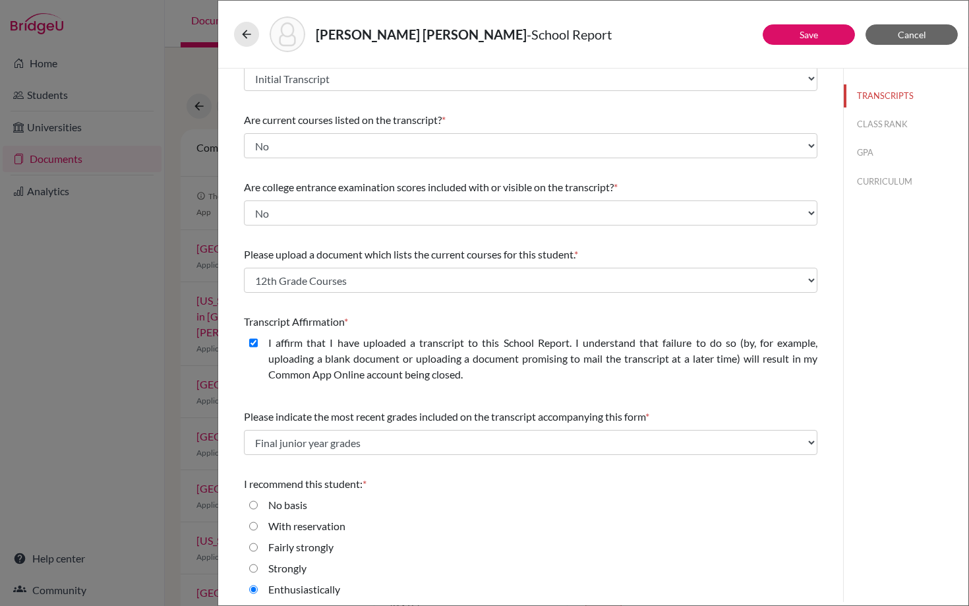
scroll to position [102, 0]
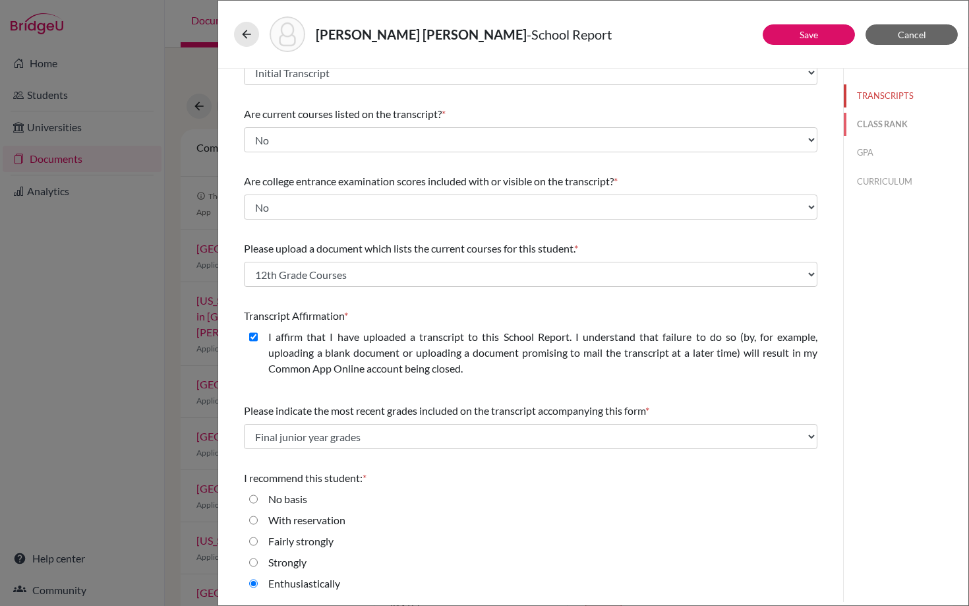
click at [869, 117] on button "CLASS RANK" at bounding box center [906, 124] width 125 height 23
select select "5"
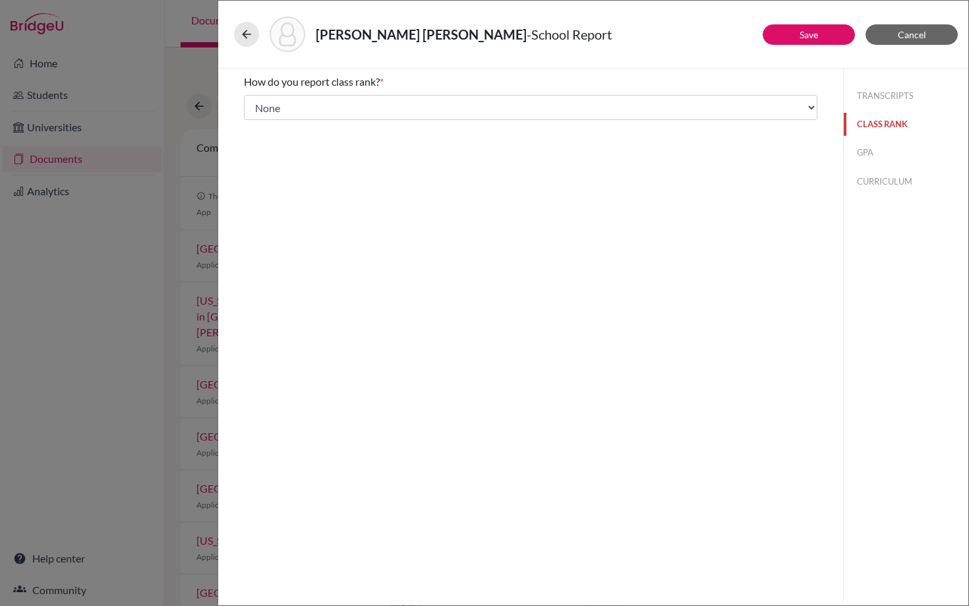
scroll to position [0, 0]
click at [866, 150] on button "GPA" at bounding box center [906, 152] width 125 height 23
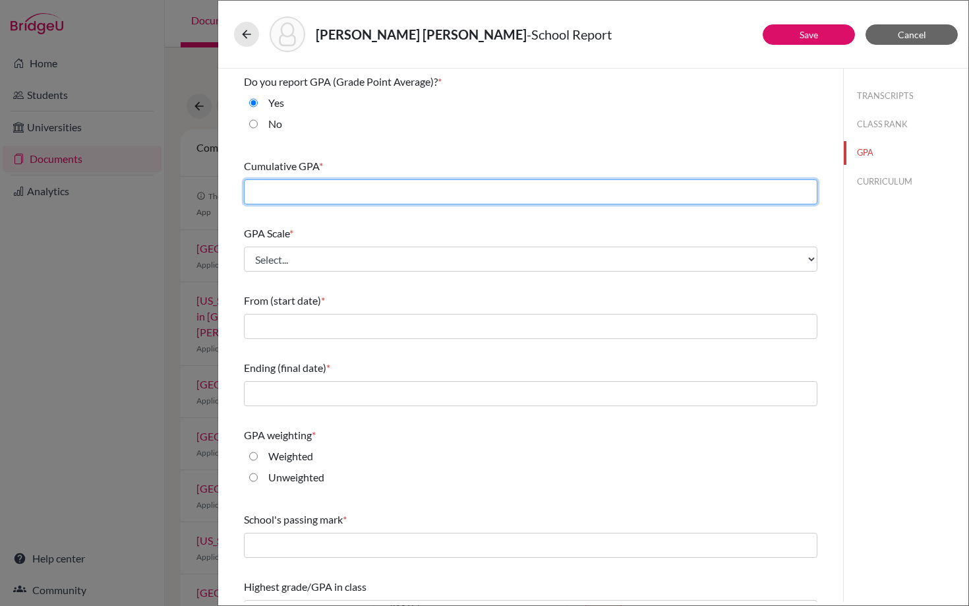
click at [296, 193] on input "text" at bounding box center [531, 191] width 574 height 25
type input "4.32"
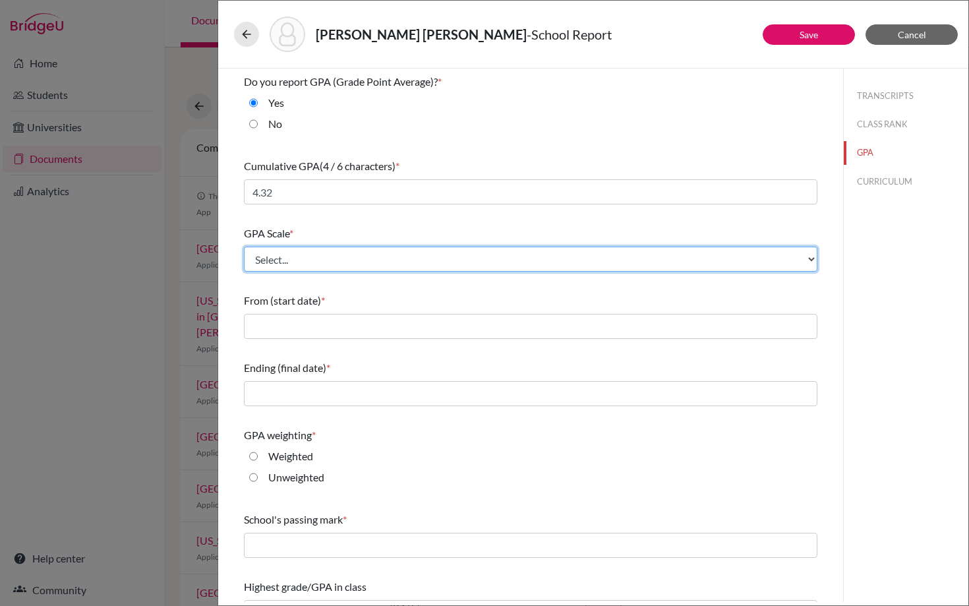
click at [302, 253] on select "Select... 4 5 6 7 8 9 10 11 12 13 14 15 16 17 18 19 20 100" at bounding box center [531, 259] width 574 height 25
select select "5"
click at [244, 247] on select "Select... 4 5 6 7 8 9 10 11 12 13 14 15 16 17 18 19 20 100" at bounding box center [531, 259] width 574 height 25
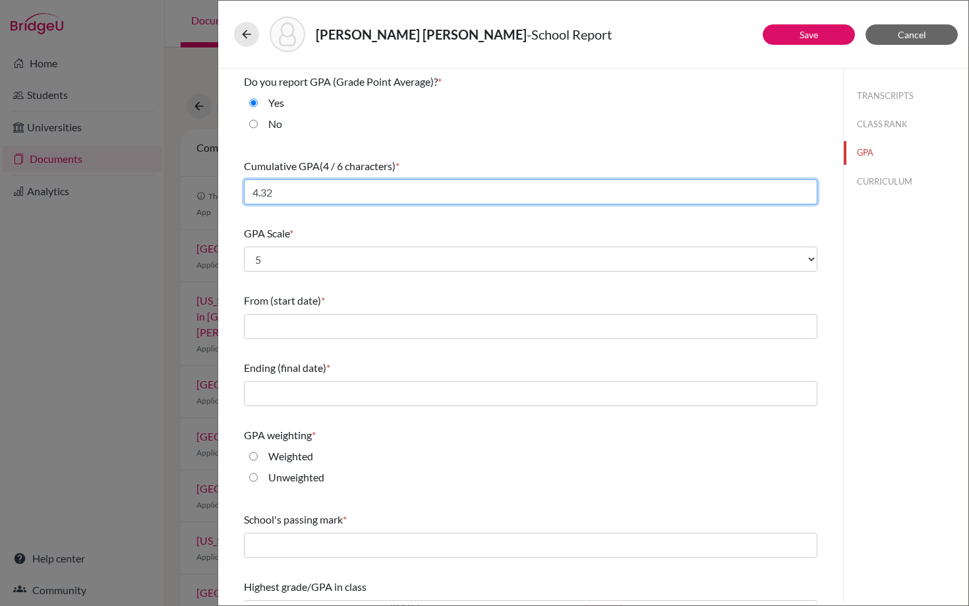
drag, startPoint x: 277, startPoint y: 192, endPoint x: 244, endPoint y: 192, distance: 33.0
click at [244, 192] on input "4.32" at bounding box center [531, 191] width 574 height 25
type input "4"
type input "4.32"
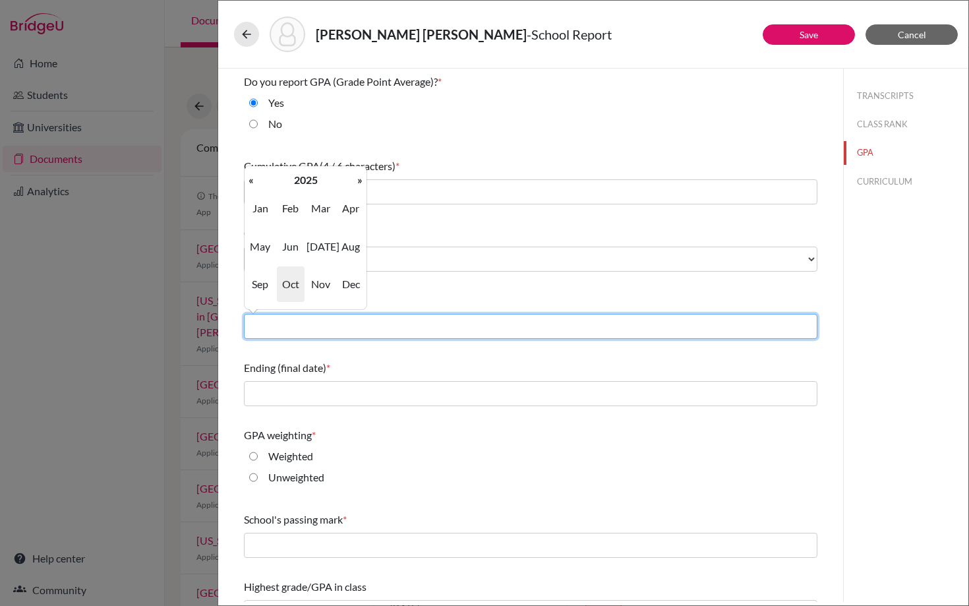
click at [290, 326] on input "text" at bounding box center [531, 326] width 574 height 25
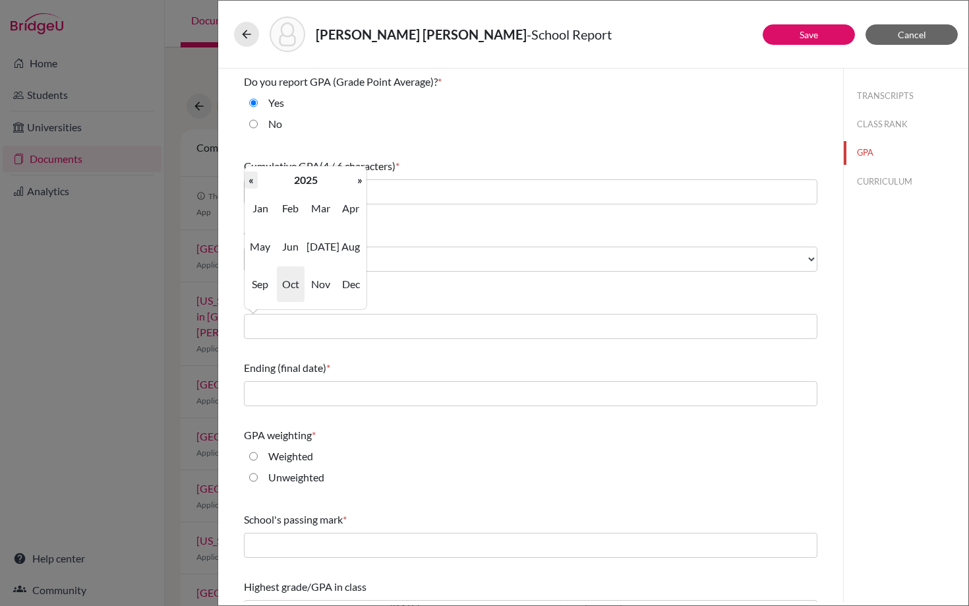
click at [253, 181] on th "«" at bounding box center [251, 179] width 13 height 17
click at [350, 249] on span "Aug" at bounding box center [351, 247] width 28 height 36
type input "08/2022"
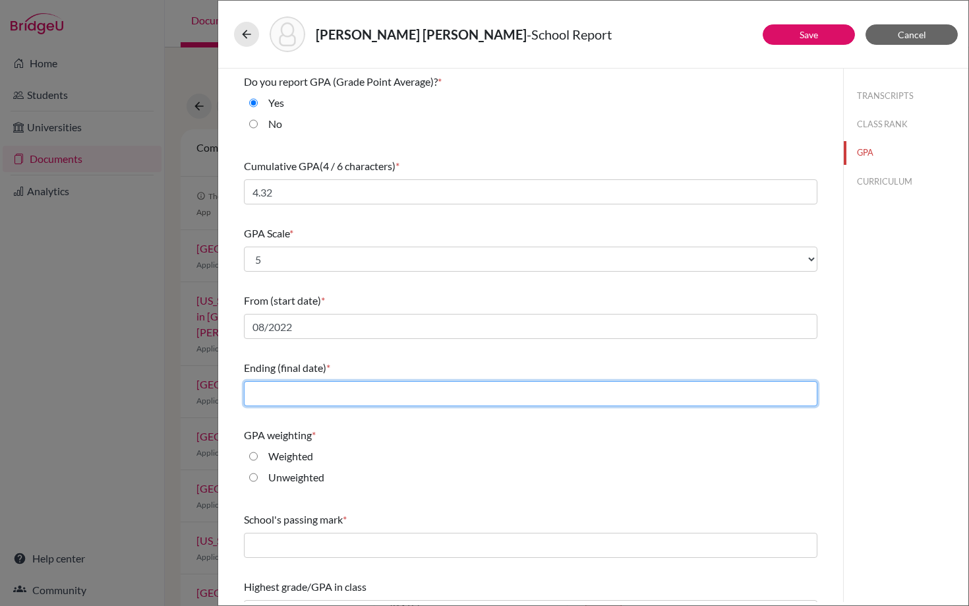
click at [280, 390] on input "text" at bounding box center [531, 393] width 574 height 25
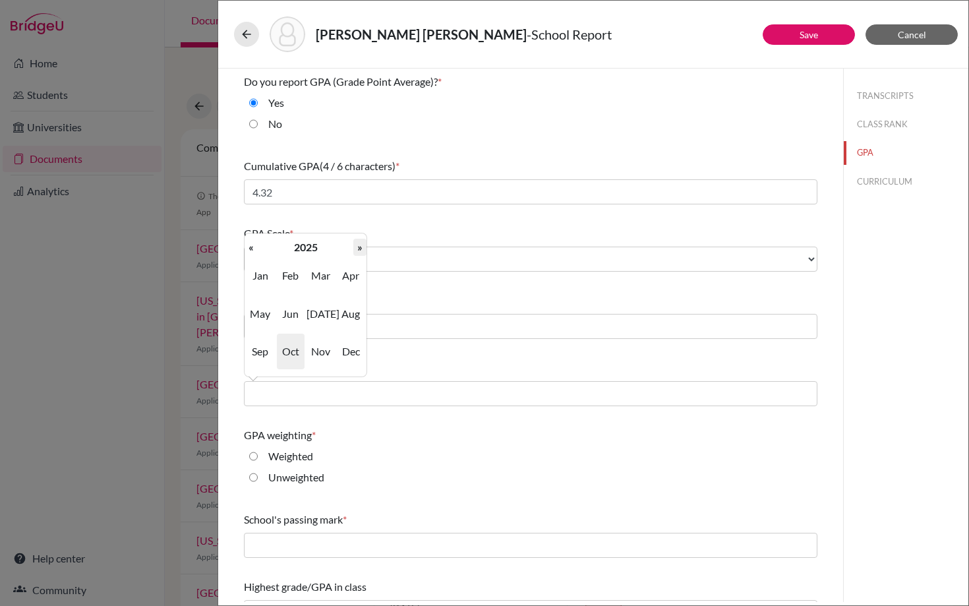
click at [357, 247] on th "»" at bounding box center [359, 247] width 13 height 17
click at [250, 249] on th "«" at bounding box center [251, 247] width 13 height 17
click at [400, 224] on div "GPA Scale * Select... 4 5 6 7 8 9 10 11 12 13 14 15 16 17 18 19 20 100" at bounding box center [531, 248] width 574 height 57
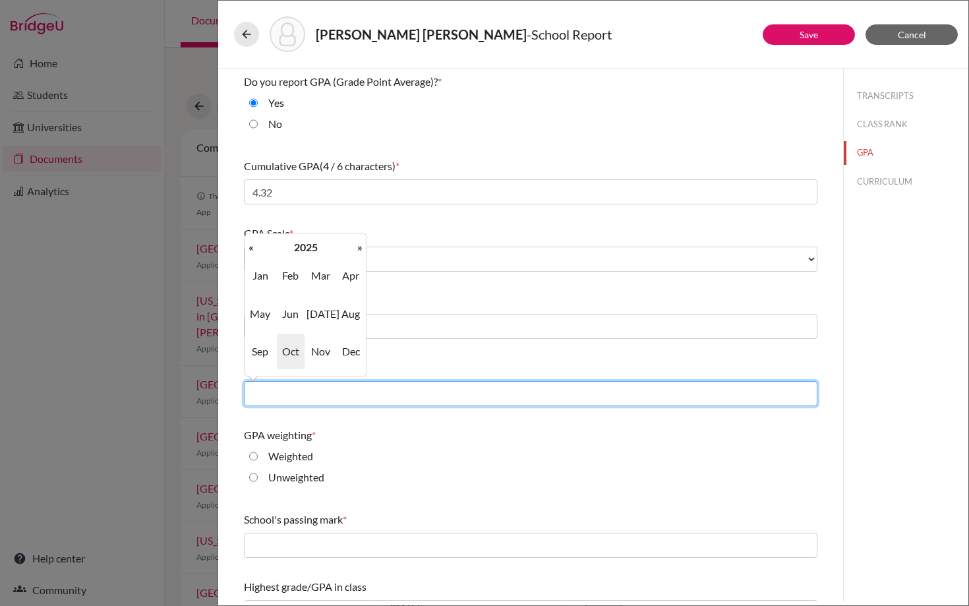
click at [260, 398] on input "text" at bounding box center [531, 393] width 574 height 25
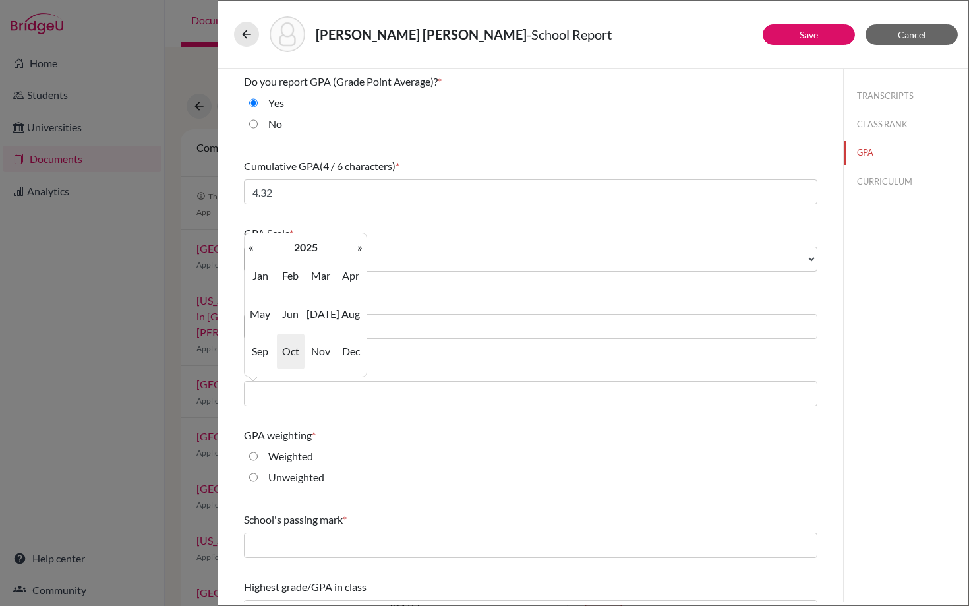
click at [413, 222] on div "GPA Scale * Select... 4 5 6 7 8 9 10 11 12 13 14 15 16 17 18 19 20 100" at bounding box center [531, 248] width 574 height 57
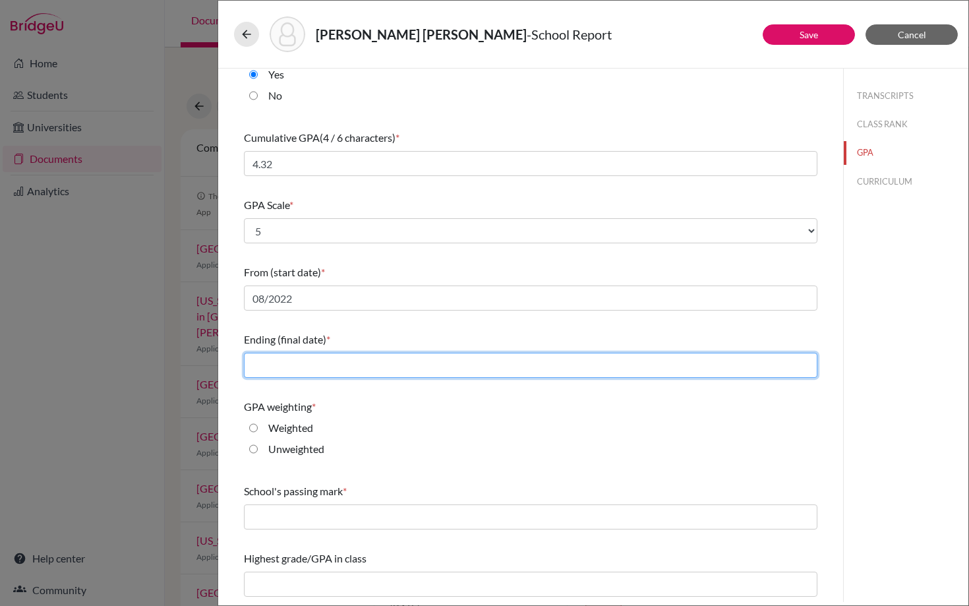
click at [307, 369] on input "text" at bounding box center [531, 365] width 574 height 25
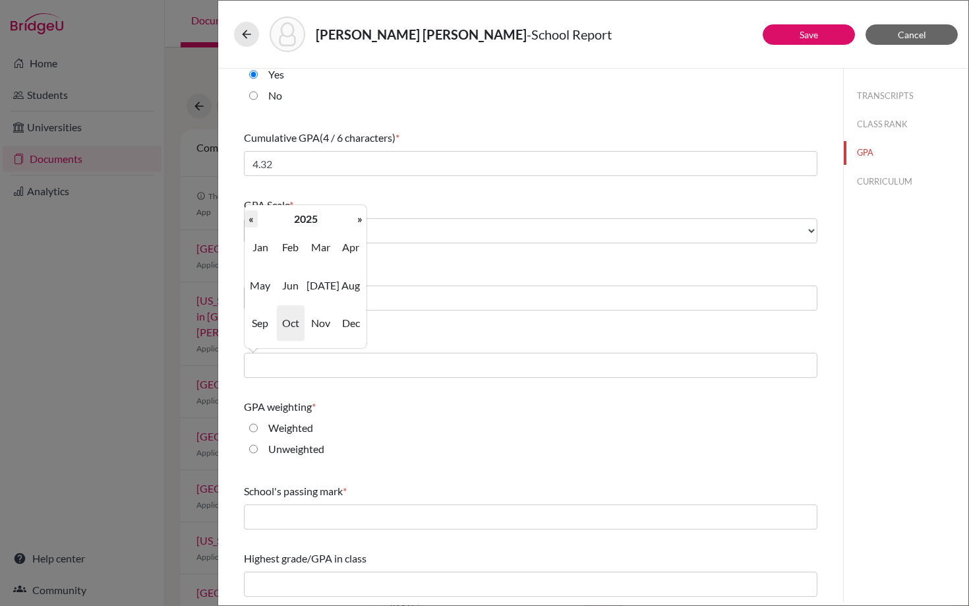
click at [252, 222] on th "«" at bounding box center [251, 218] width 13 height 17
click at [351, 284] on span "Aug" at bounding box center [351, 286] width 28 height 36
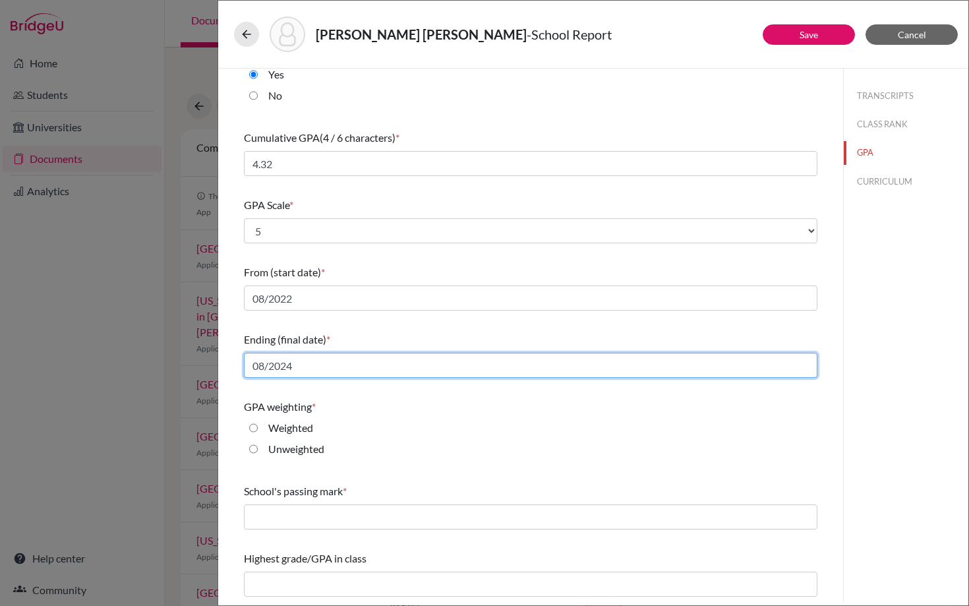
click at [302, 377] on input "08/2024" at bounding box center [531, 365] width 574 height 25
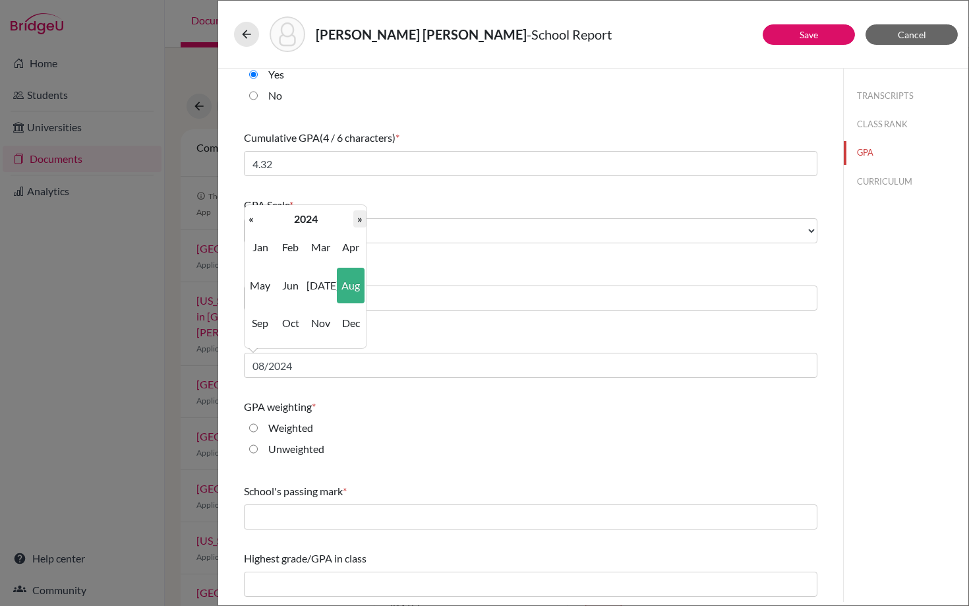
click at [360, 217] on th "»" at bounding box center [359, 218] width 13 height 17
click at [347, 283] on span "Aug" at bounding box center [351, 286] width 28 height 36
type input "08/2025"
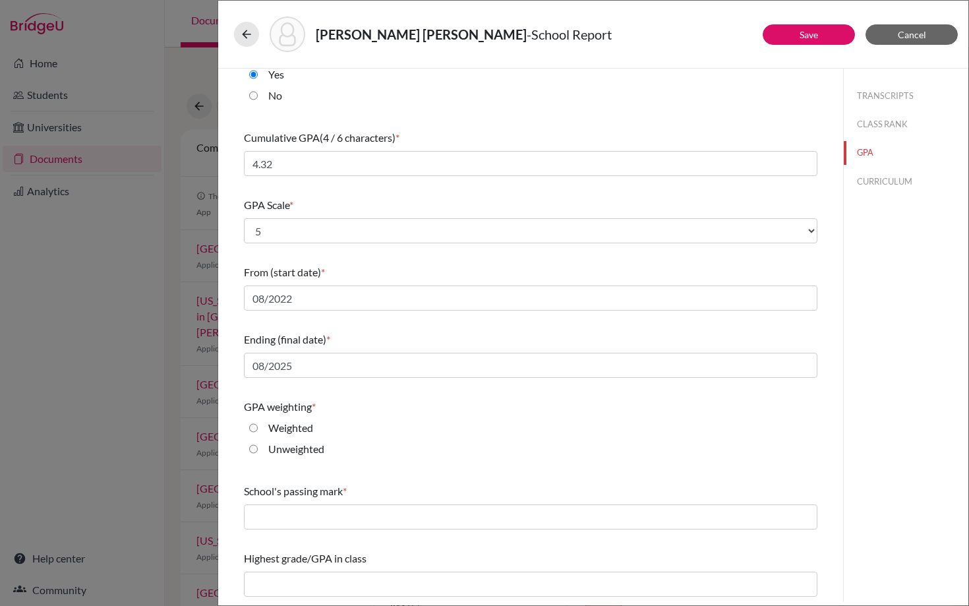
click at [251, 428] on input "Weighted" at bounding box center [253, 428] width 9 height 16
radio input "true"
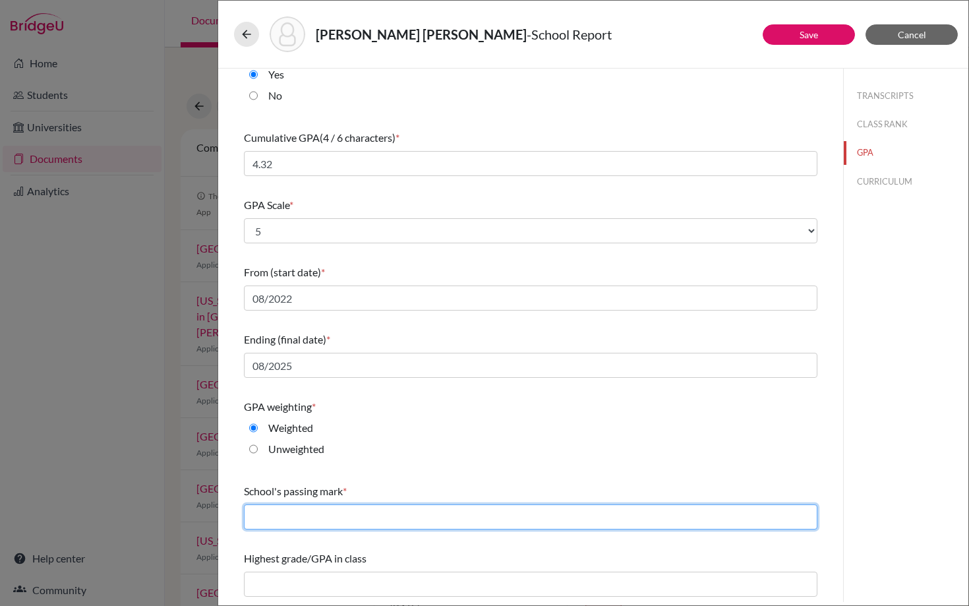
click at [295, 520] on input "text" at bounding box center [531, 516] width 574 height 25
type input "60"
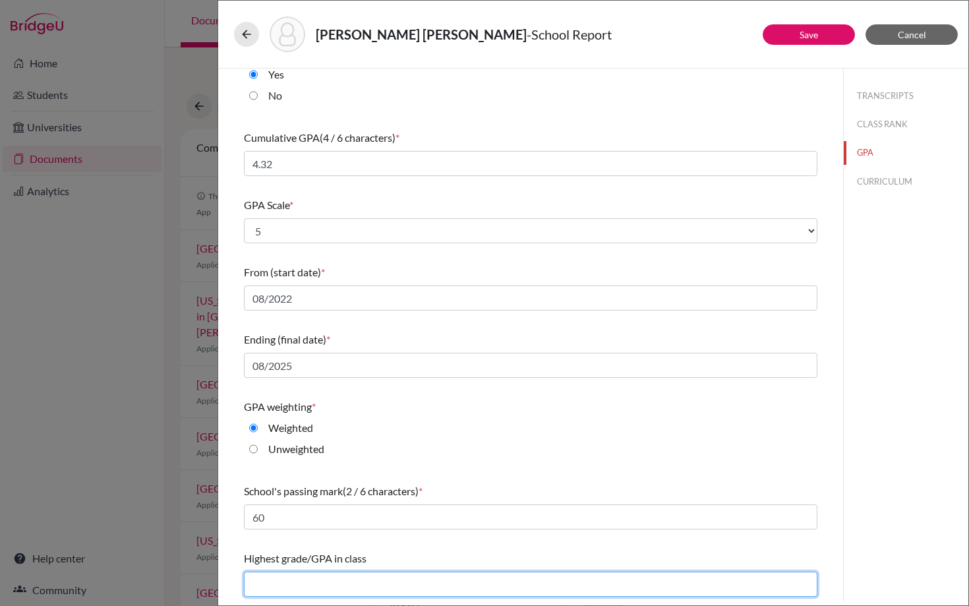
click at [305, 585] on input "text" at bounding box center [531, 584] width 574 height 25
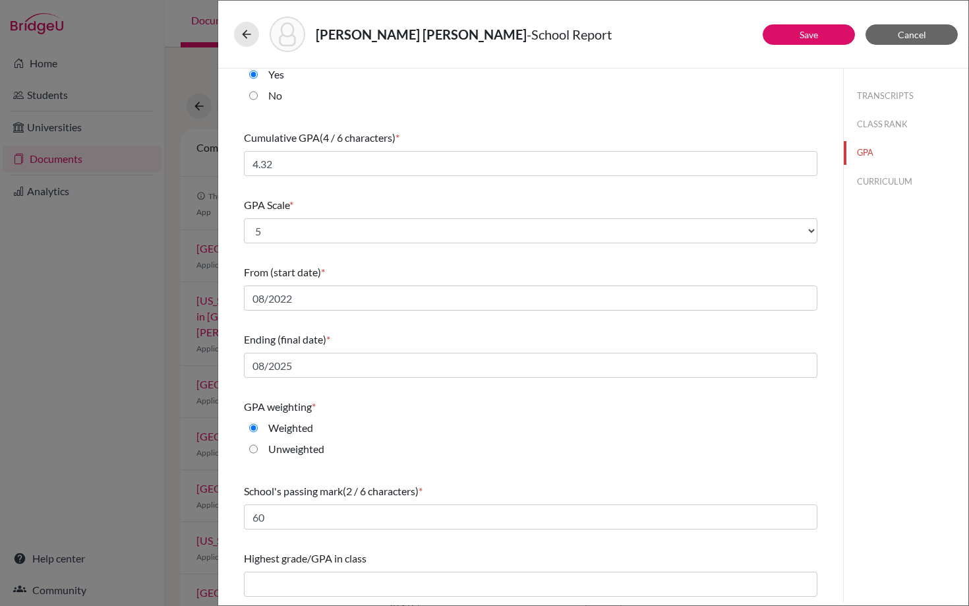
click at [437, 415] on div "GPA weighting * Weighted Unweighted" at bounding box center [531, 431] width 574 height 74
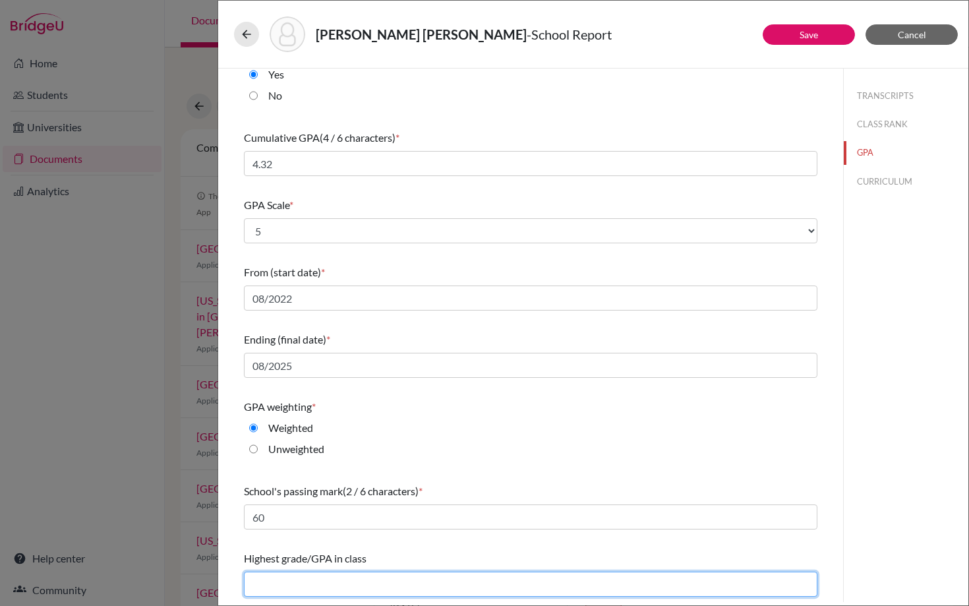
click at [286, 585] on input "text" at bounding box center [531, 584] width 574 height 25
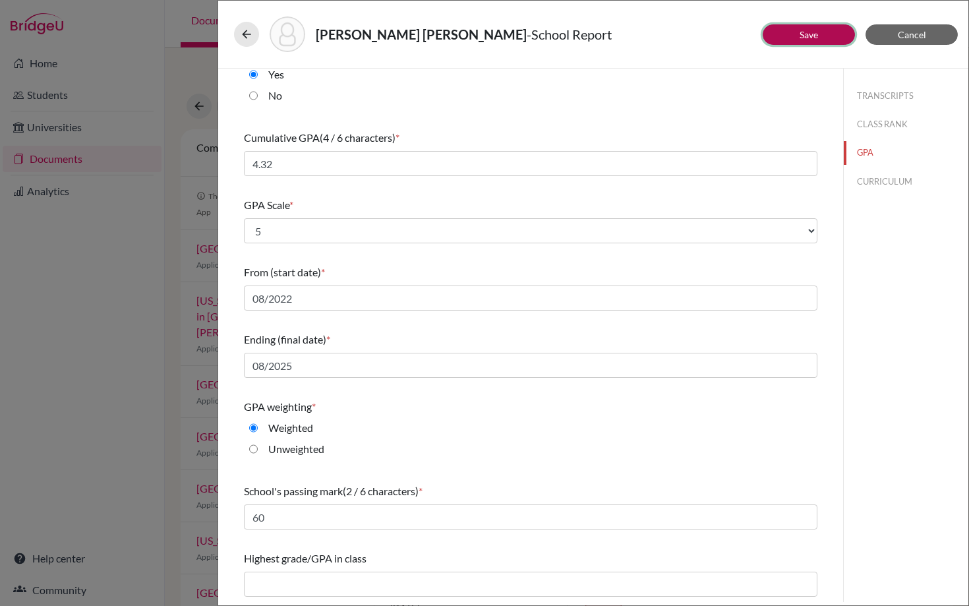
click at [806, 40] on link "Save" at bounding box center [809, 34] width 18 height 11
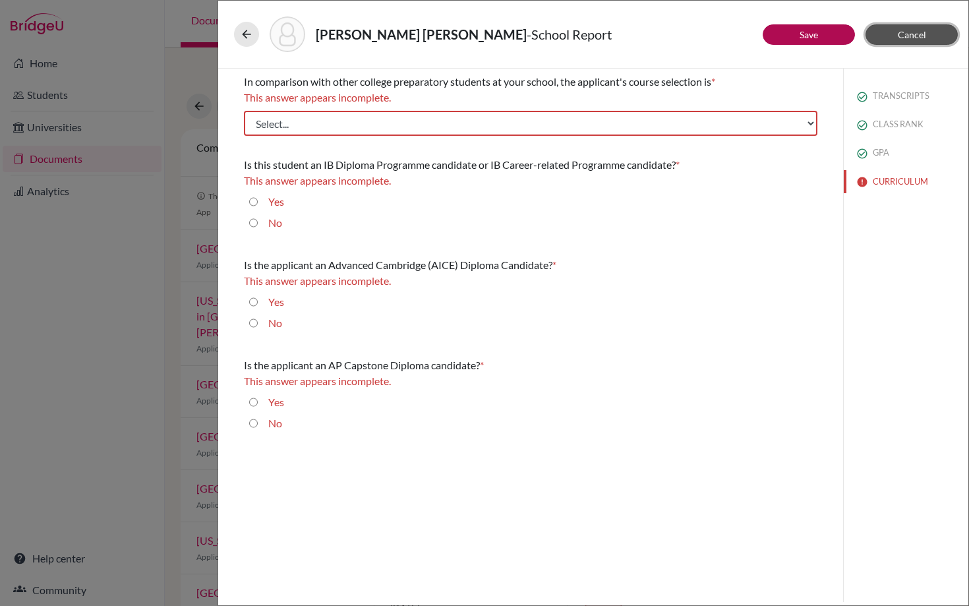
click at [904, 36] on span "Cancel" at bounding box center [912, 34] width 28 height 11
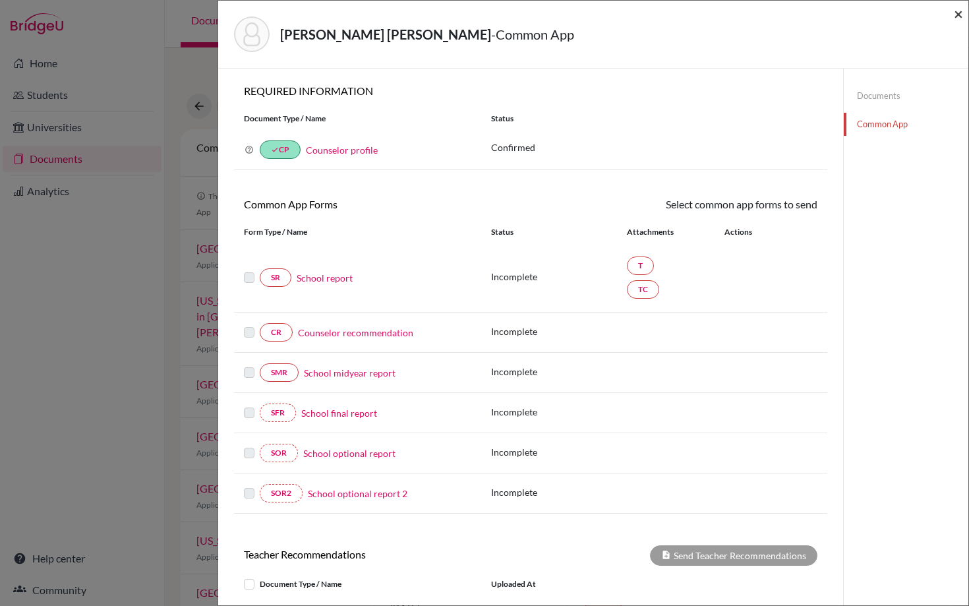
click at [959, 16] on span "×" at bounding box center [958, 13] width 9 height 19
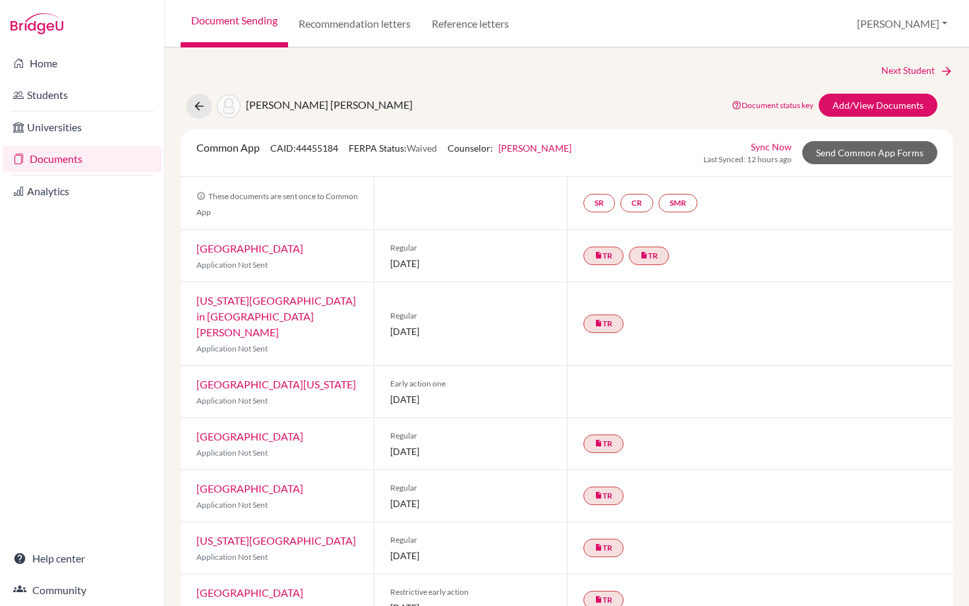
click at [50, 152] on link "Documents" at bounding box center [82, 159] width 159 height 26
click at [202, 108] on icon at bounding box center [199, 106] width 13 height 13
click at [46, 61] on link "Home" at bounding box center [82, 63] width 159 height 26
click at [197, 98] on button at bounding box center [199, 106] width 25 height 25
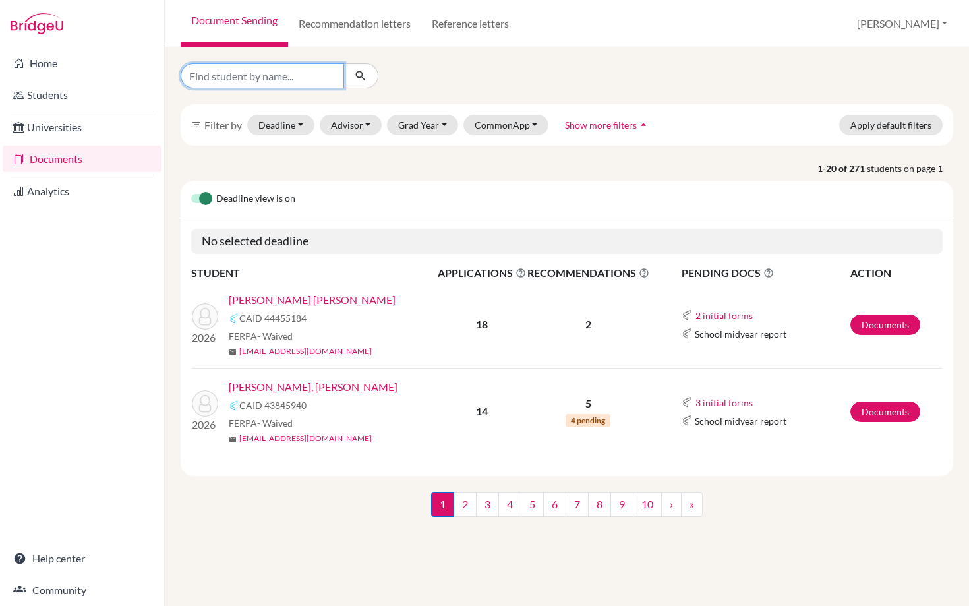
click at [282, 80] on input "Find student by name..." at bounding box center [263, 75] width 164 height 25
type input "[PERSON_NAME]"
click button "submit" at bounding box center [361, 75] width 35 height 25
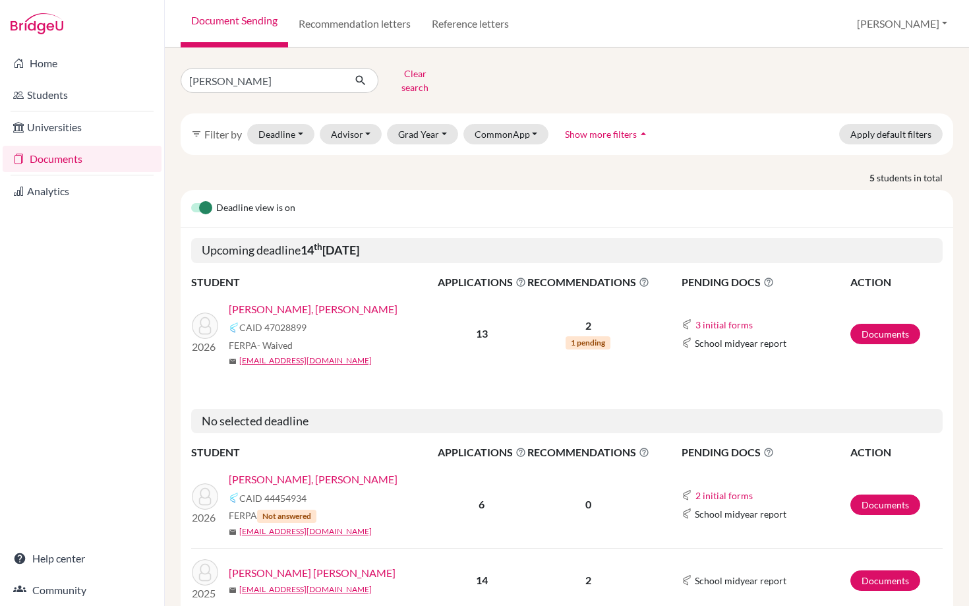
click at [313, 301] on link "[PERSON_NAME], [PERSON_NAME]" at bounding box center [313, 309] width 169 height 16
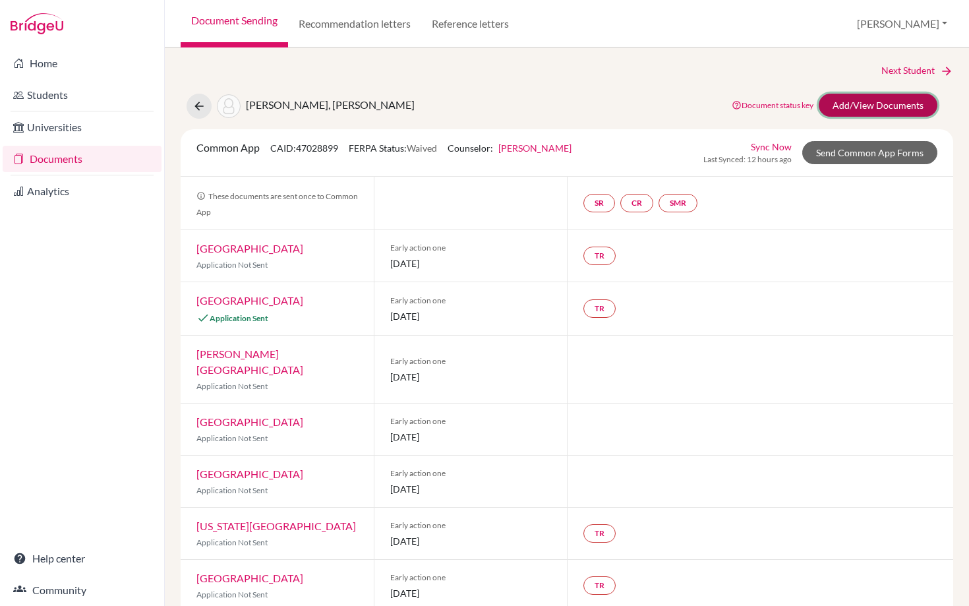
click at [861, 100] on link "Add/View Documents" at bounding box center [878, 105] width 119 height 23
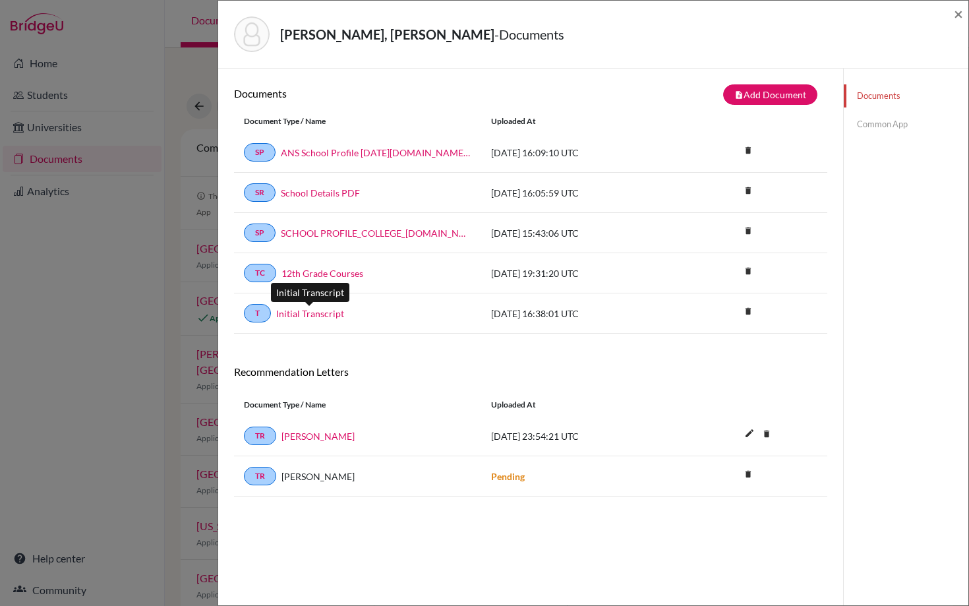
click at [308, 311] on link "Initial Transcript" at bounding box center [310, 314] width 68 height 14
click at [310, 440] on link "[PERSON_NAME]" at bounding box center [318, 436] width 73 height 14
click at [322, 272] on link "12th Grade Courses" at bounding box center [323, 273] width 82 height 14
click at [306, 315] on link "Initial Transcript" at bounding box center [310, 314] width 68 height 14
